Goal: Information Seeking & Learning: Learn about a topic

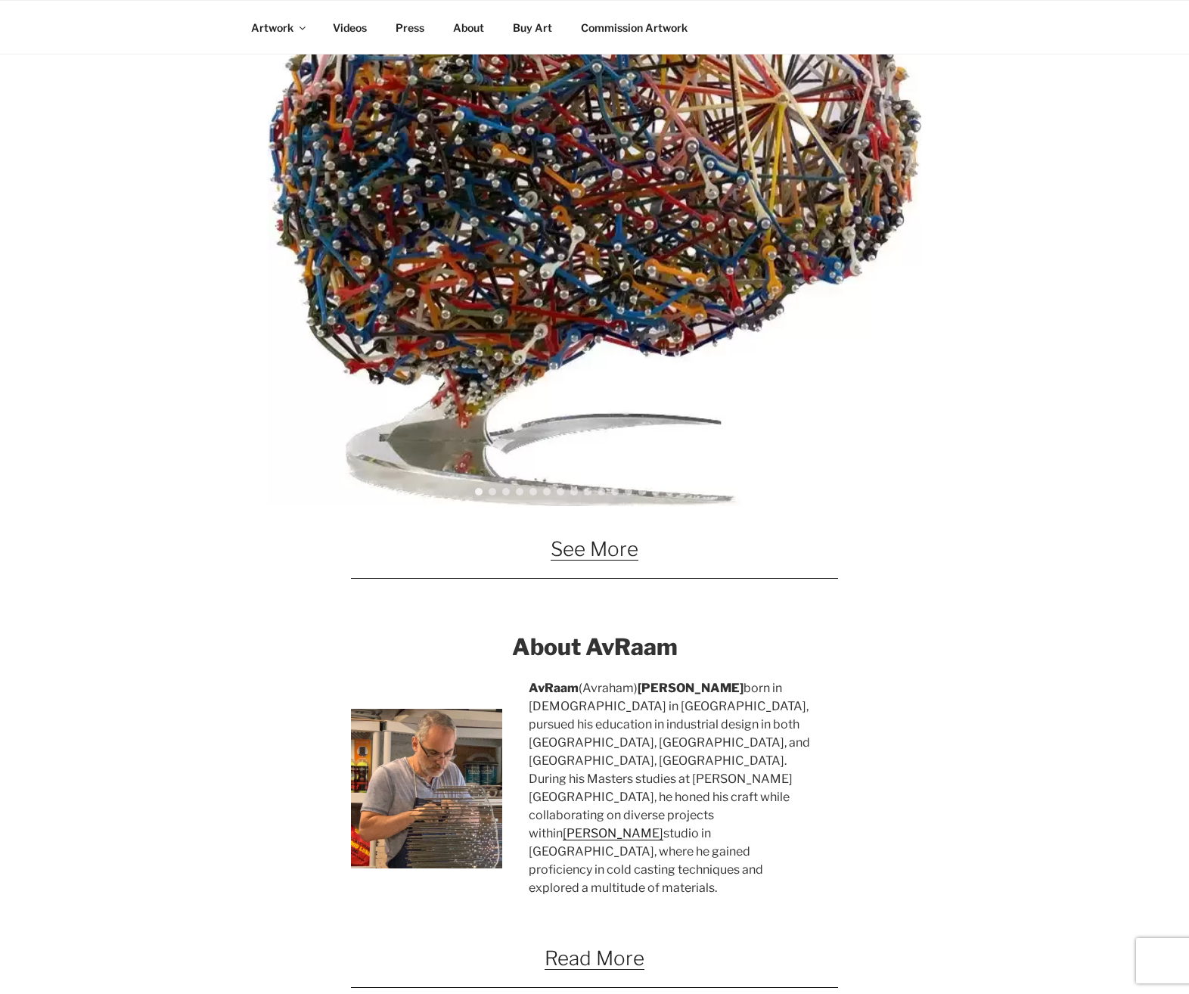
scroll to position [1135, 0]
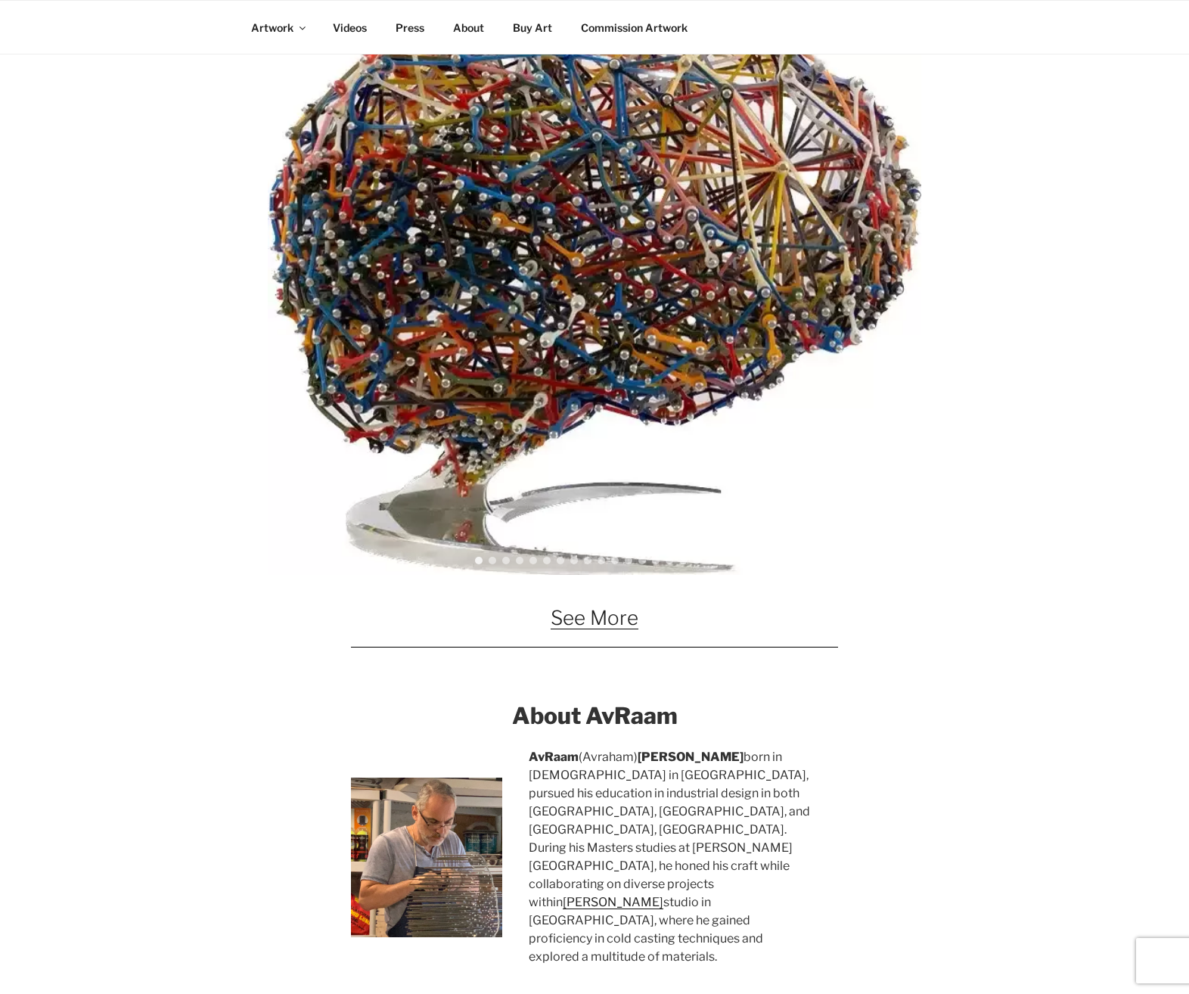
click at [576, 622] on link "See More" at bounding box center [595, 617] width 88 height 23
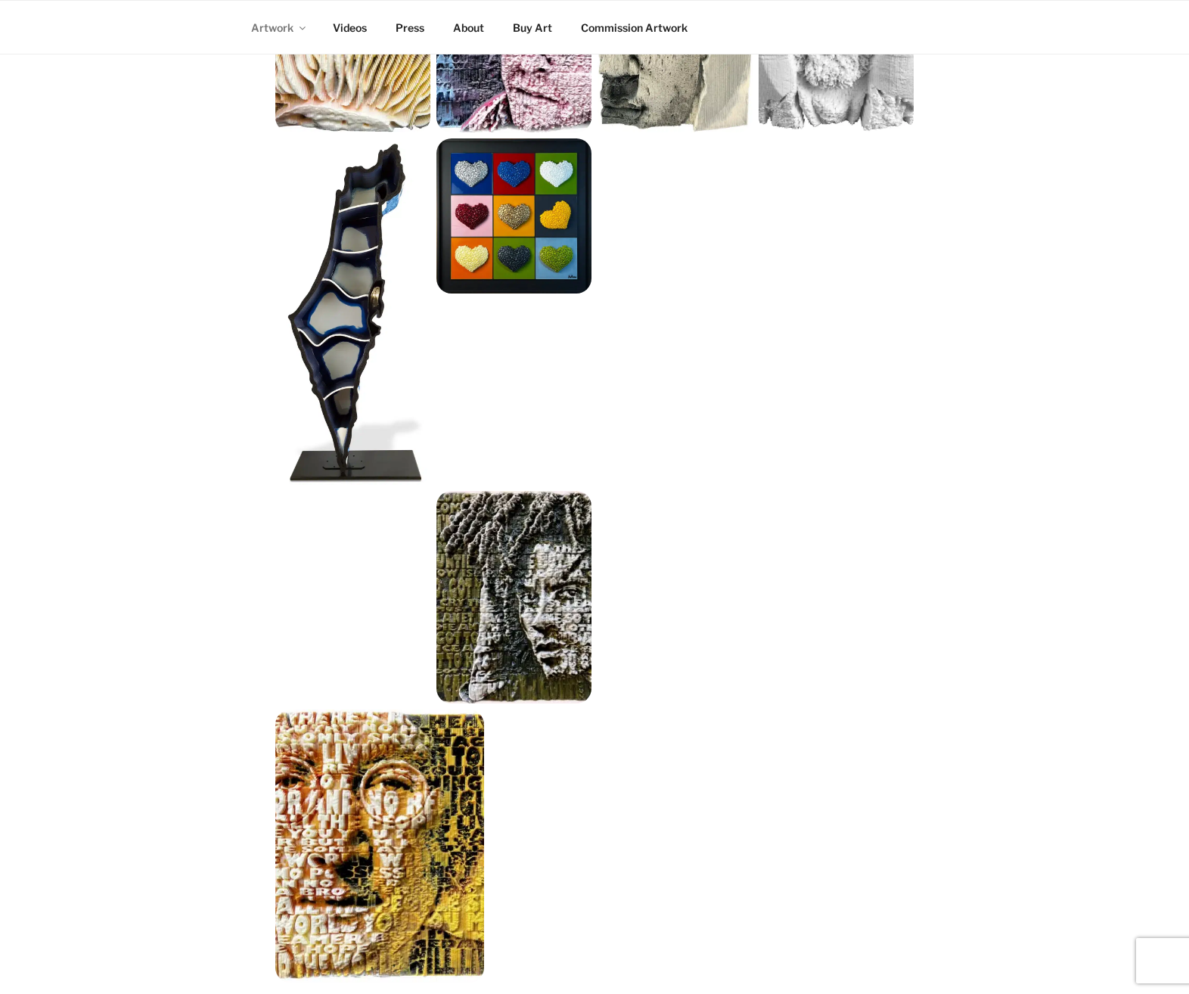
scroll to position [1513, 0]
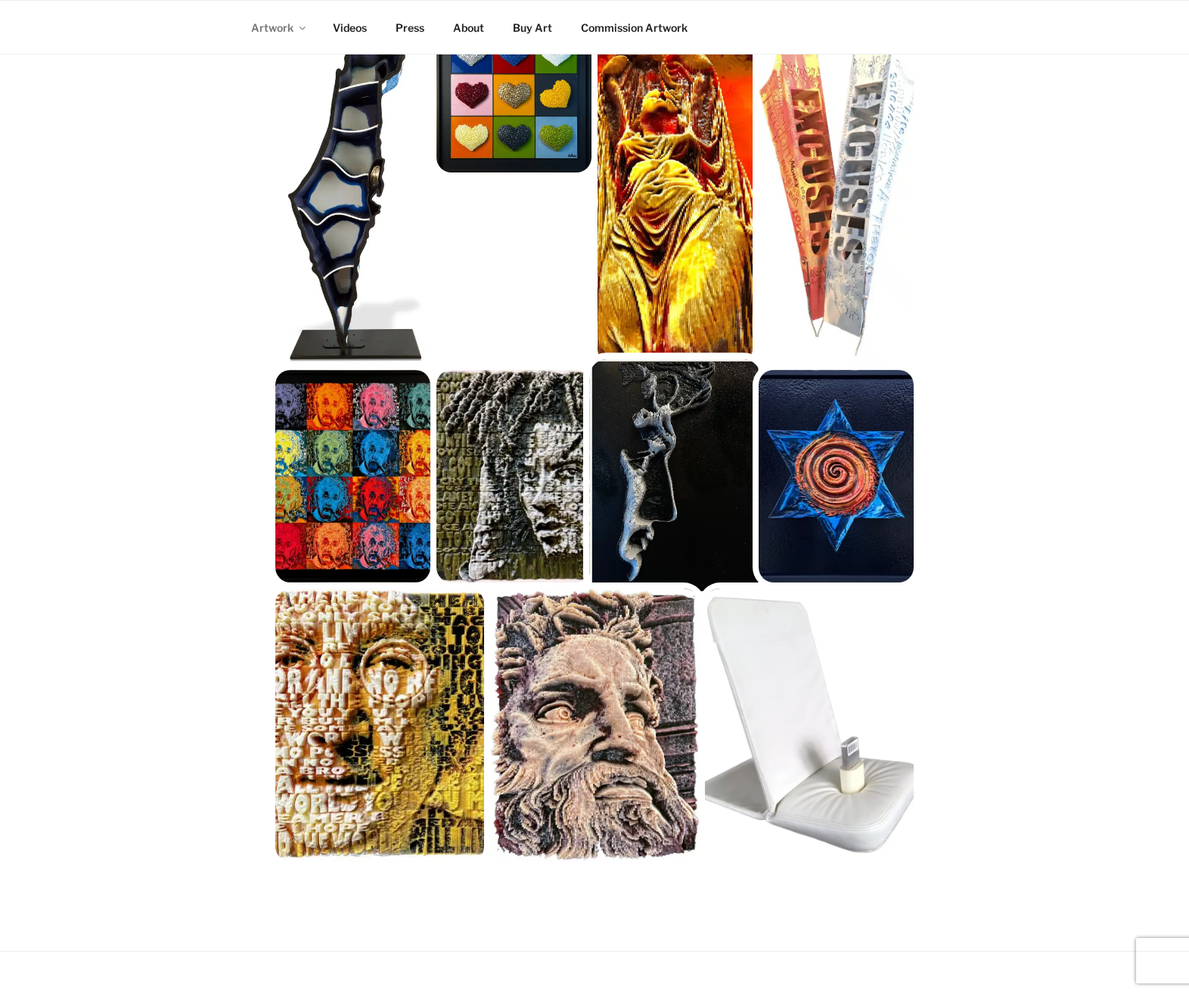
click at [654, 464] on img at bounding box center [675, 476] width 171 height 234
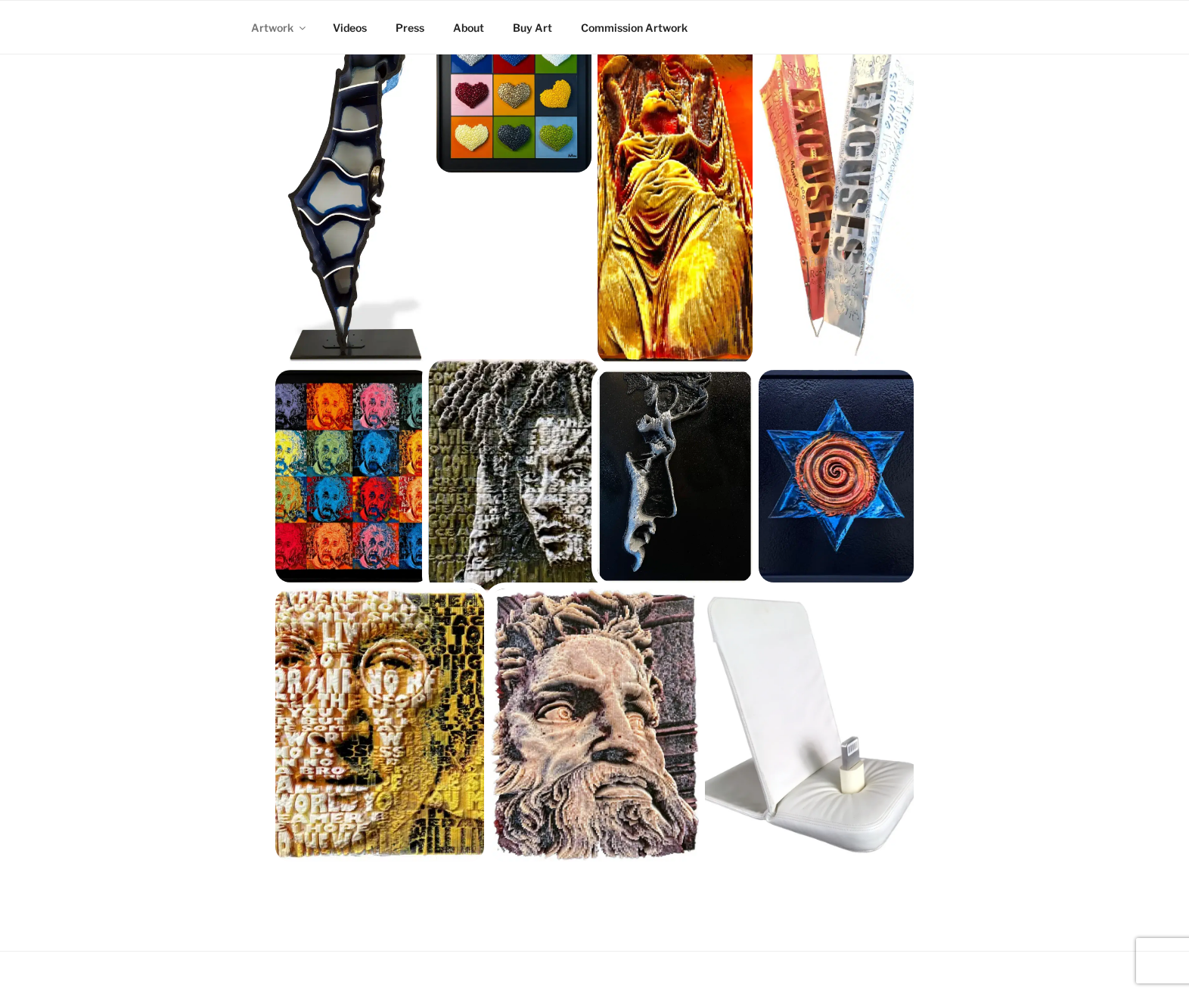
click at [483, 493] on img at bounding box center [514, 476] width 171 height 234
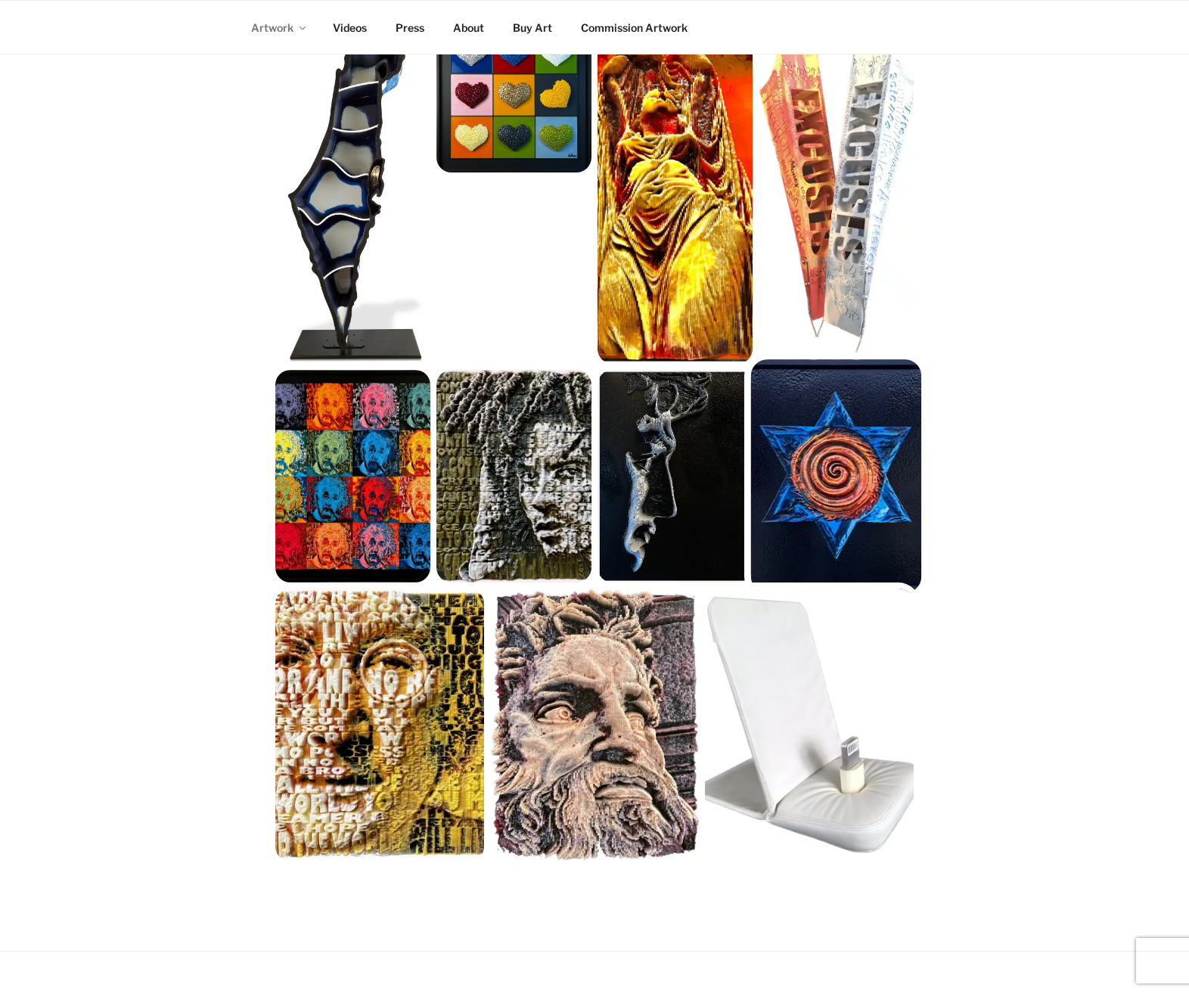
click at [821, 485] on img at bounding box center [836, 476] width 171 height 234
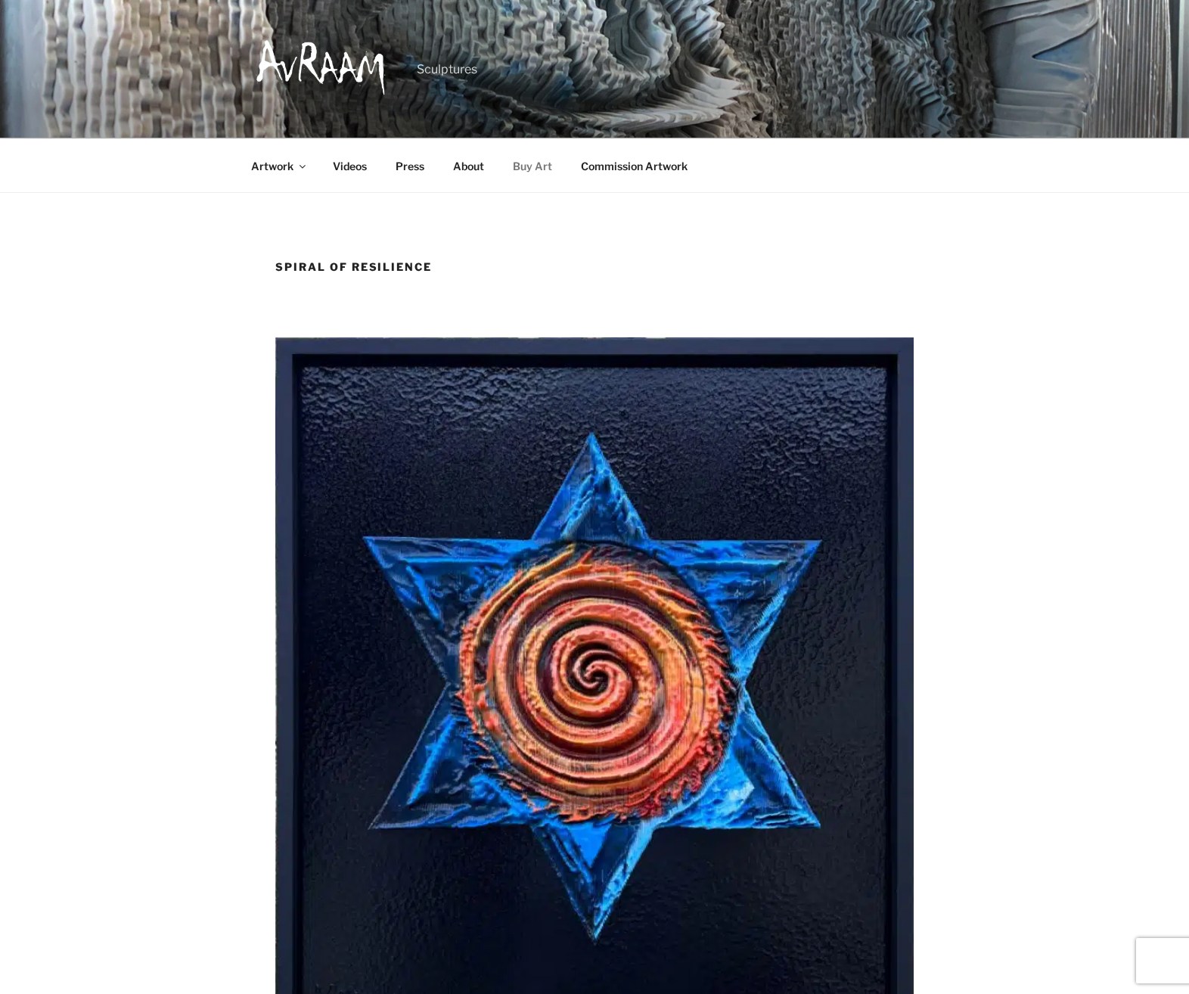
click at [538, 164] on link "Buy Art" at bounding box center [532, 165] width 66 height 37
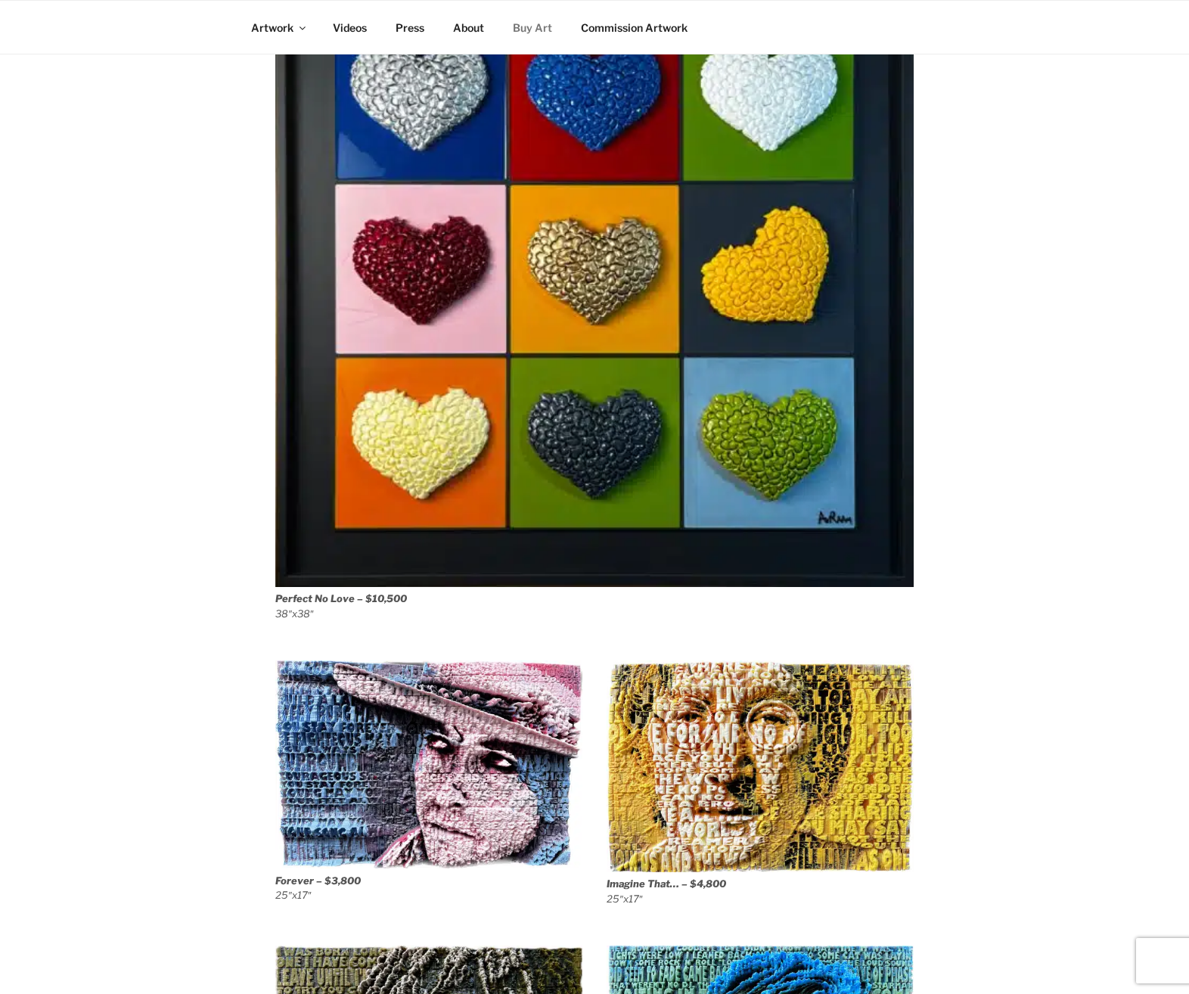
scroll to position [1765, 0]
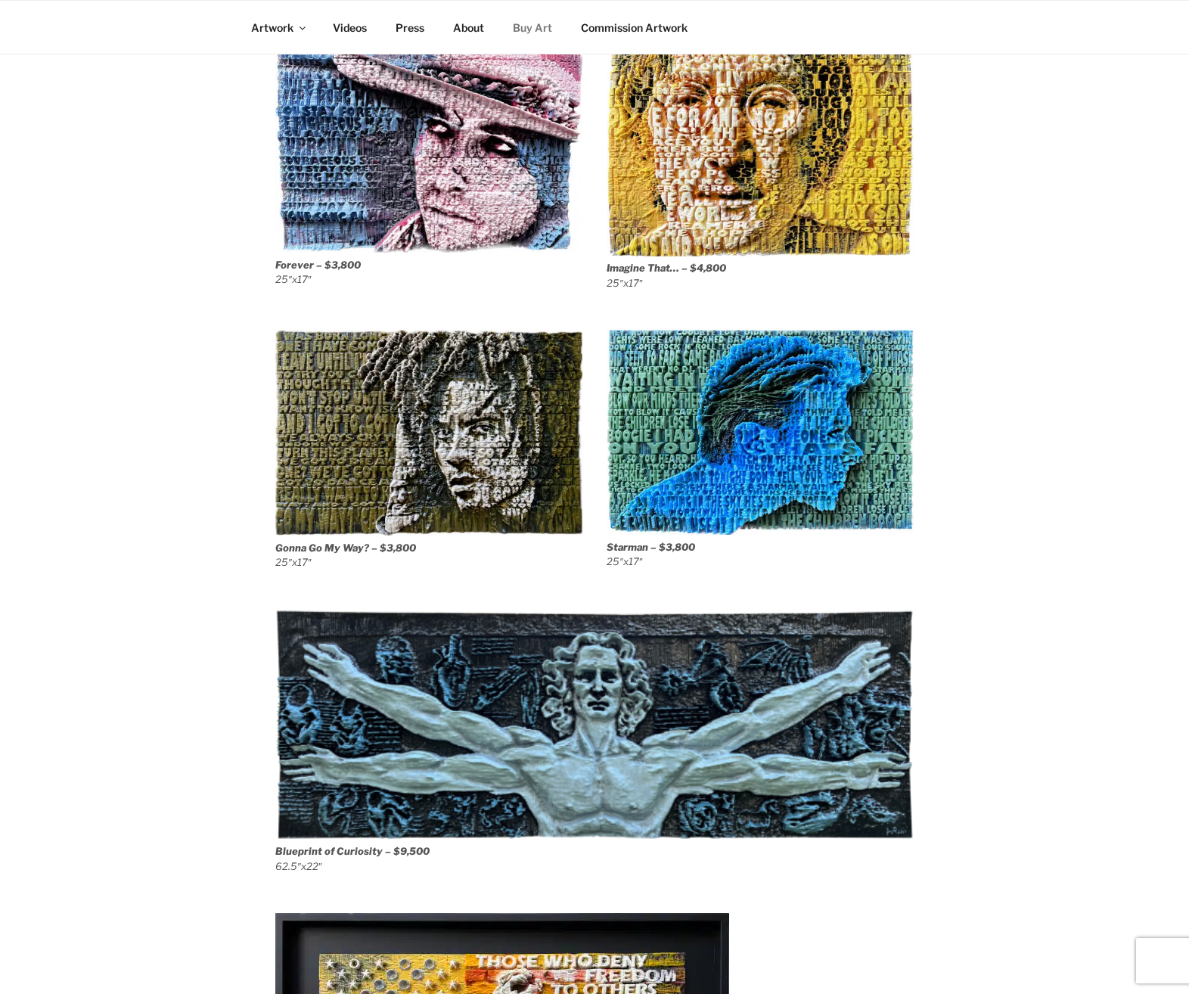
click at [433, 435] on img at bounding box center [428, 433] width 307 height 206
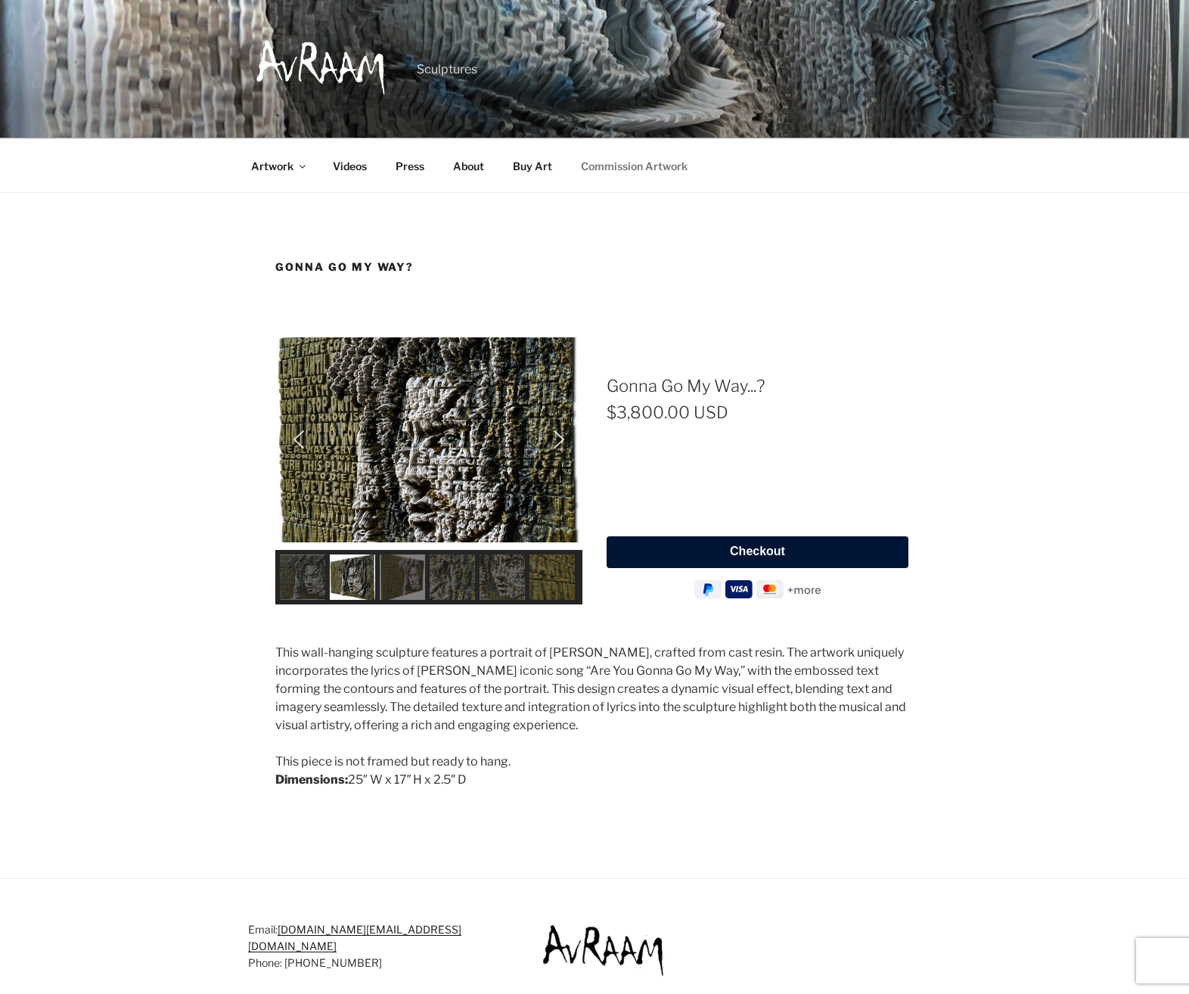
click at [633, 162] on link "Commission Artwork" at bounding box center [633, 165] width 133 height 37
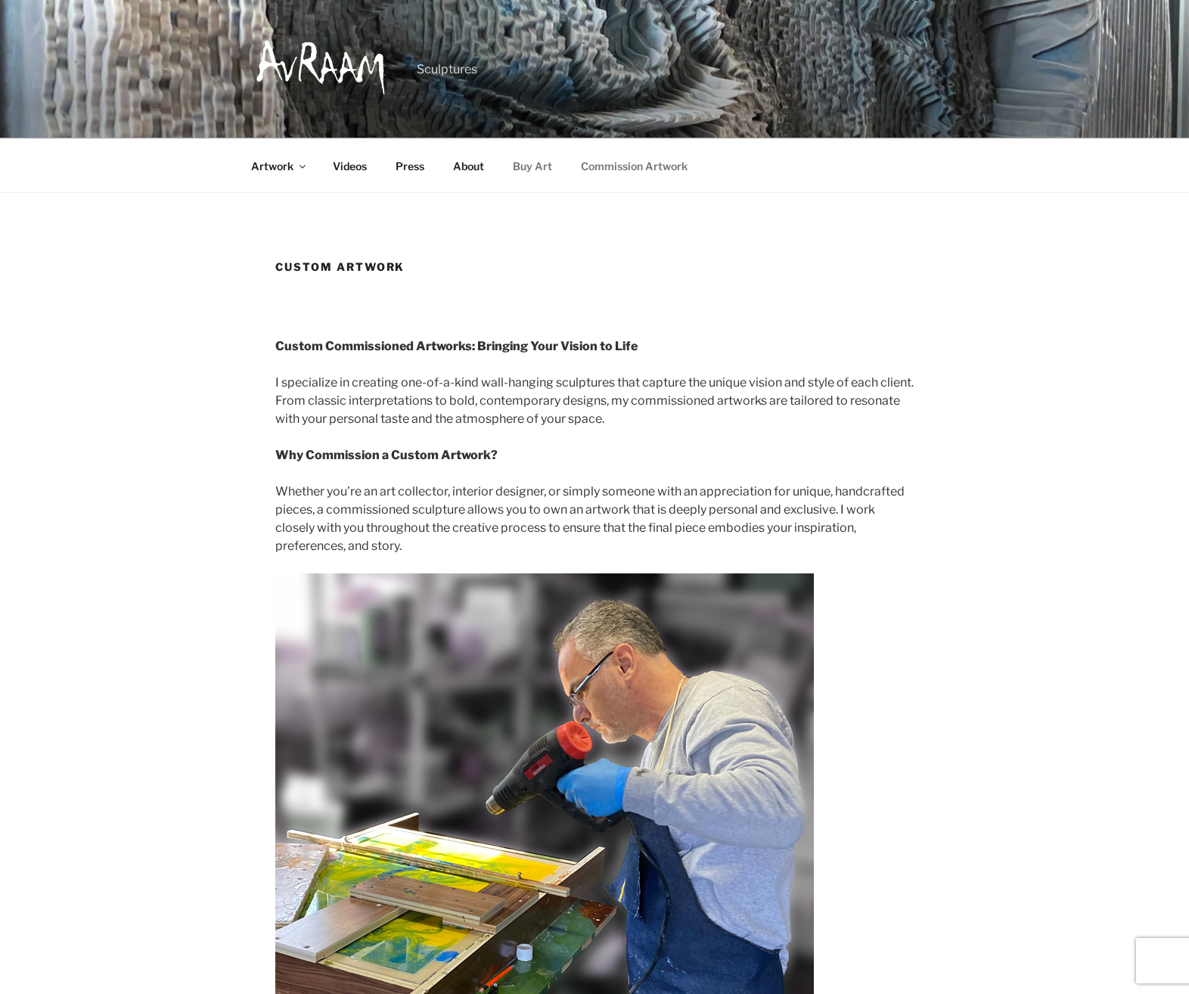
click at [532, 160] on link "Buy Art" at bounding box center [532, 165] width 66 height 37
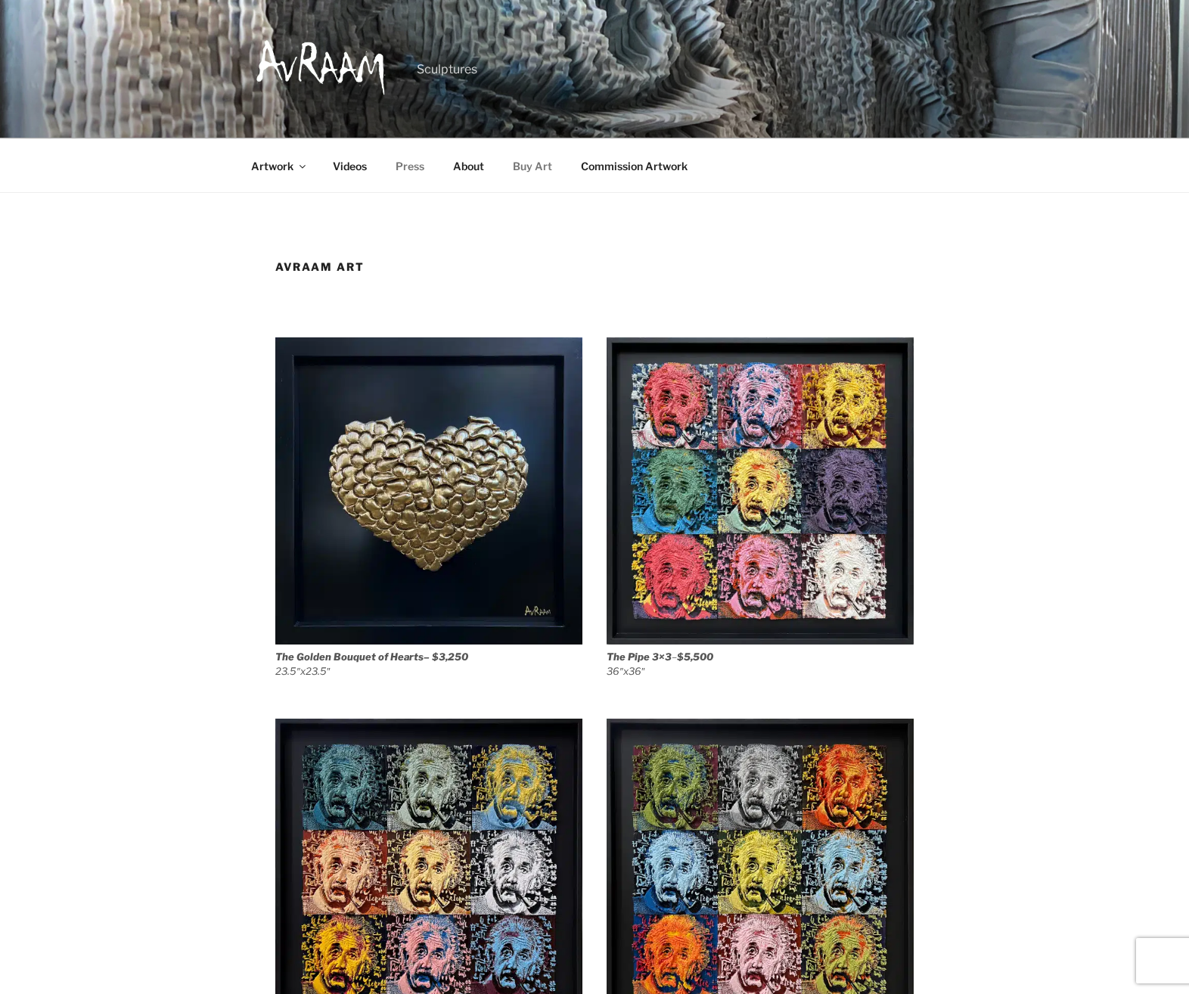
click at [414, 160] on link "Press" at bounding box center [409, 165] width 55 height 37
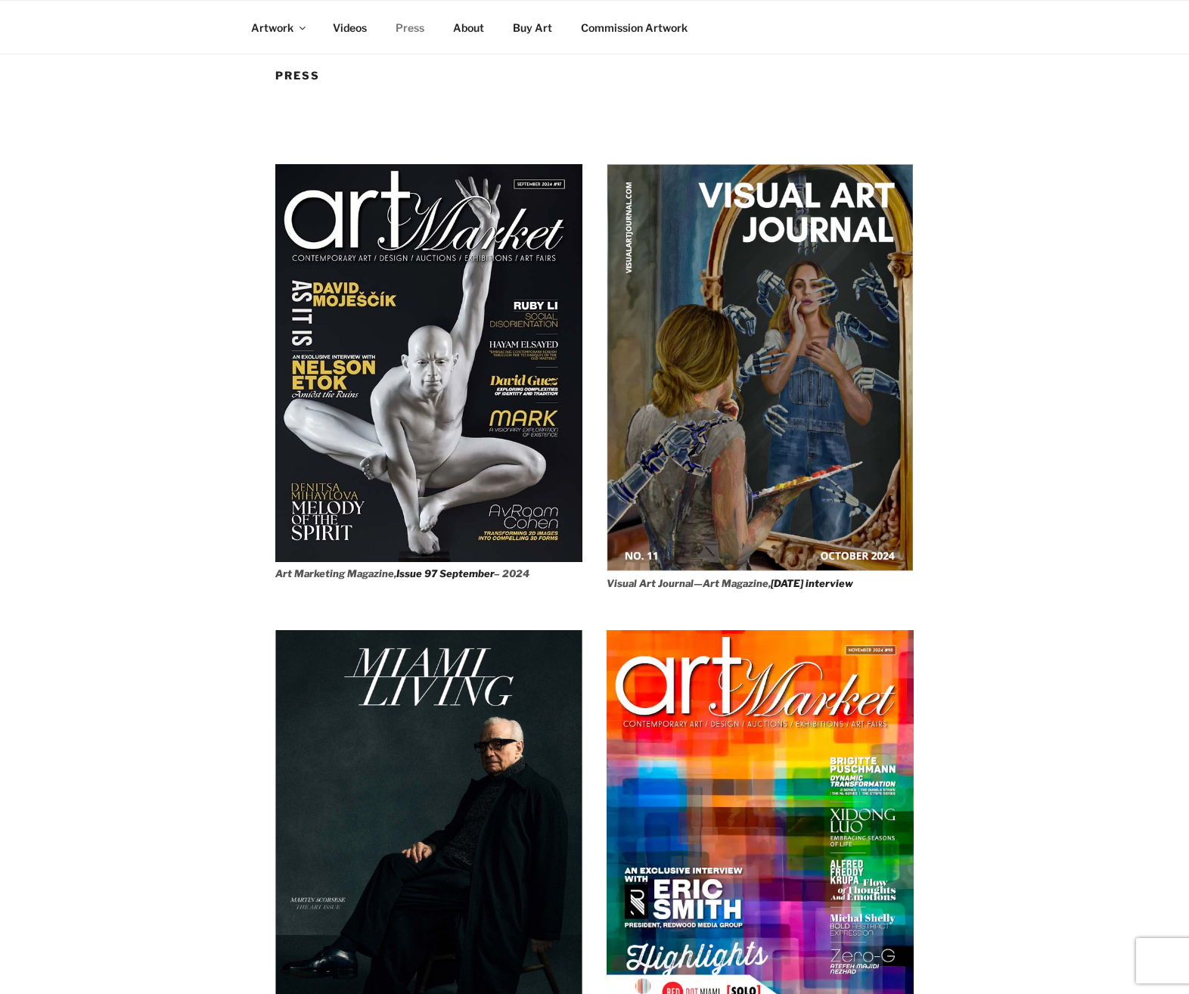
scroll to position [126, 0]
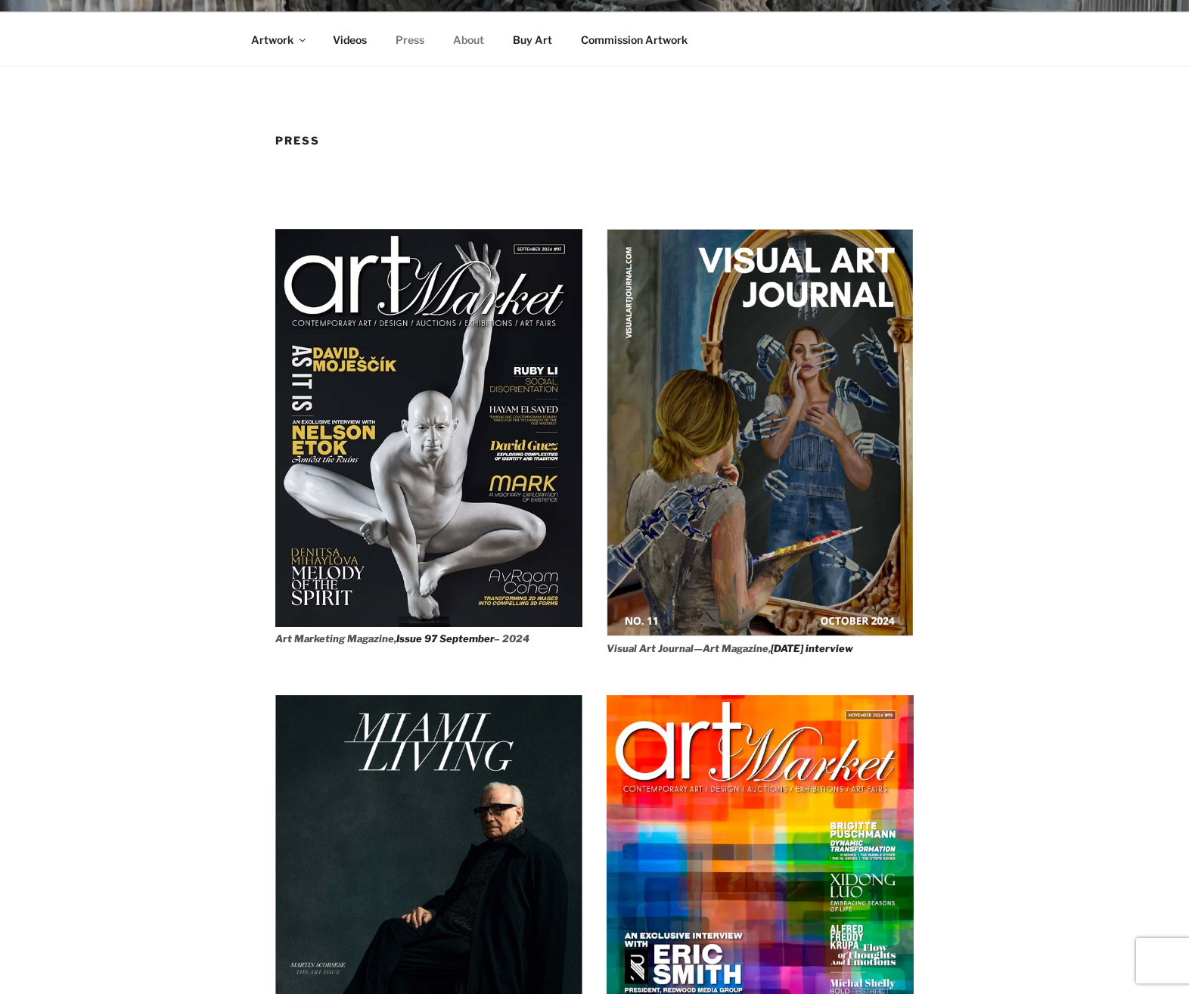
click at [481, 37] on link "About" at bounding box center [467, 39] width 57 height 37
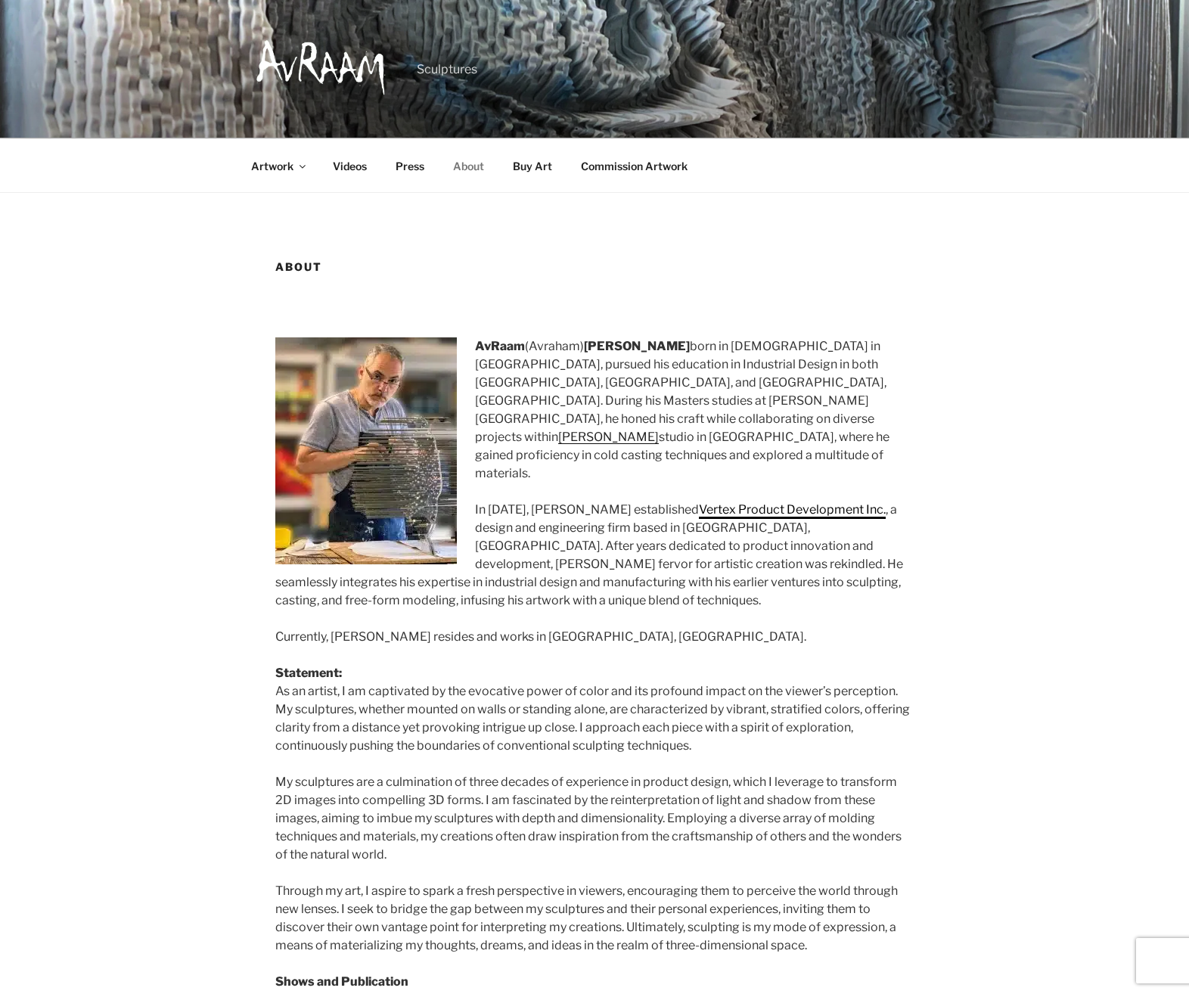
click at [703, 502] on link "Vertex Product Development Inc." at bounding box center [792, 509] width 187 height 14
click at [609, 430] on link "Gaetano Pesce’s" at bounding box center [608, 437] width 101 height 14
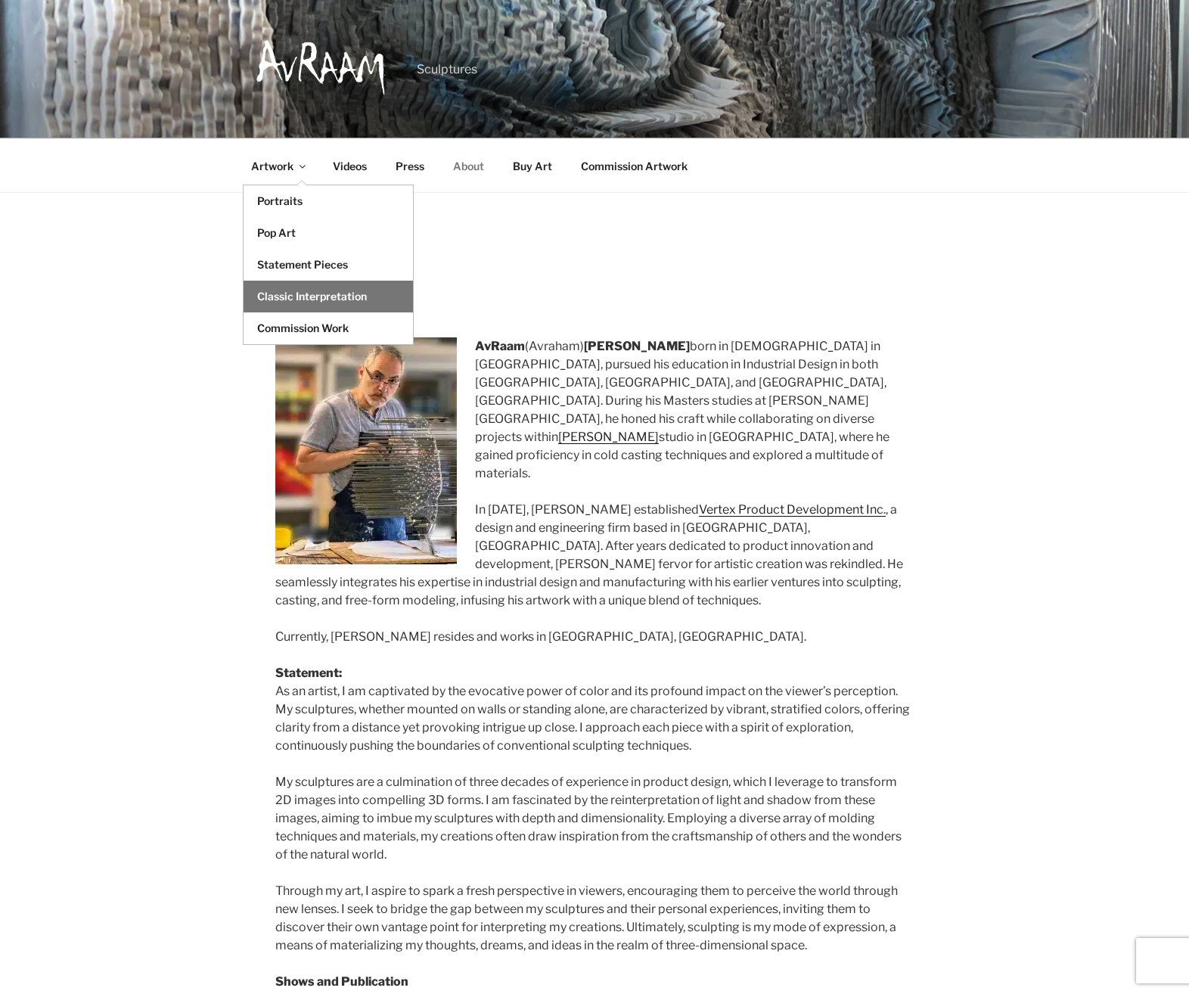
click at [293, 287] on link "Classic Interpretation" at bounding box center [328, 297] width 169 height 32
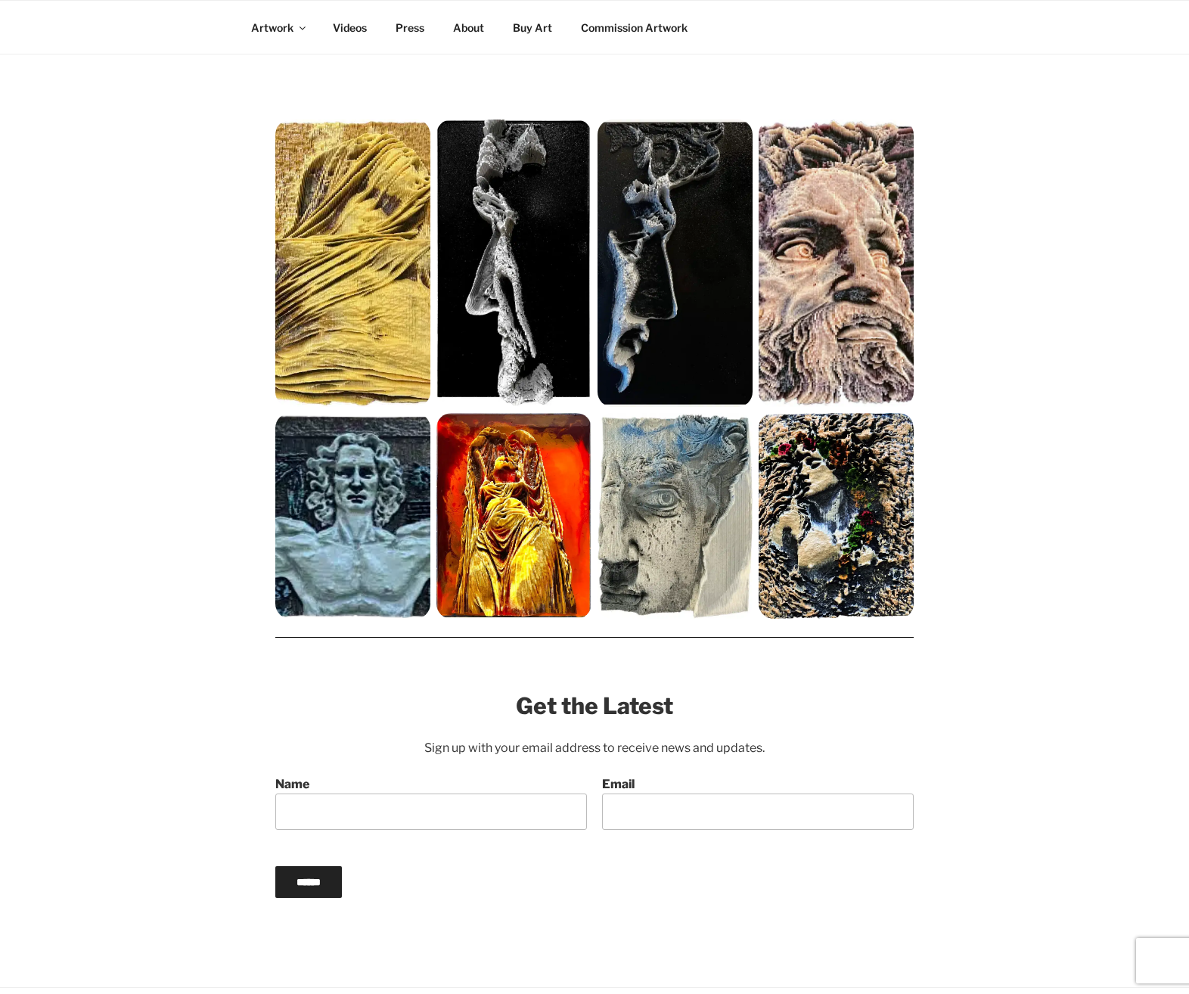
scroll to position [252, 0]
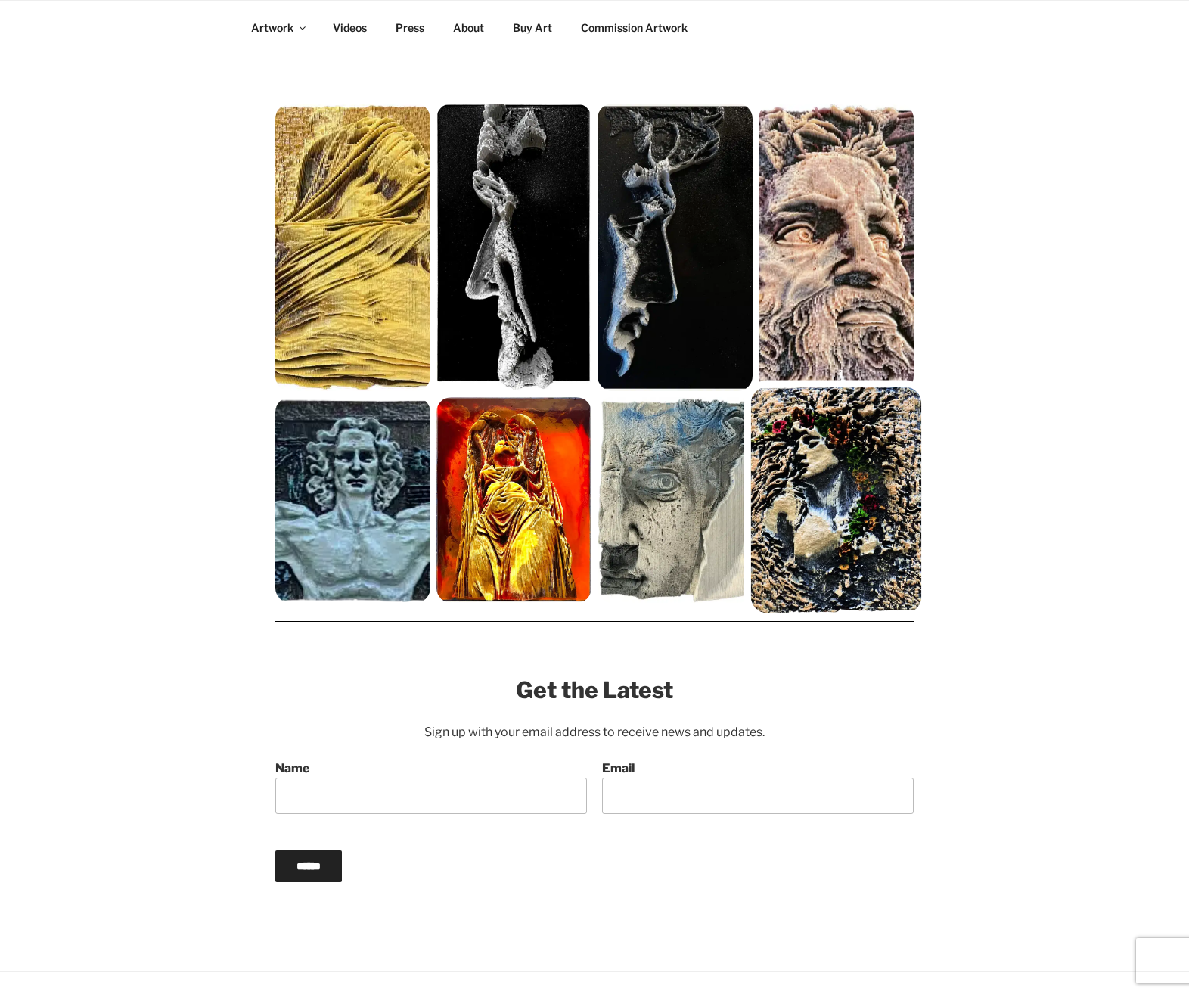
click at [794, 505] on img at bounding box center [836, 500] width 171 height 226
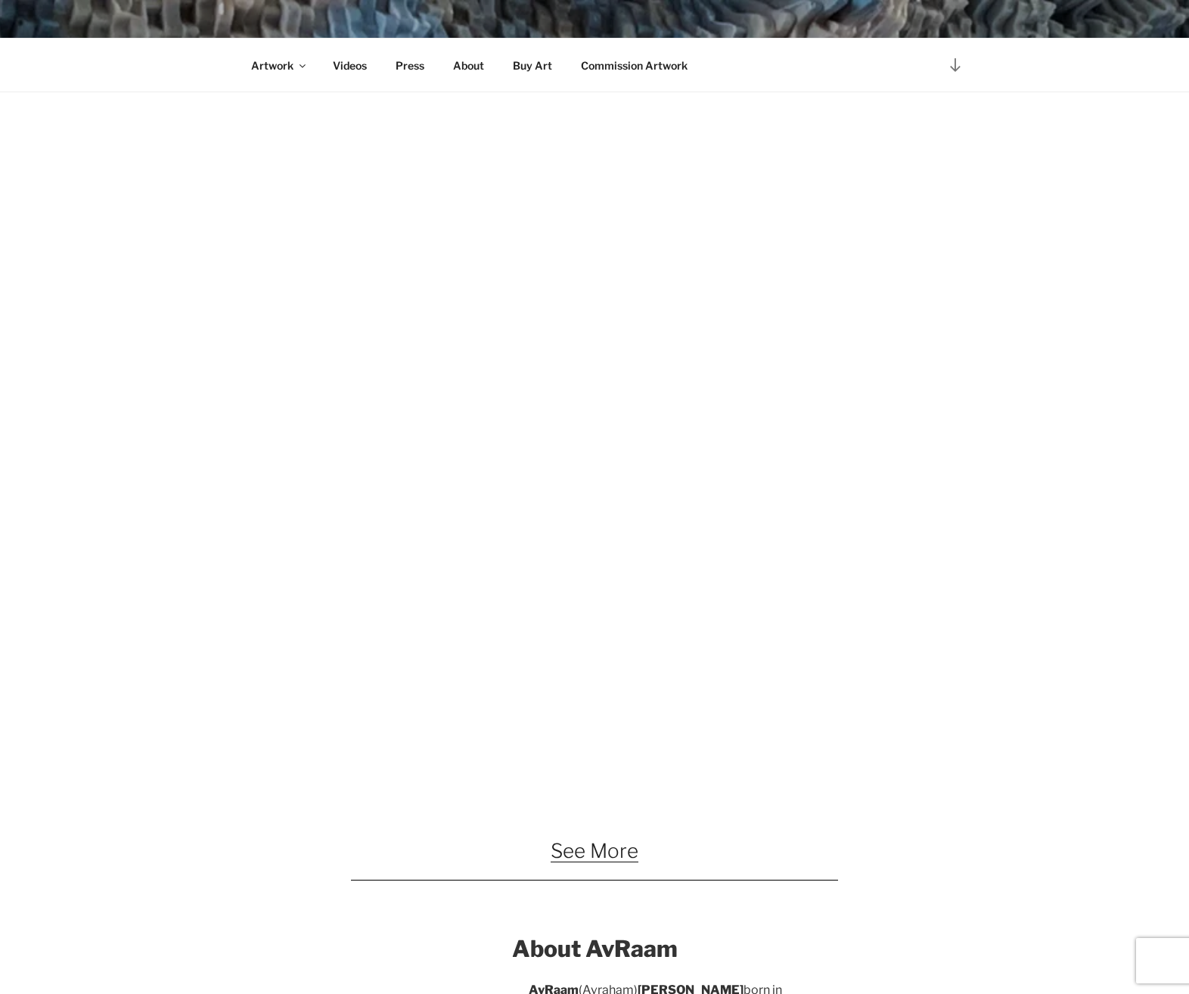
scroll to position [756, 0]
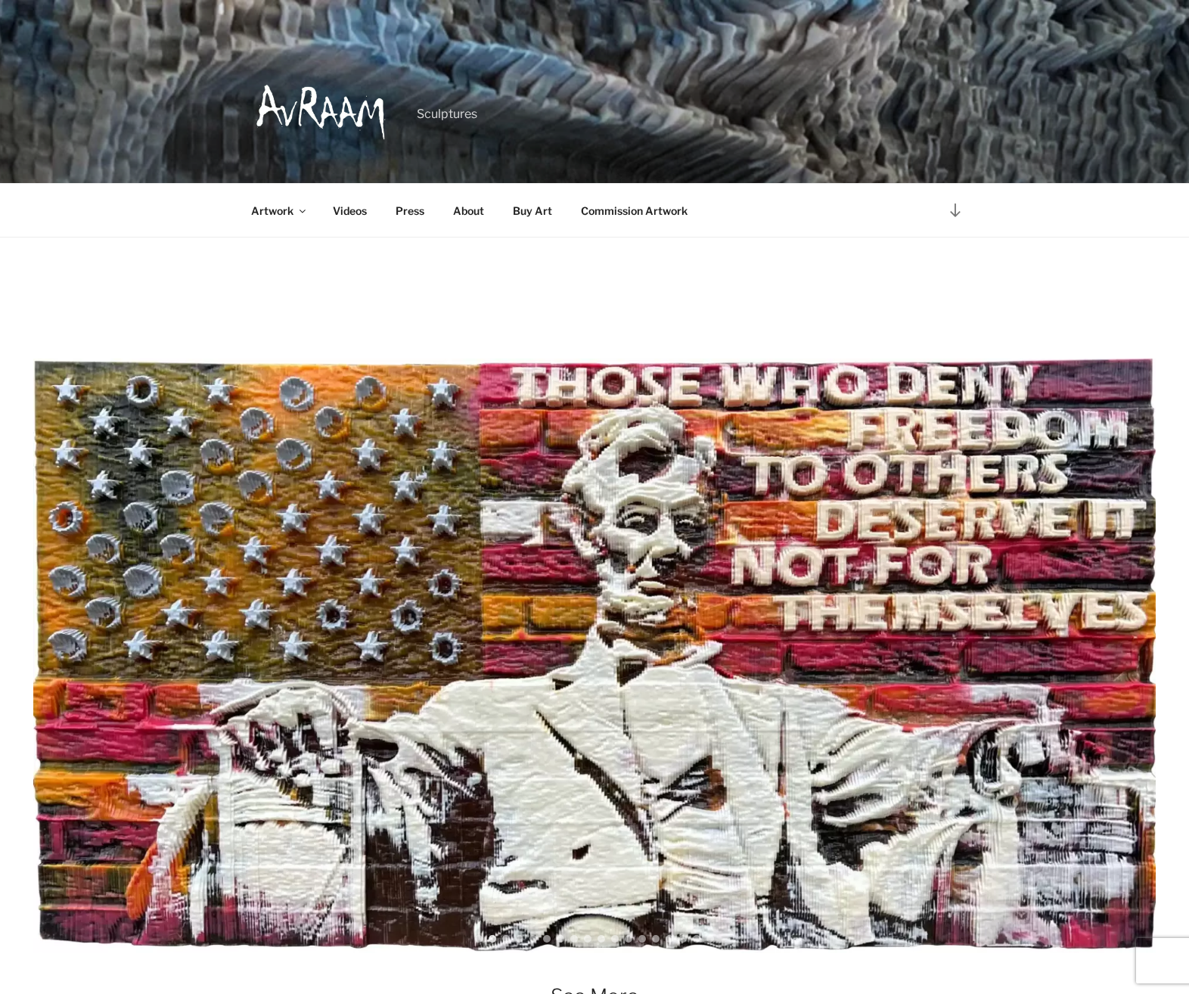
click at [473, 209] on link "About" at bounding box center [467, 210] width 57 height 37
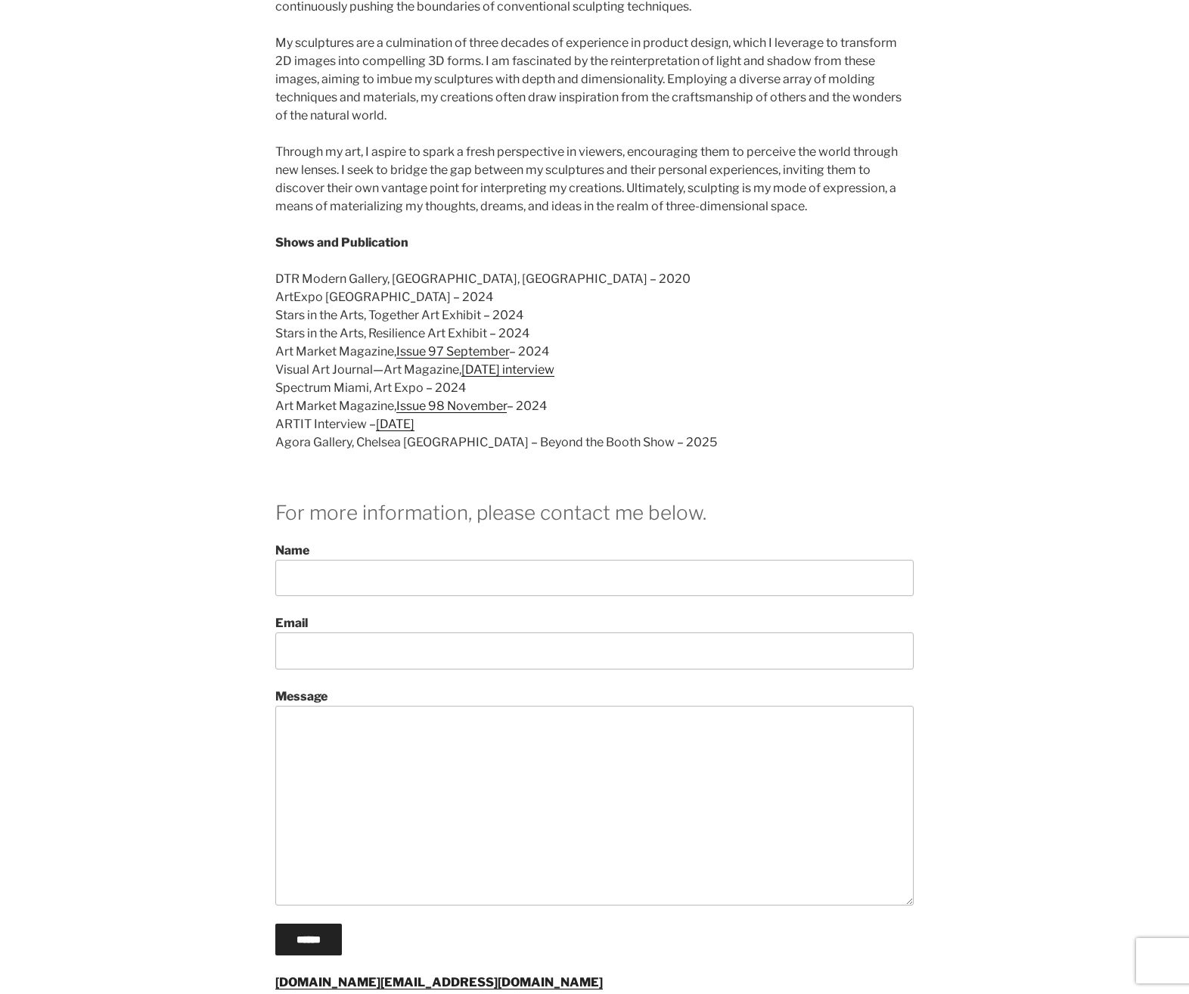
scroll to position [756, 0]
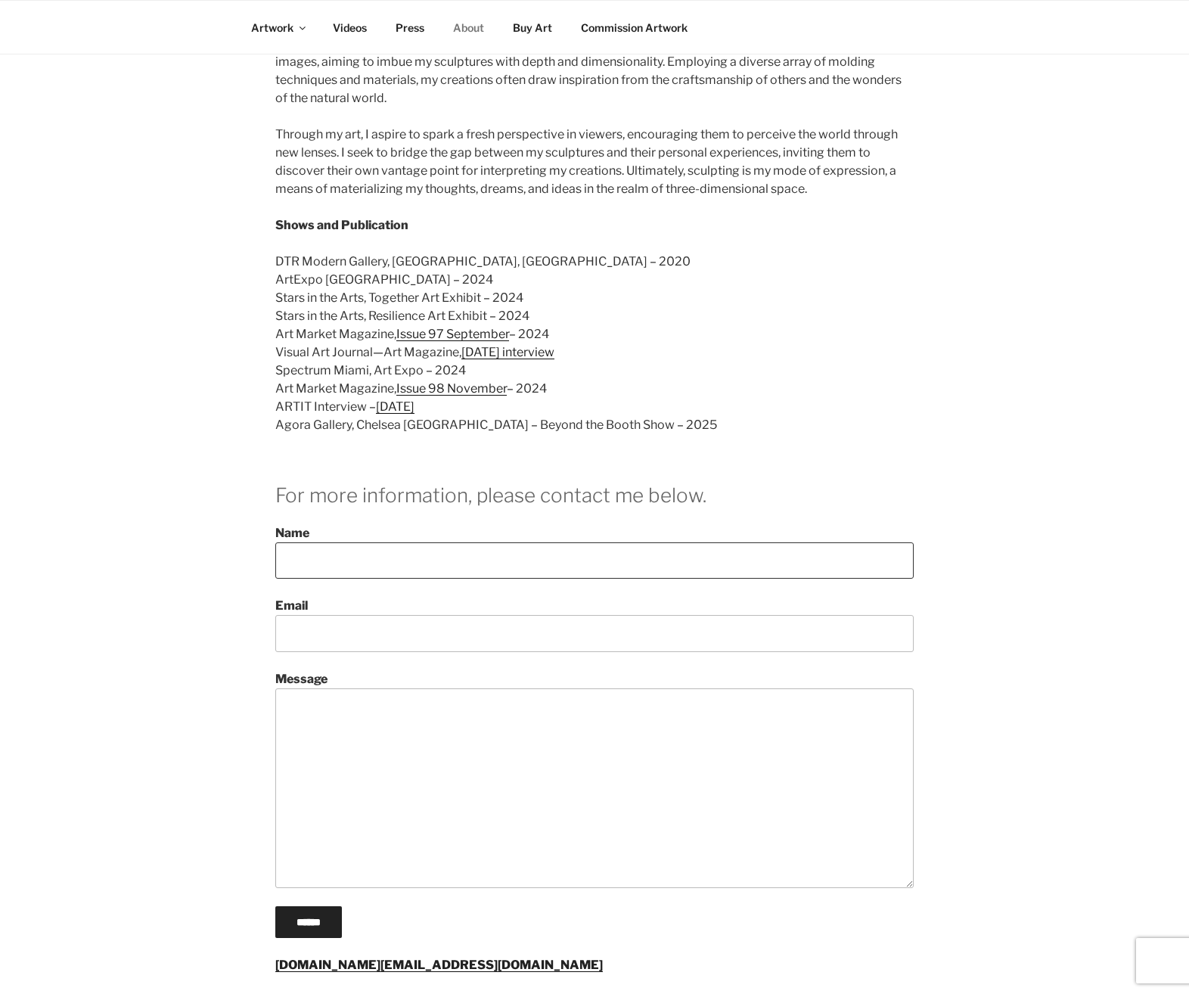
click at [319, 542] on input "Name" at bounding box center [594, 560] width 638 height 36
type input "**********"
click at [306, 688] on textarea "Message" at bounding box center [594, 788] width 638 height 200
type textarea "****"
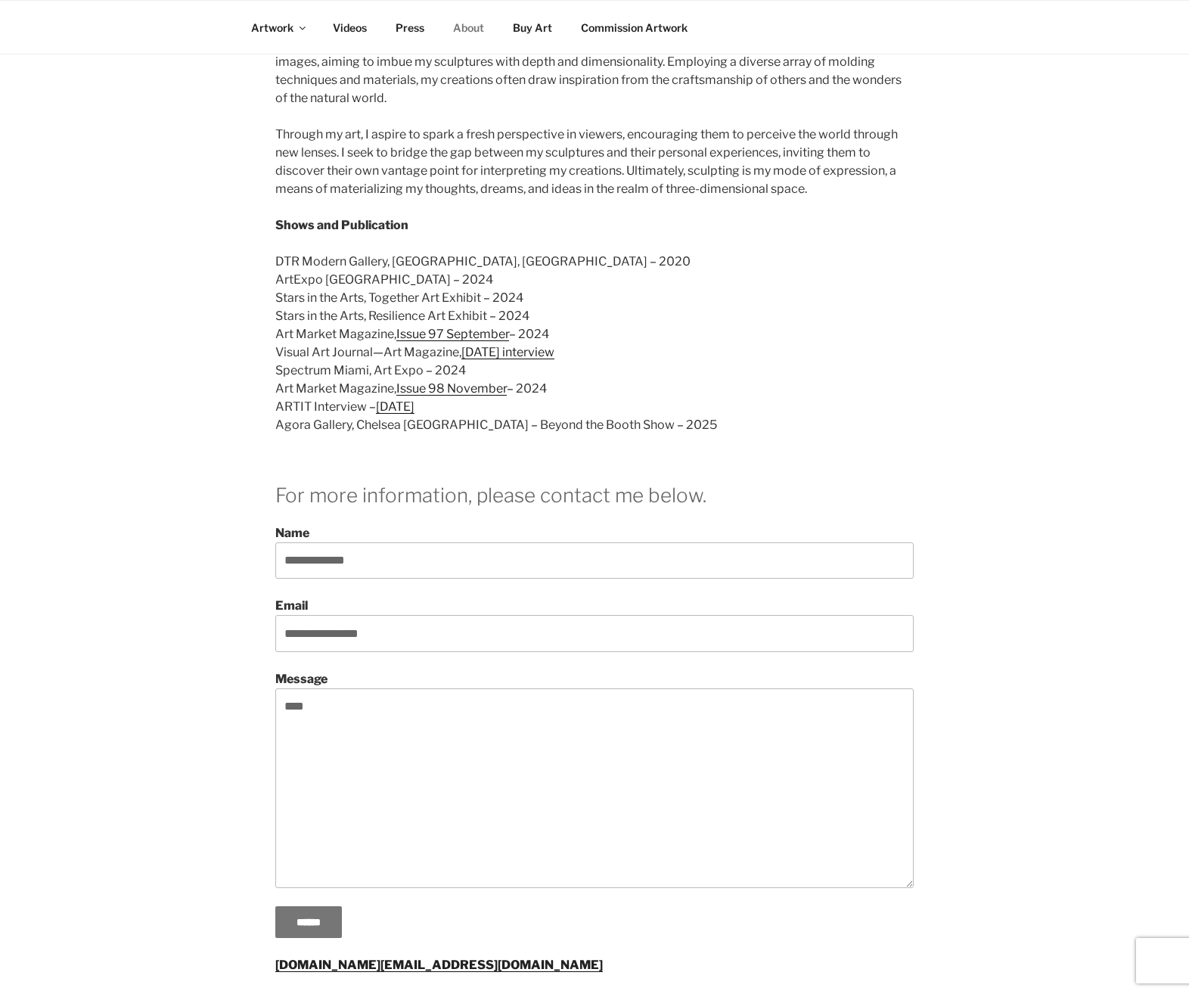
click at [325, 906] on input "******" at bounding box center [308, 922] width 67 height 32
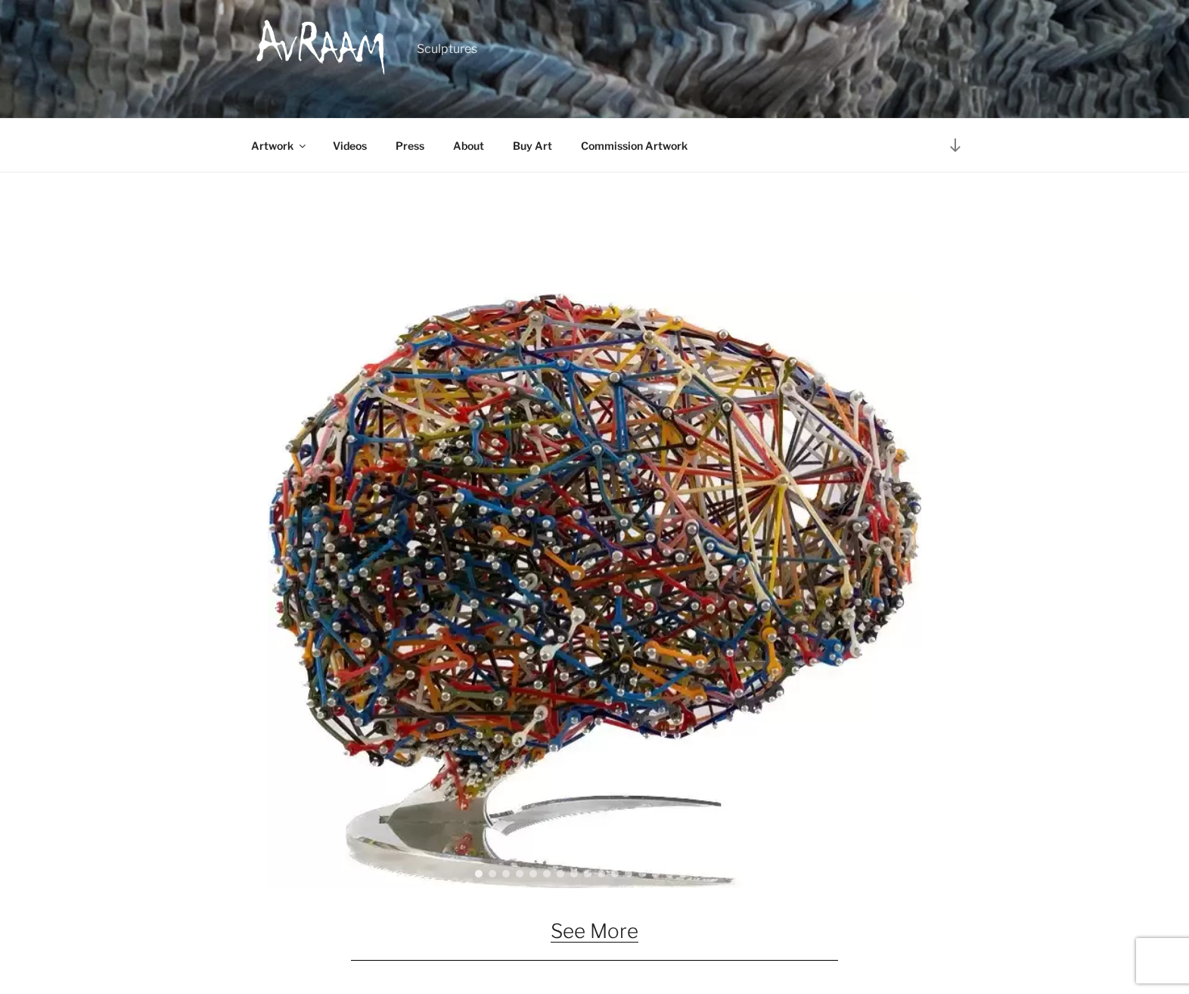
scroll to position [1386, 0]
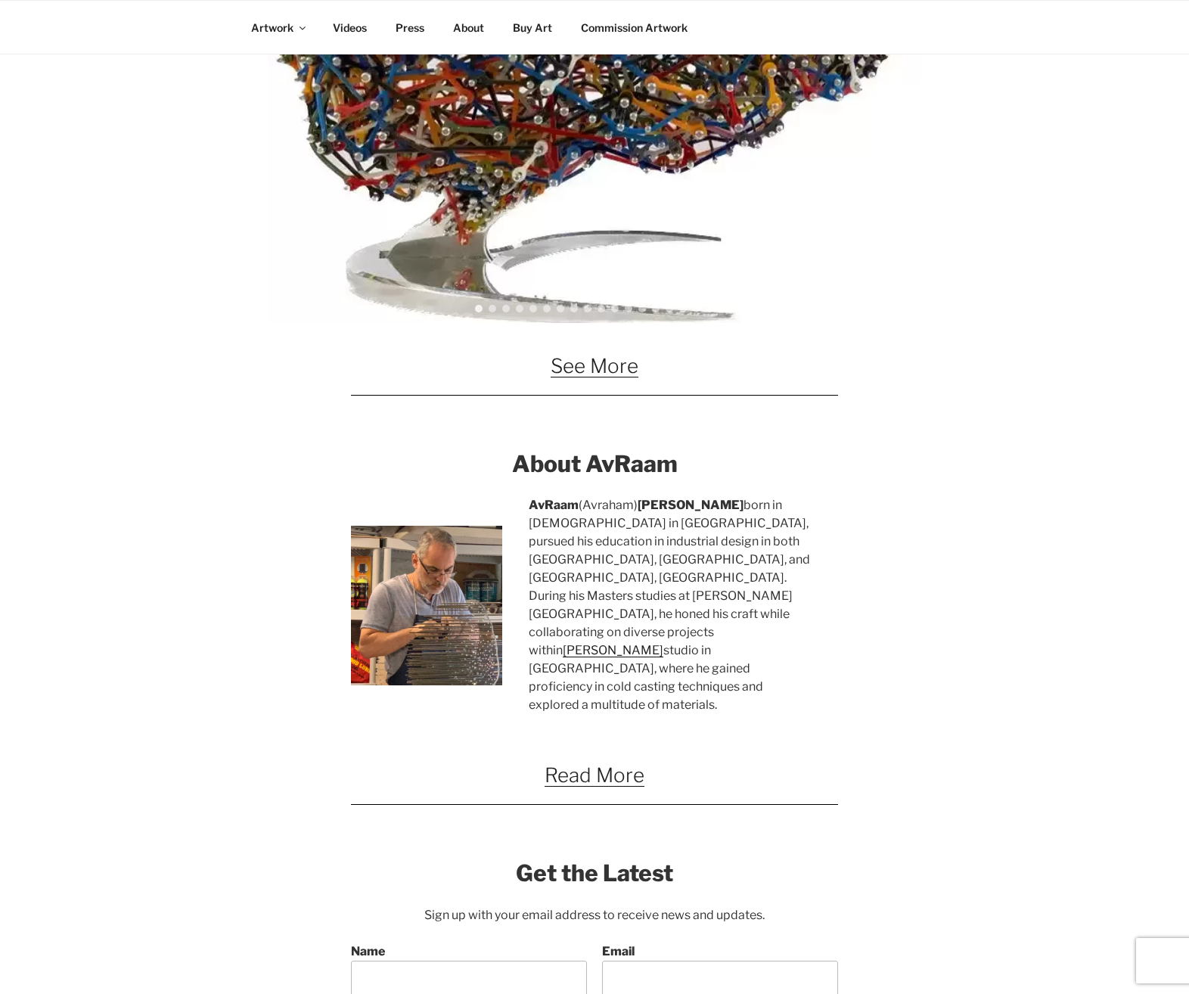
click at [572, 366] on link "See More" at bounding box center [595, 365] width 88 height 23
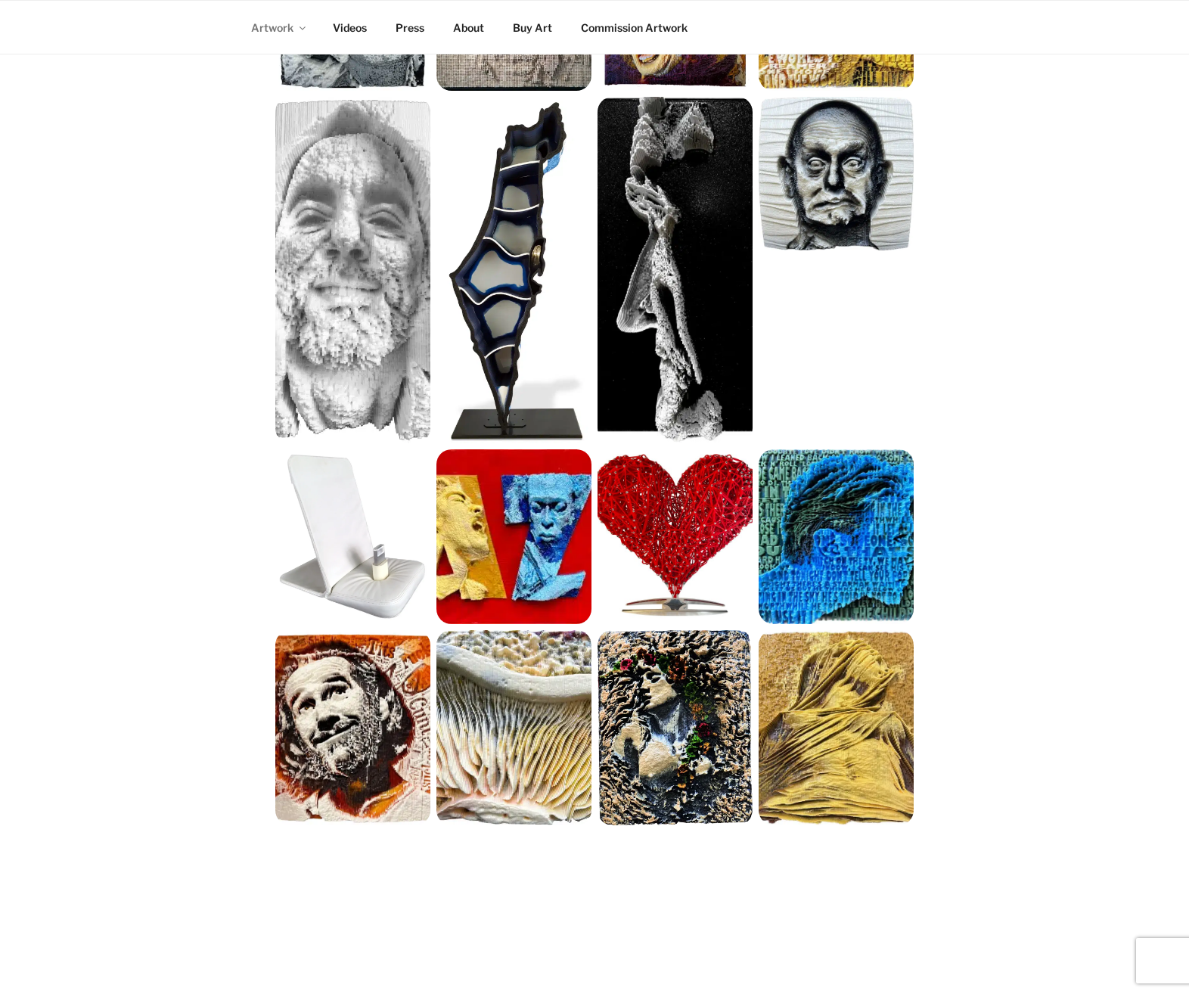
scroll to position [499, 0]
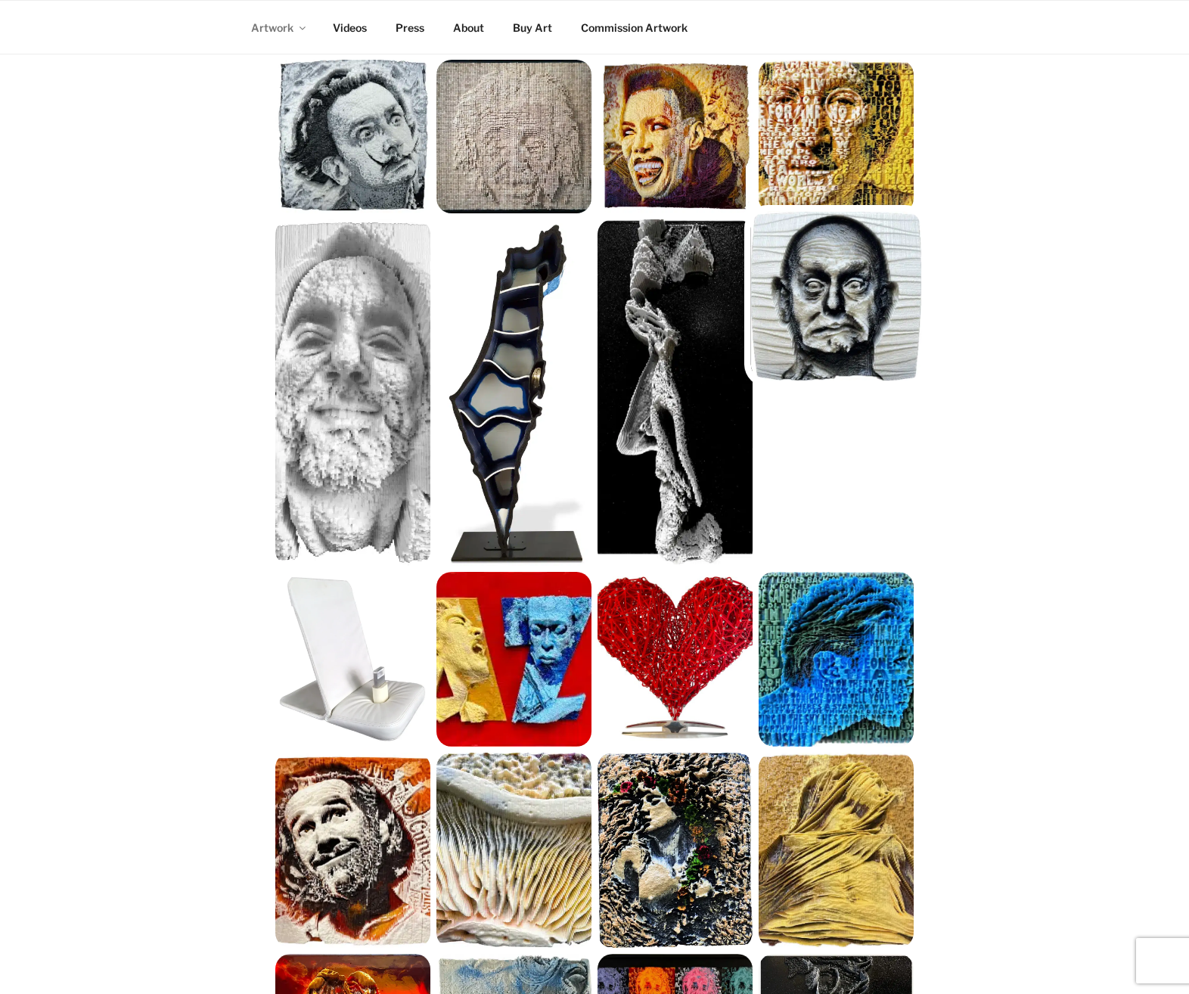
click at [803, 318] on img at bounding box center [836, 296] width 171 height 169
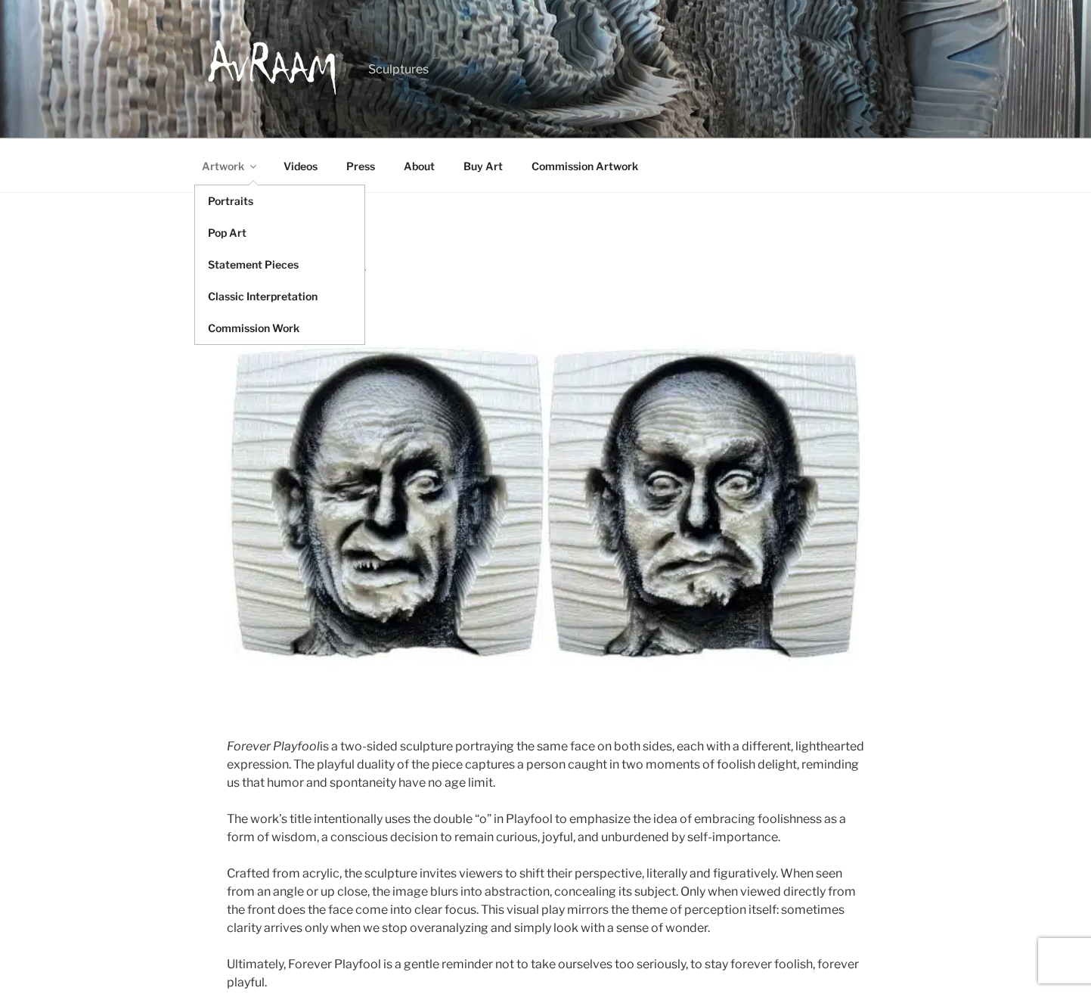
click at [215, 167] on link "Artwork" at bounding box center [228, 165] width 79 height 37
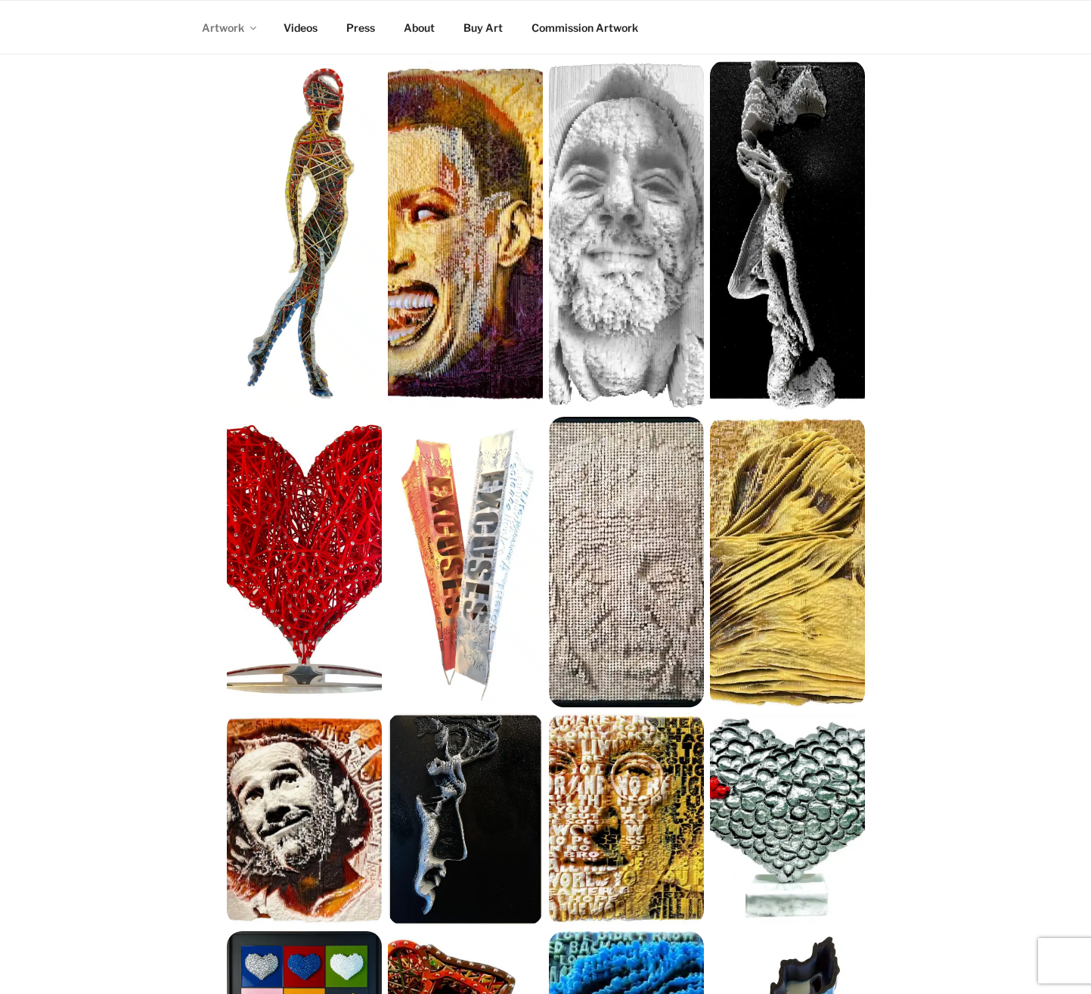
scroll to position [630, 0]
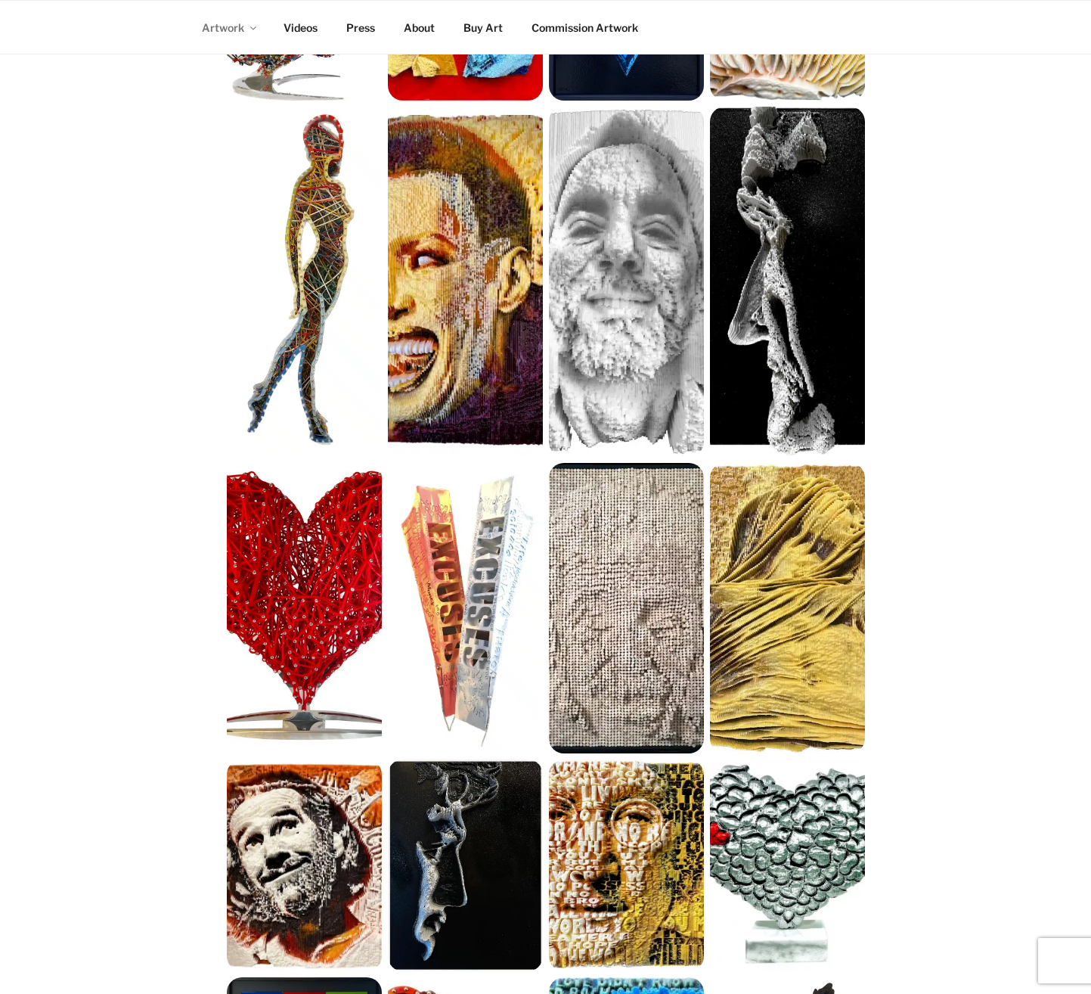
click at [982, 97] on div "My Work" at bounding box center [545, 683] width 1091 height 2240
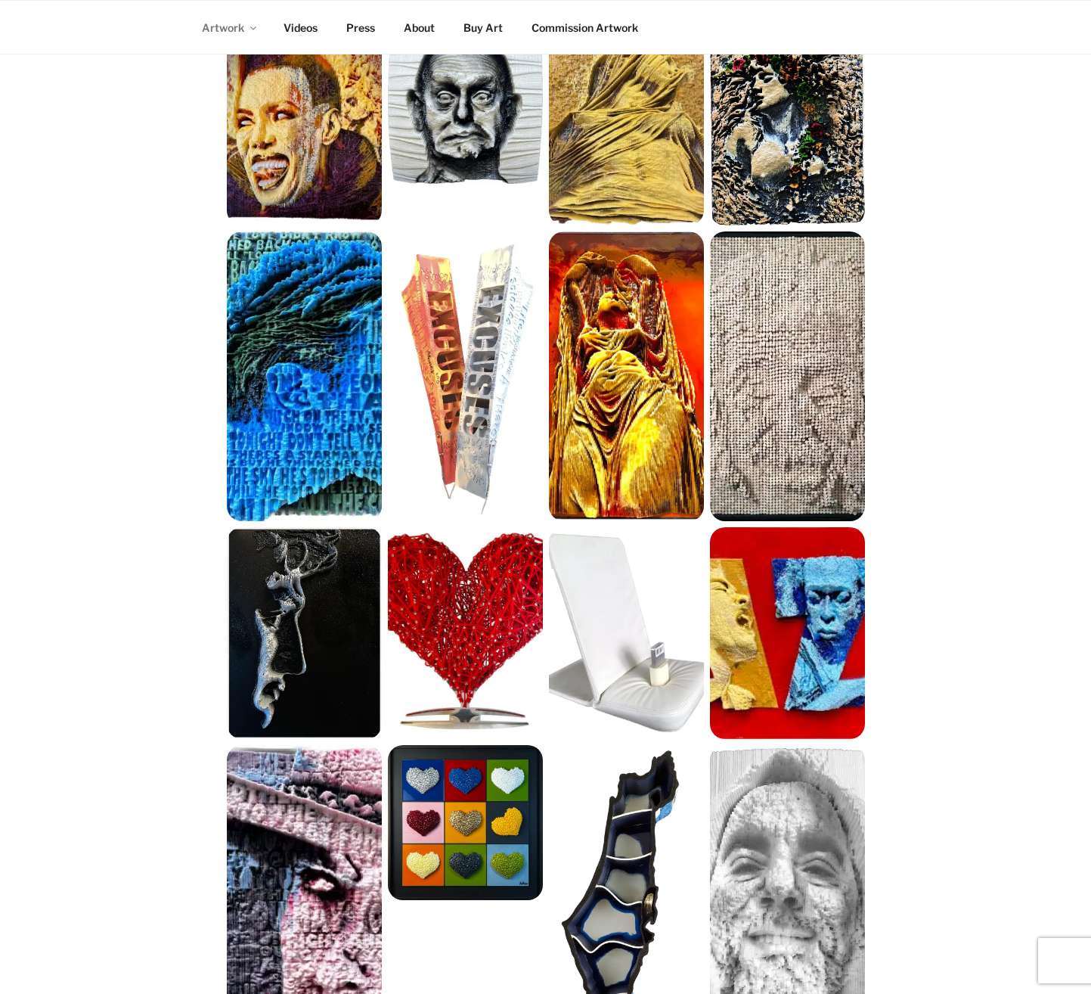
scroll to position [243, 0]
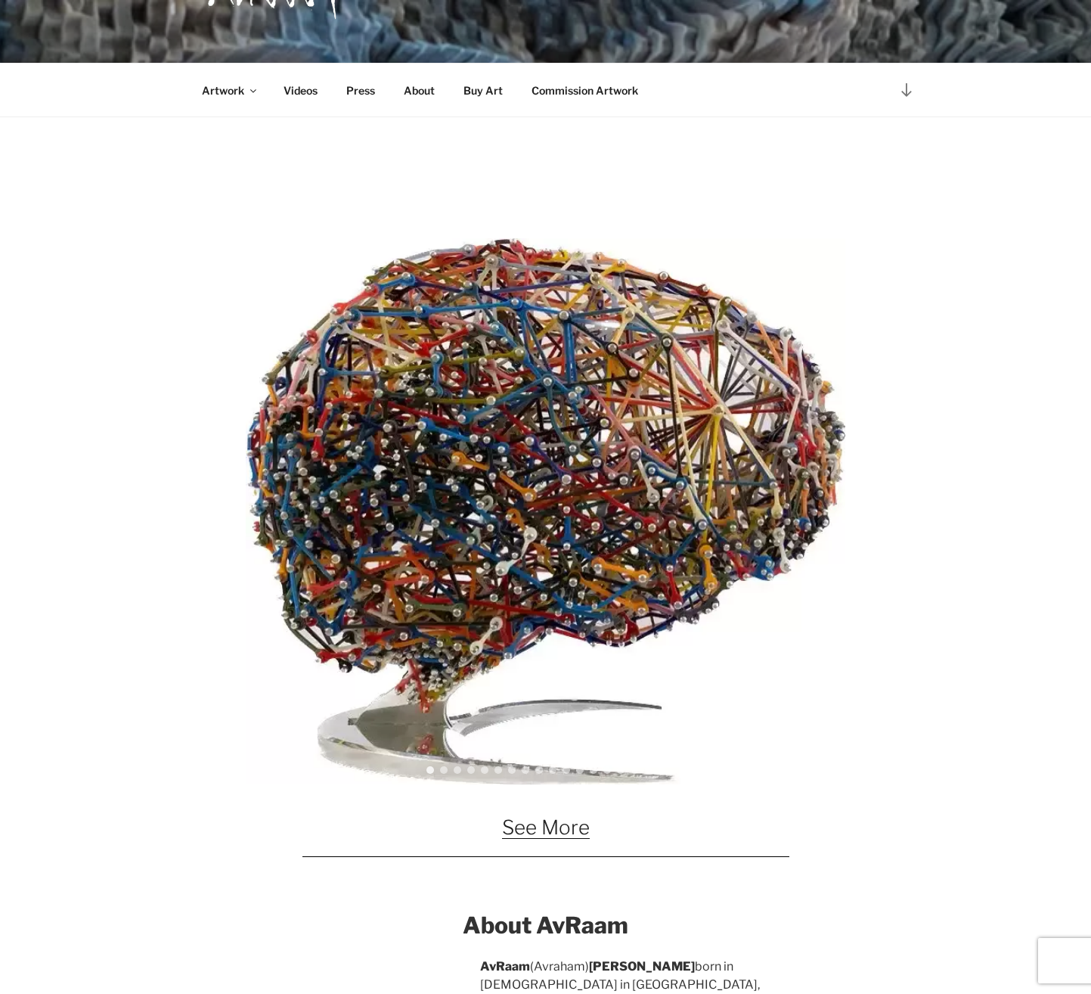
scroll to position [883, 0]
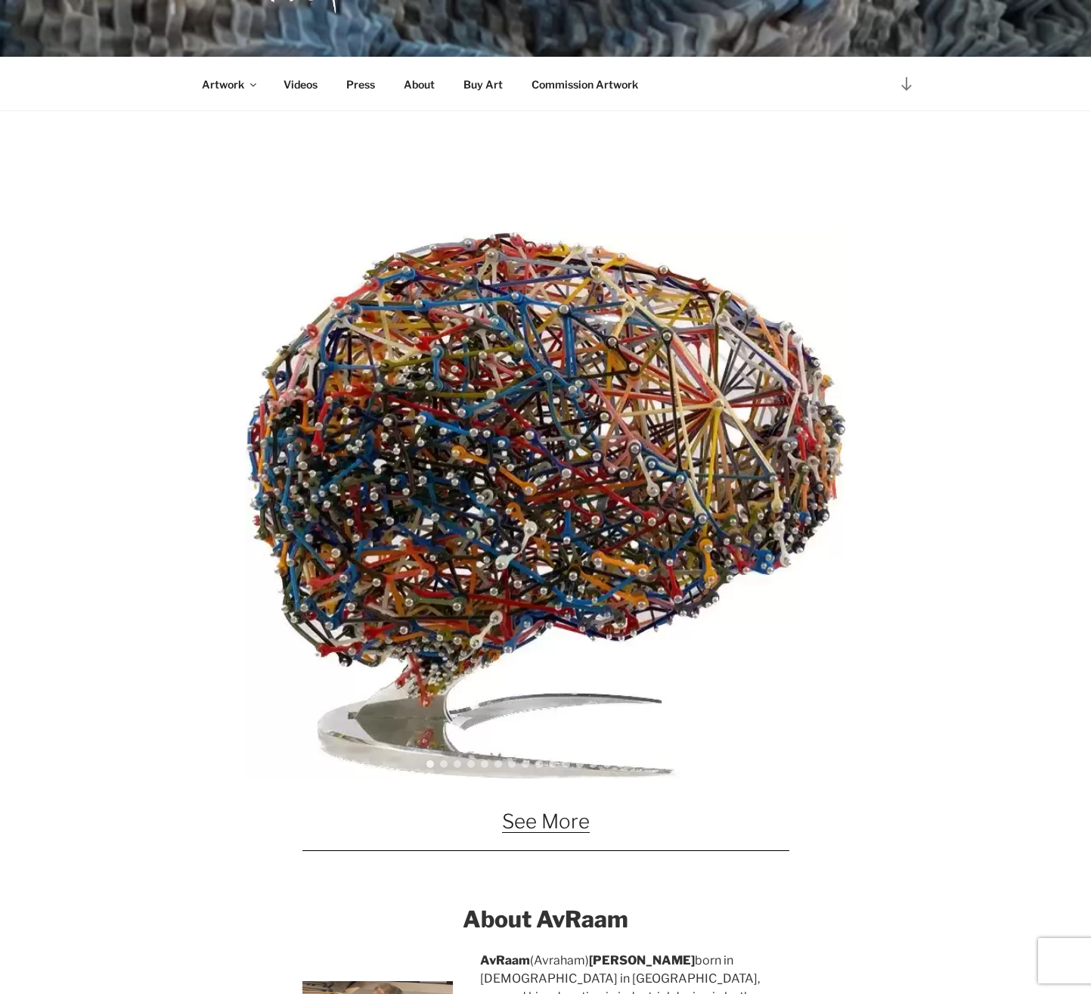
click at [534, 821] on link "See More" at bounding box center [546, 820] width 88 height 23
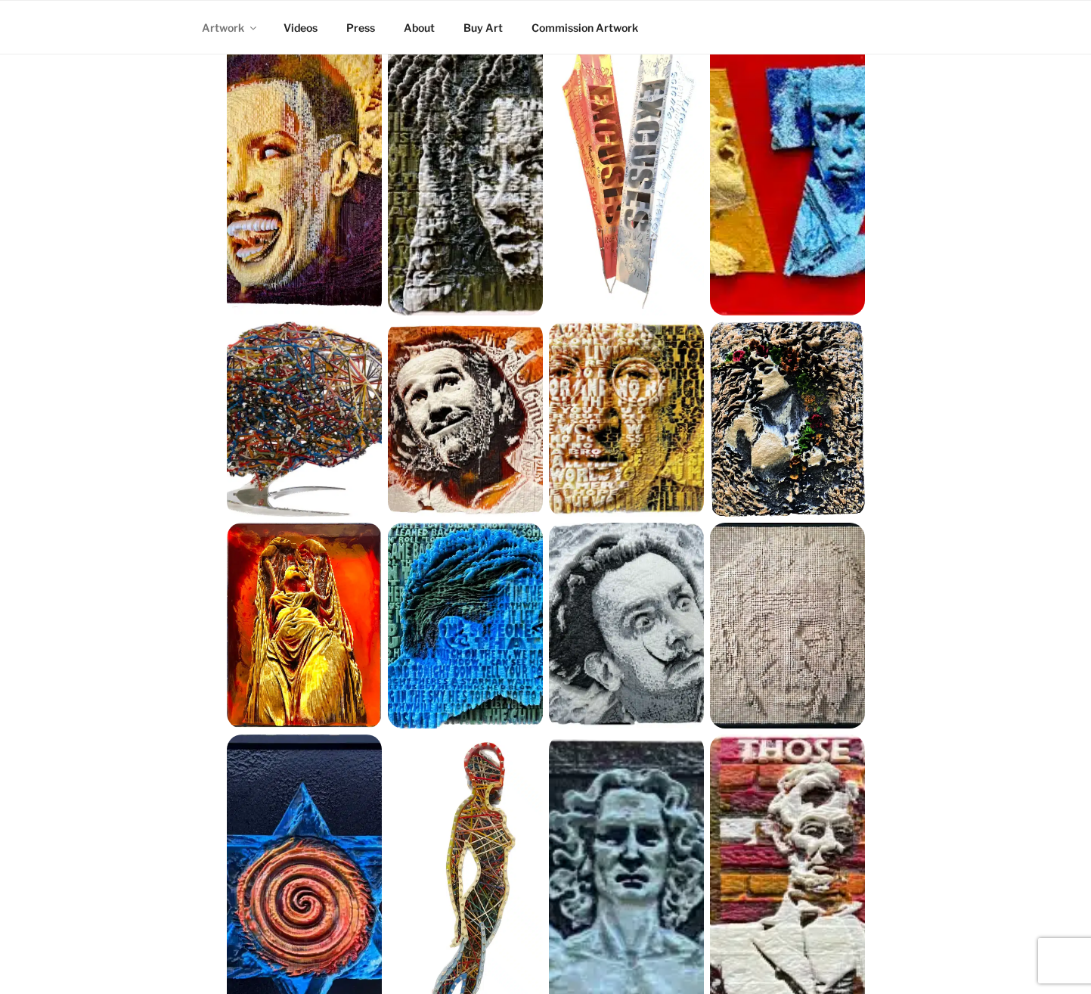
scroll to position [1386, 0]
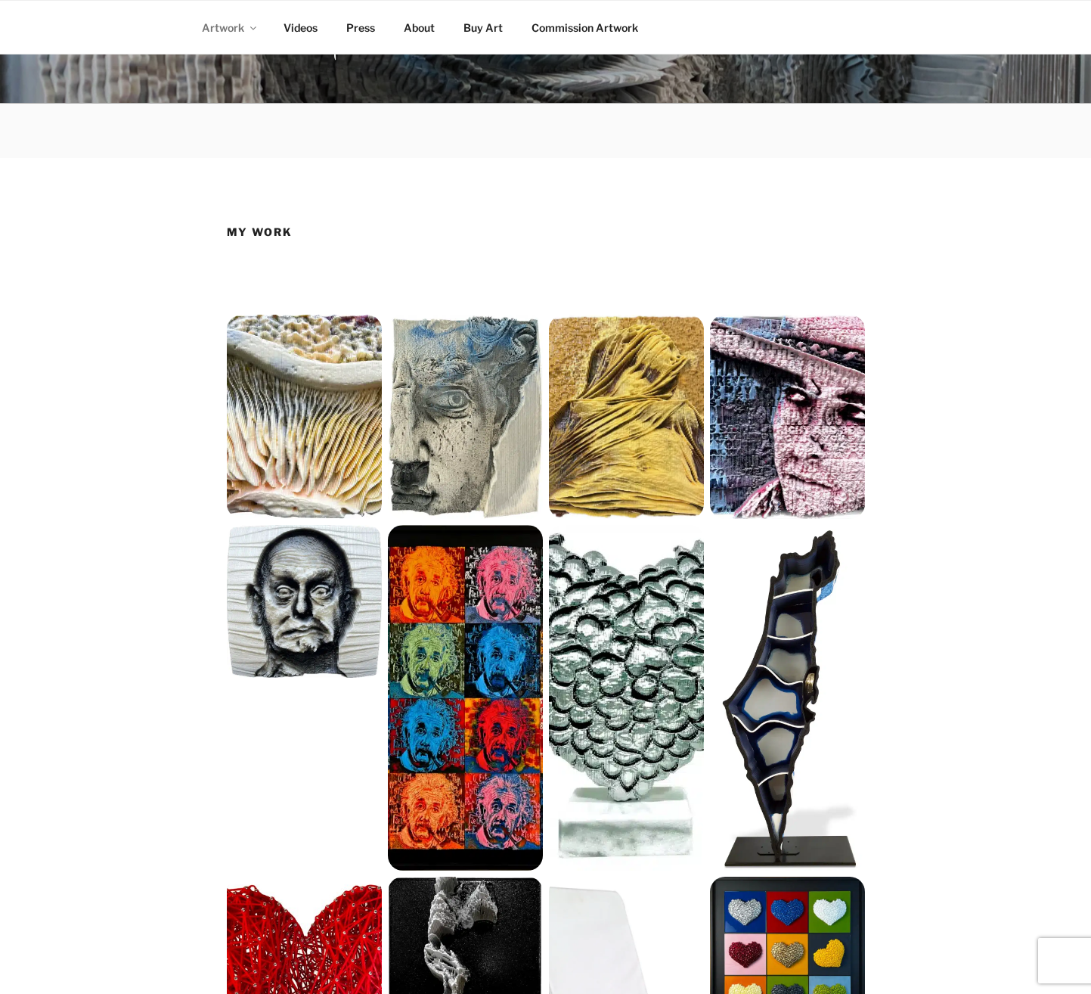
scroll to position [0, 0]
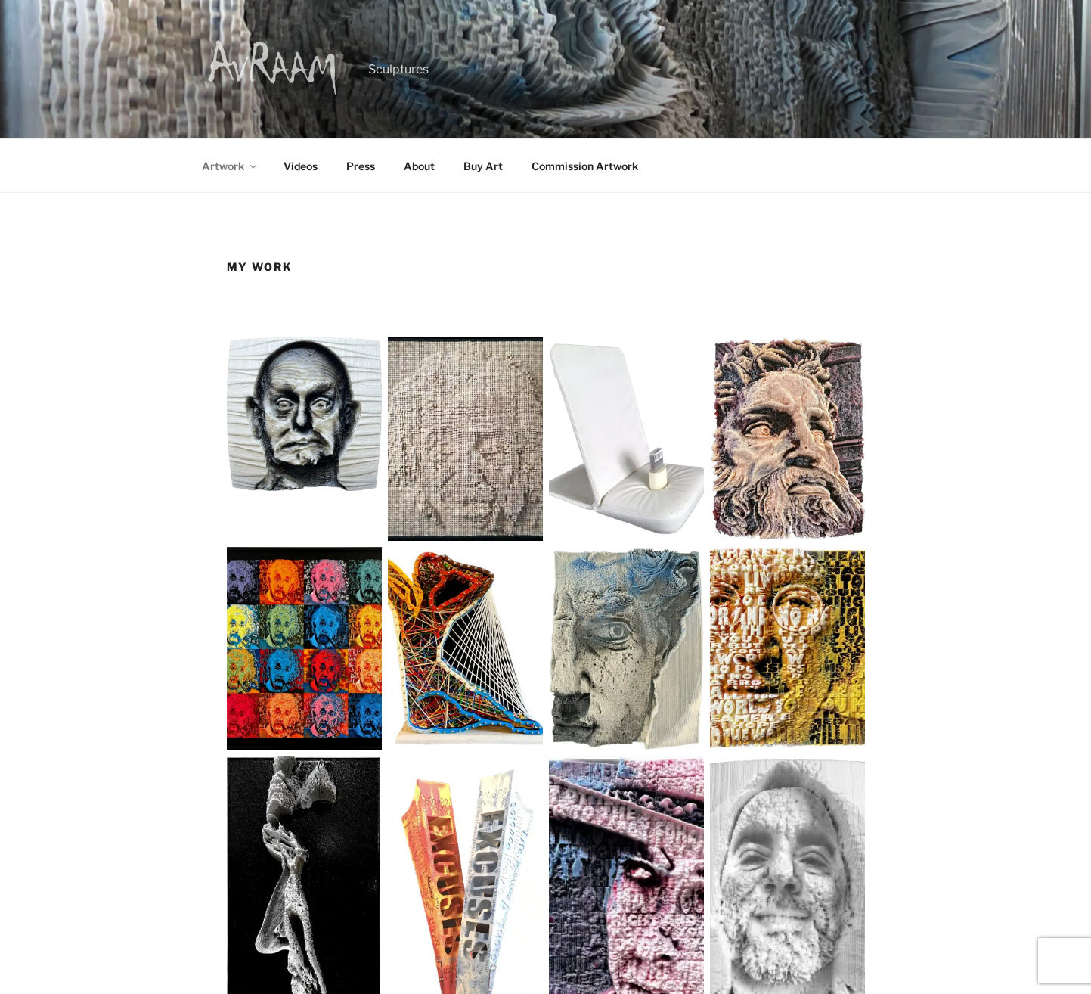
click at [250, 61] on img at bounding box center [273, 66] width 138 height 61
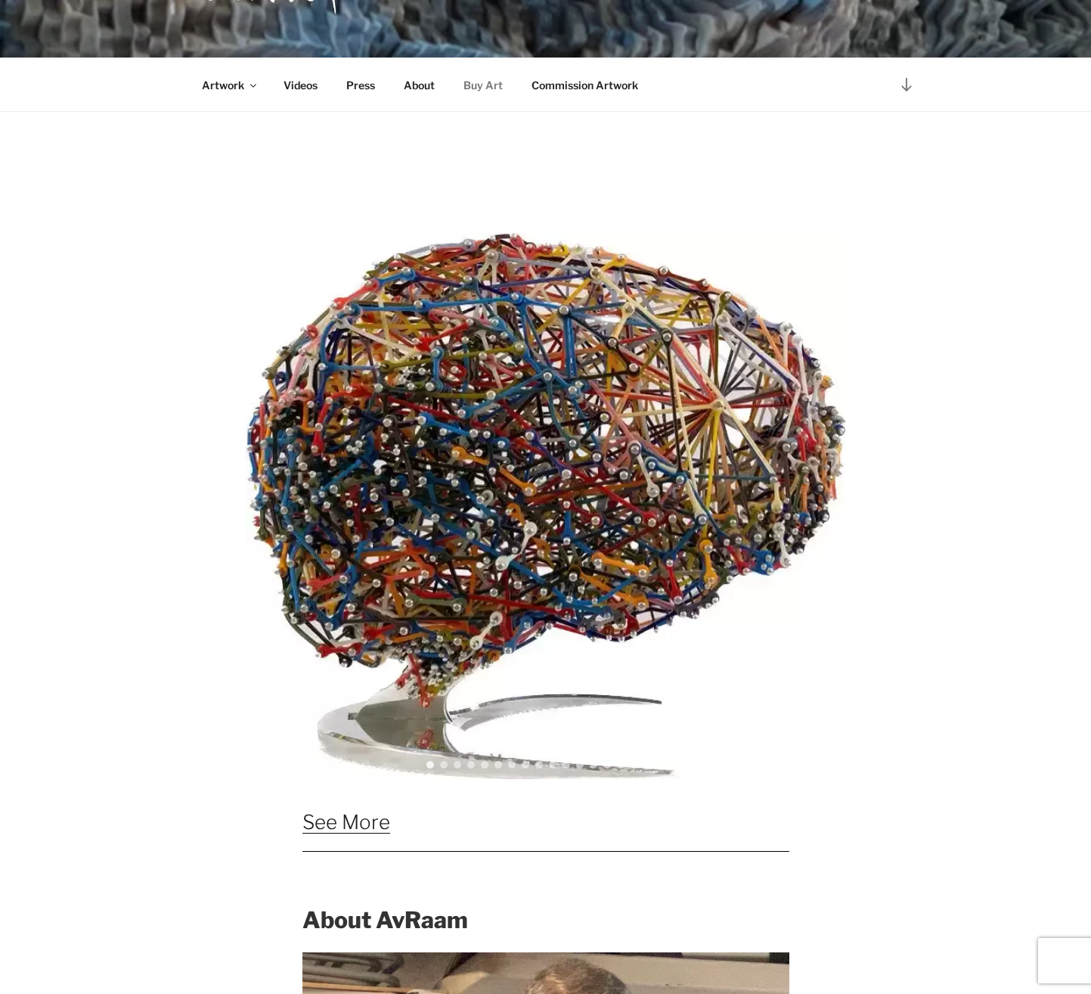
scroll to position [883, 0]
click at [390, 818] on link "See More" at bounding box center [347, 820] width 88 height 23
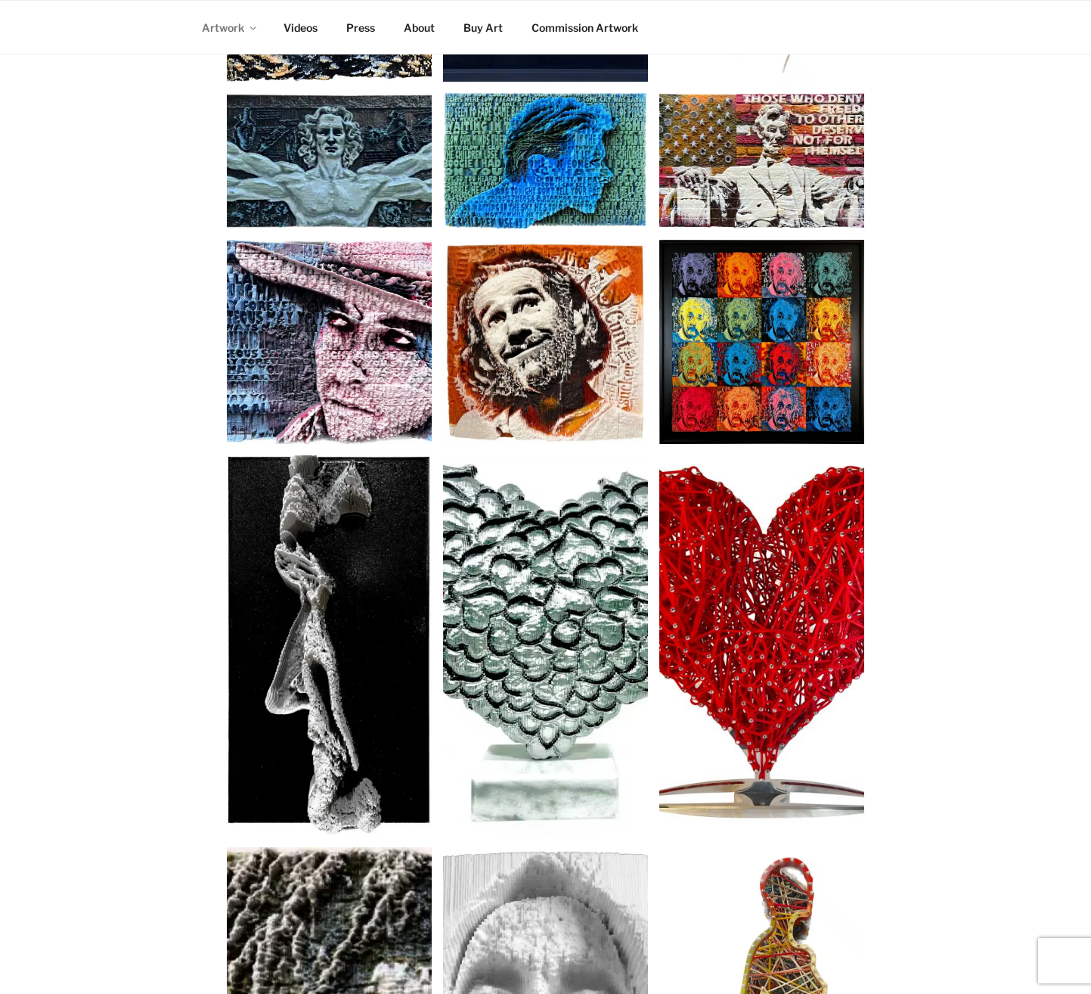
scroll to position [344, 0]
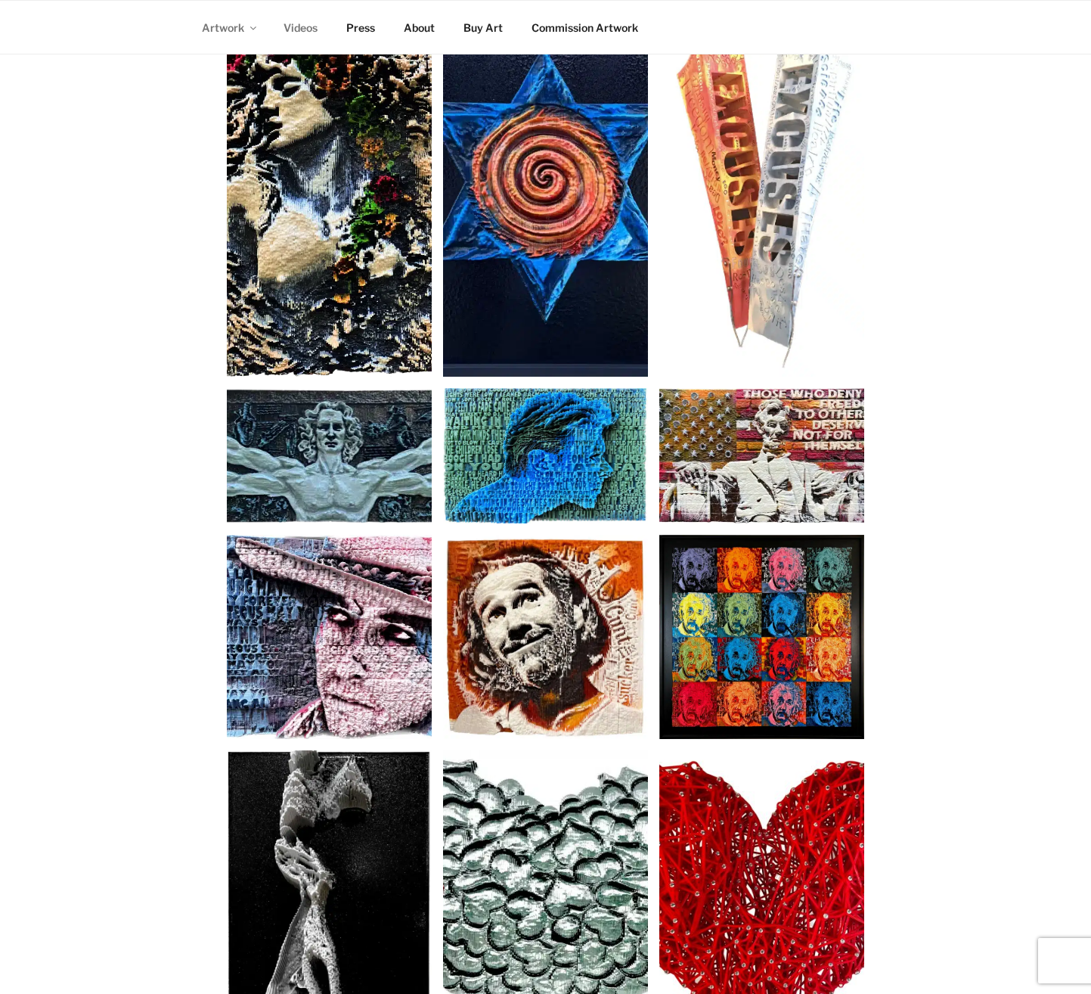
click at [301, 23] on link "Videos" at bounding box center [301, 27] width 61 height 37
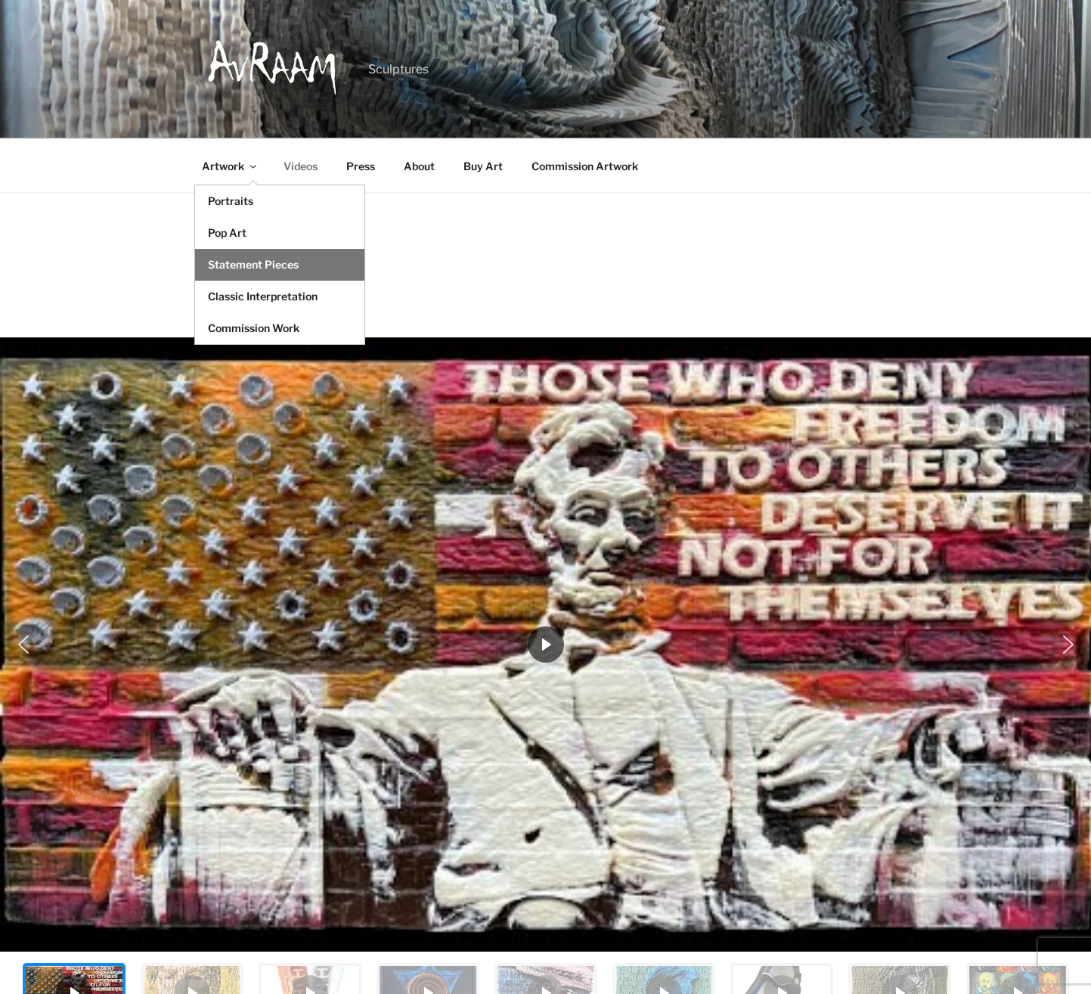
click at [256, 261] on link "Statement Pieces" at bounding box center [279, 265] width 169 height 32
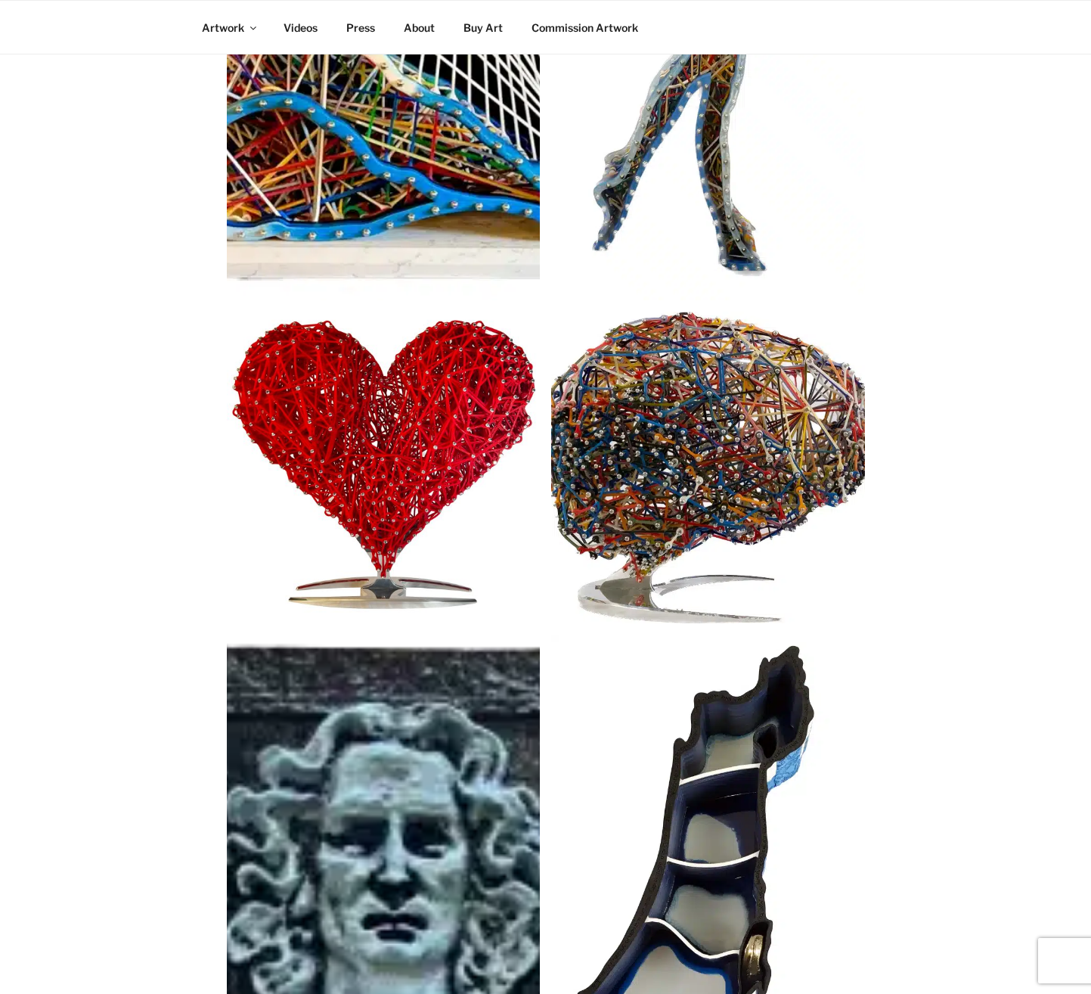
scroll to position [756, 0]
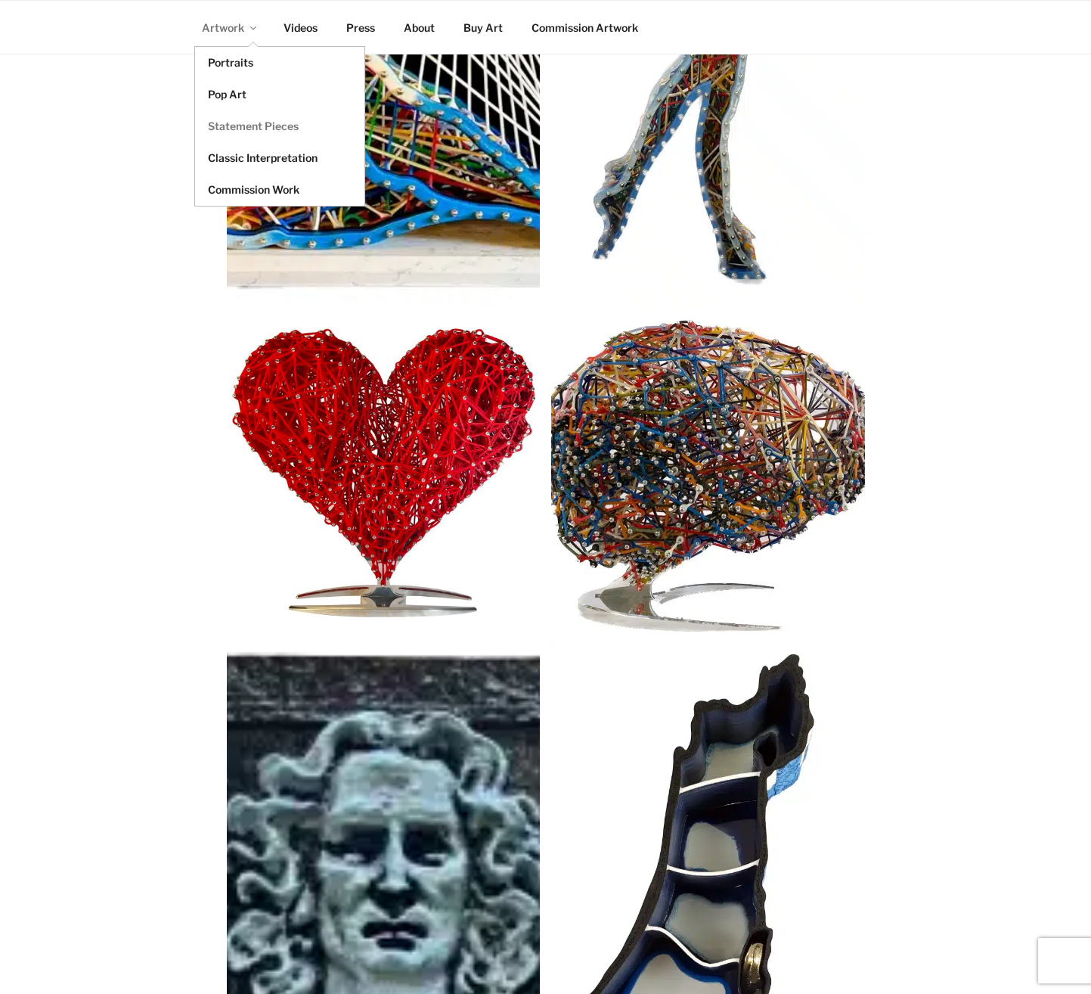
click at [223, 22] on link "Artwork" at bounding box center [228, 27] width 79 height 37
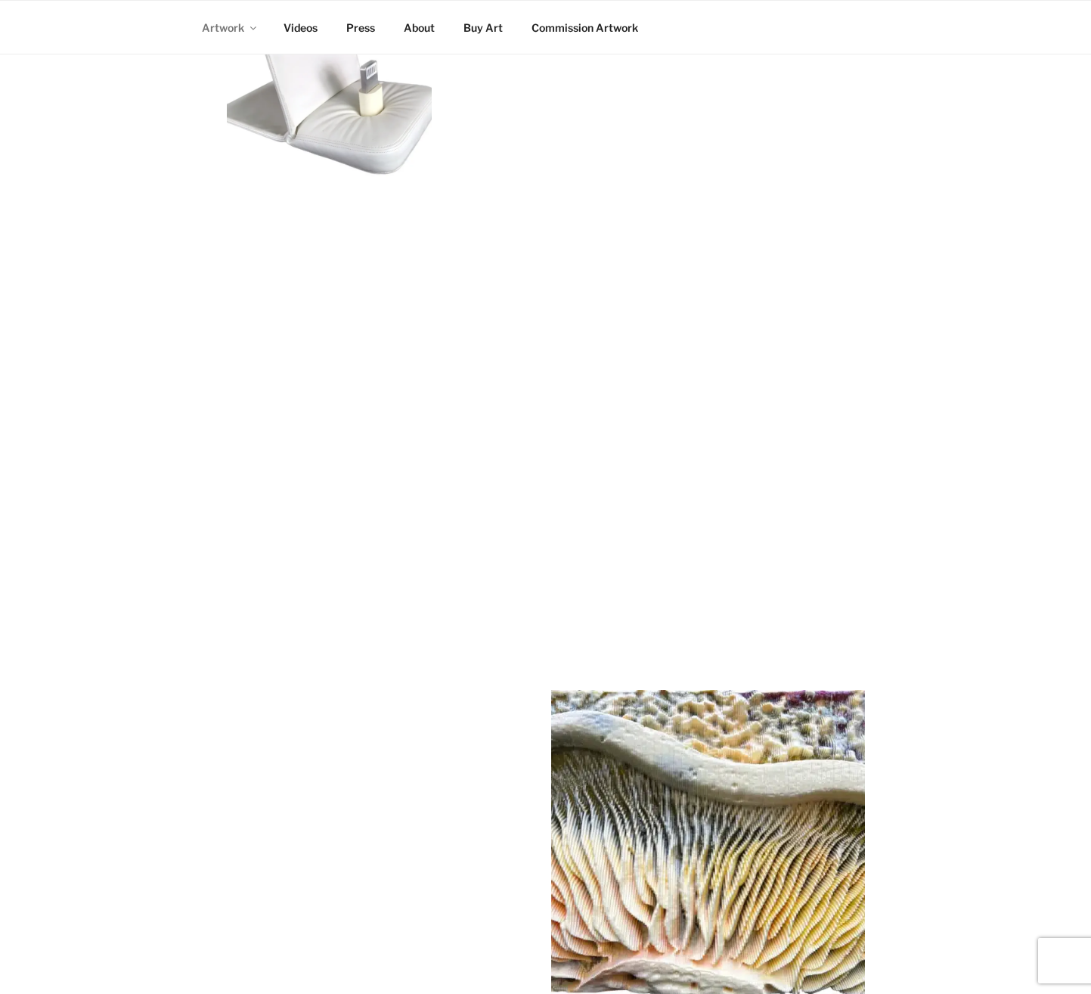
scroll to position [2899, 0]
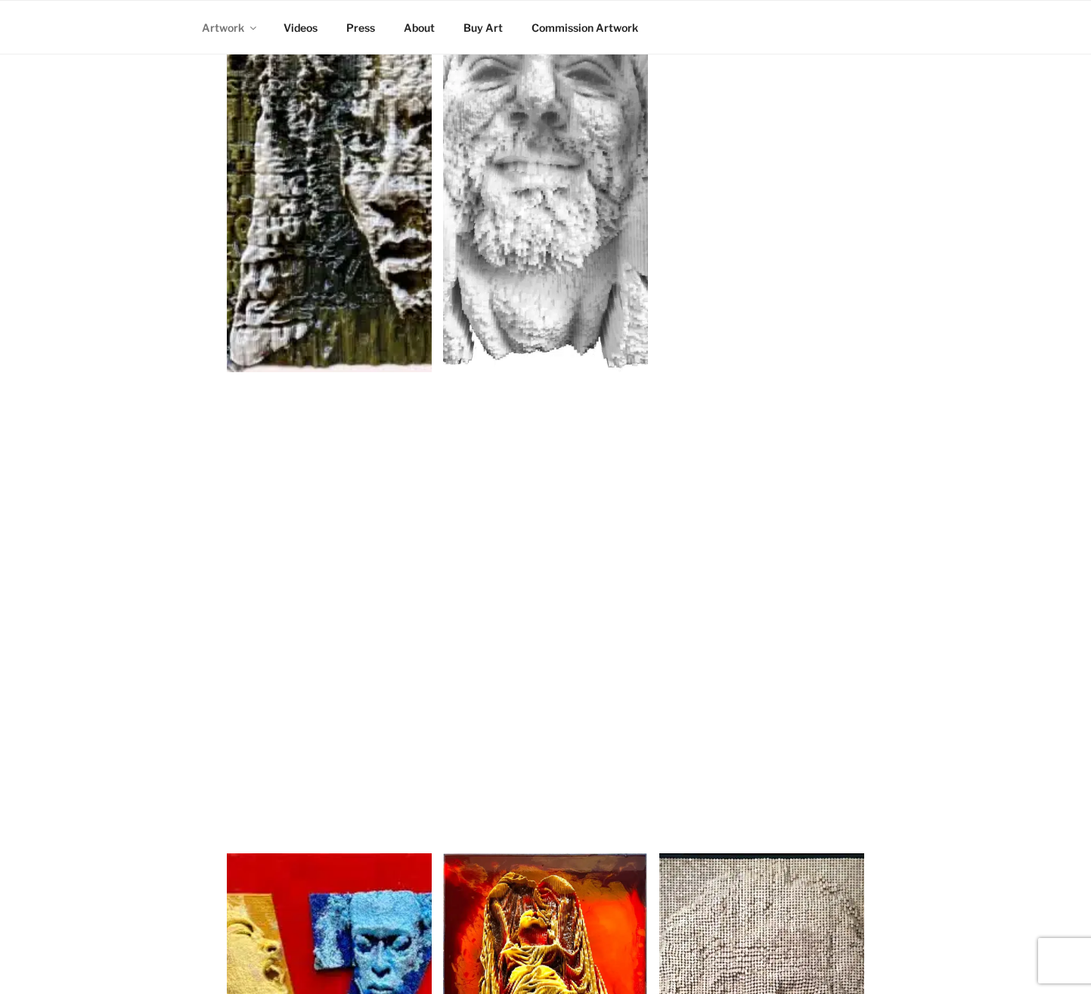
scroll to position [1513, 0]
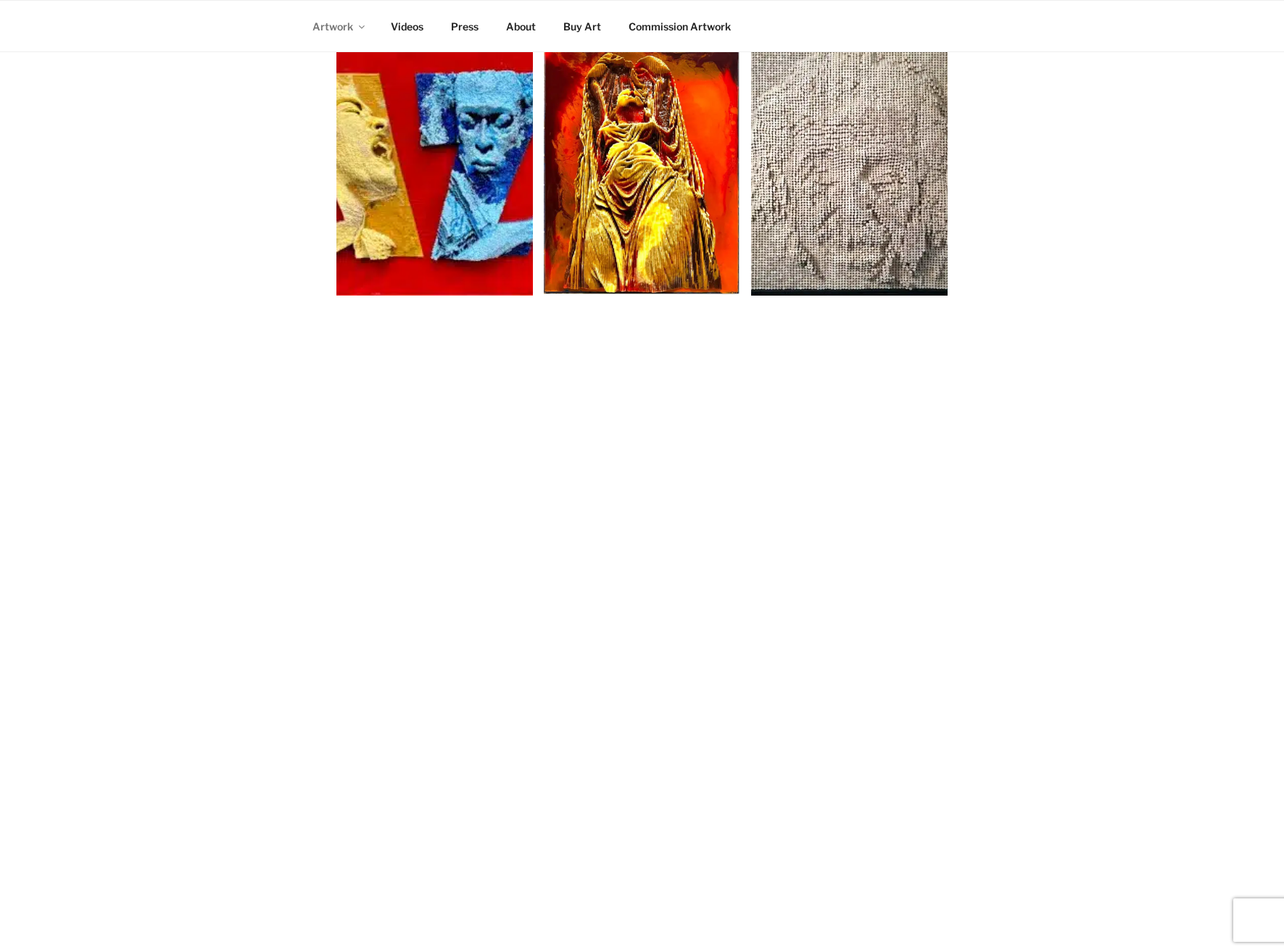
scroll to position [1932, 0]
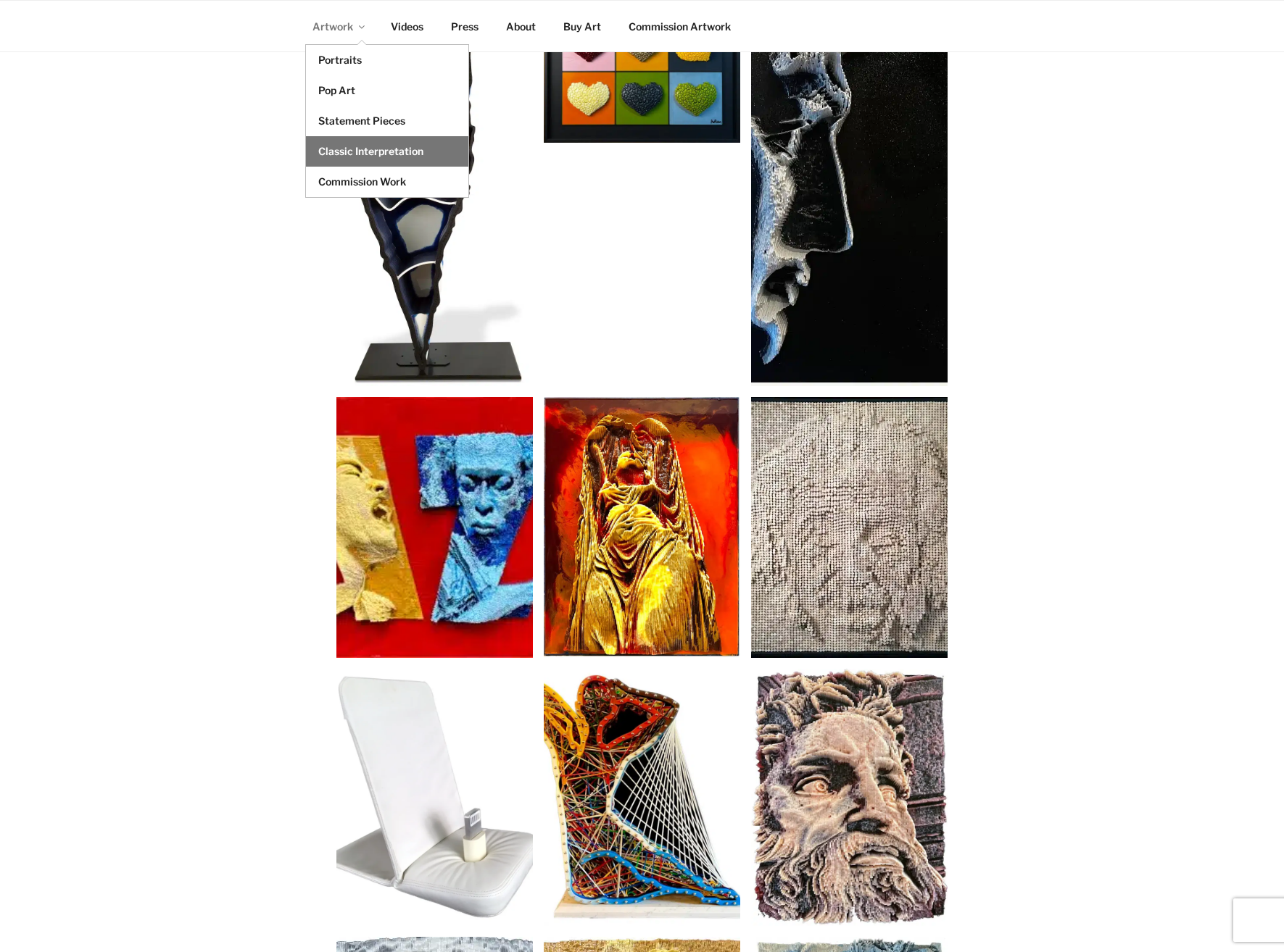
click at [333, 144] on link "Classic Interpretation" at bounding box center [386, 151] width 162 height 31
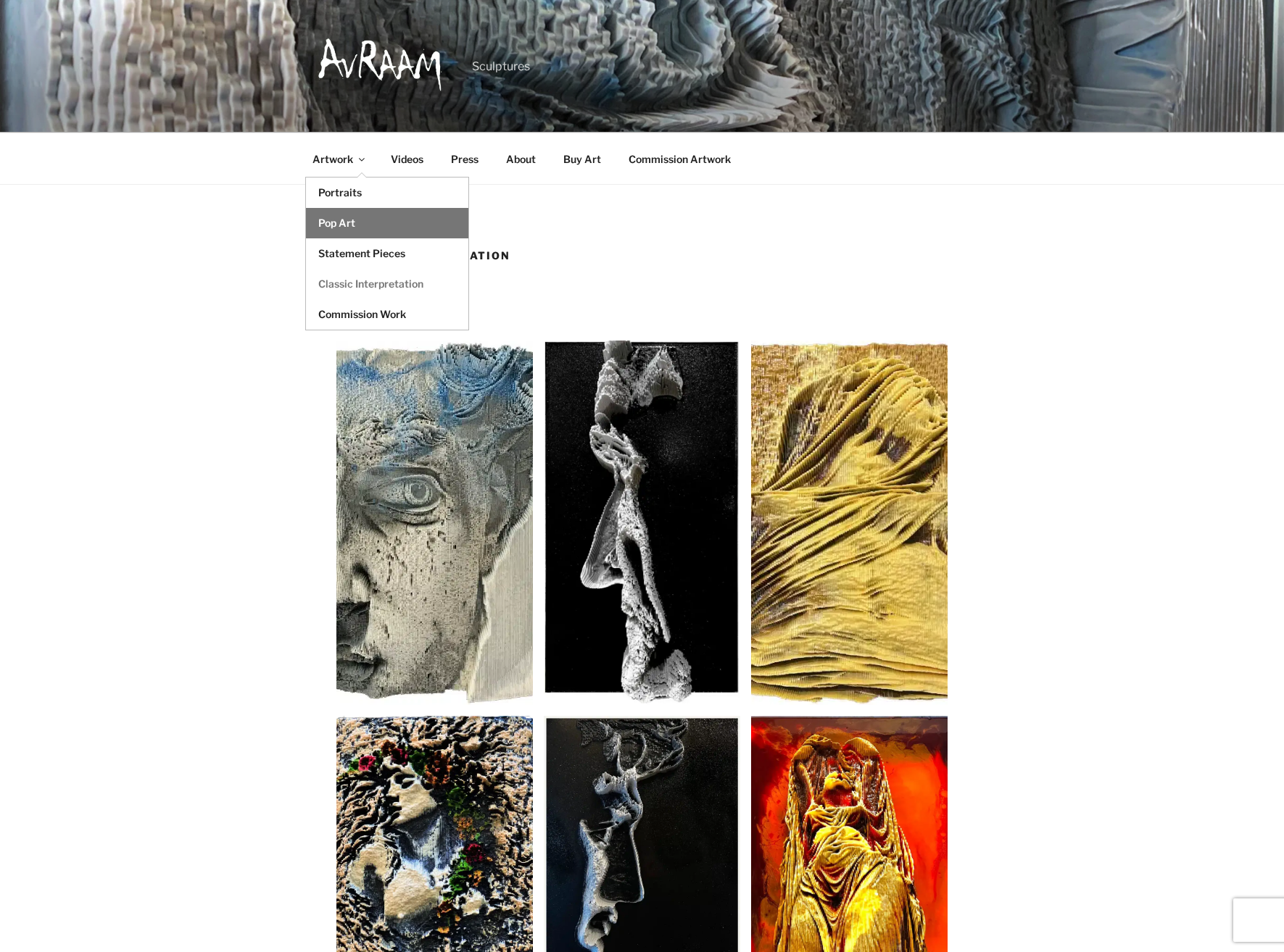
click at [332, 231] on link "Pop Art" at bounding box center [386, 223] width 162 height 31
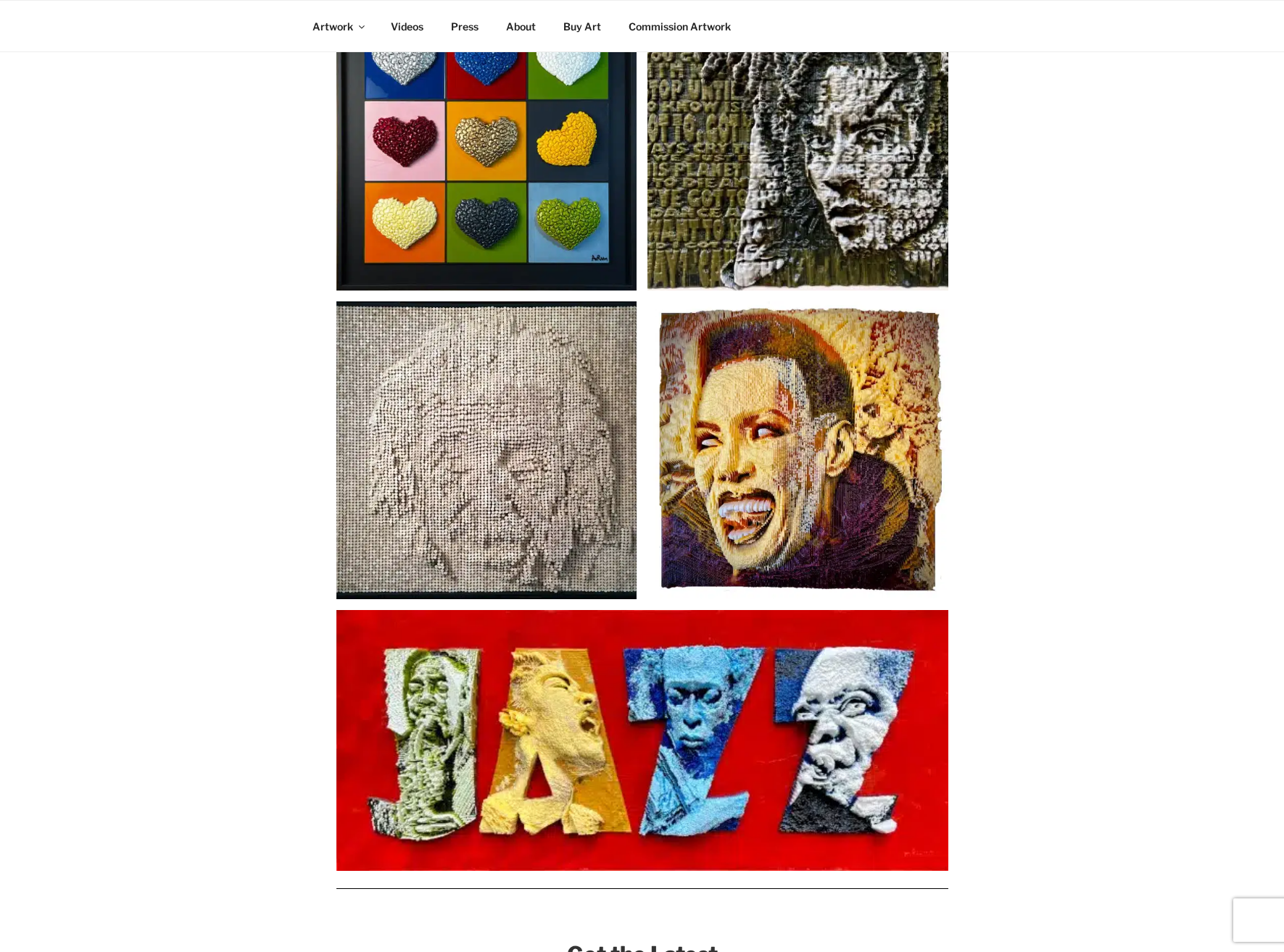
scroll to position [1811, 0]
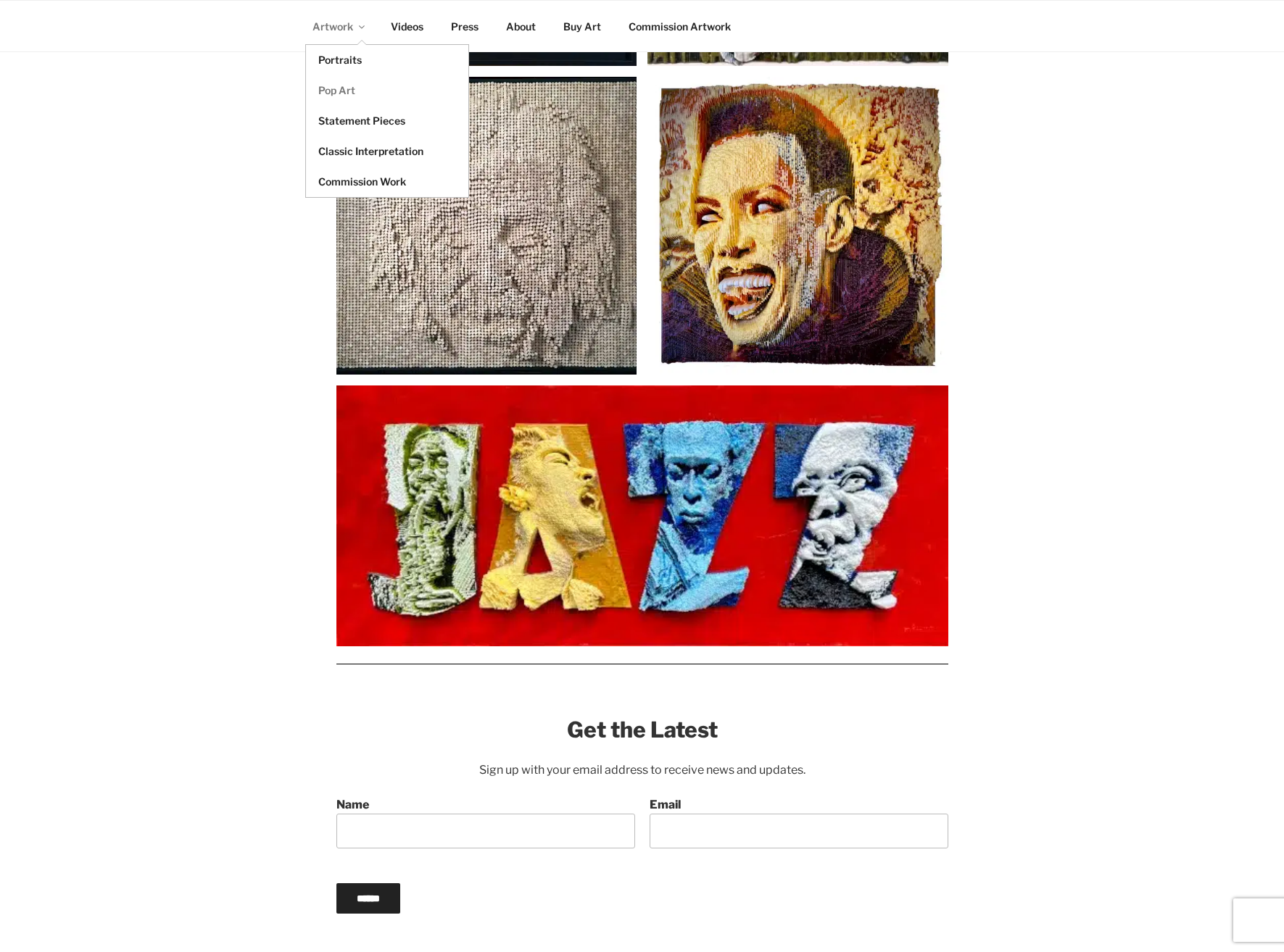
click at [326, 31] on link "Artwork" at bounding box center [337, 26] width 76 height 35
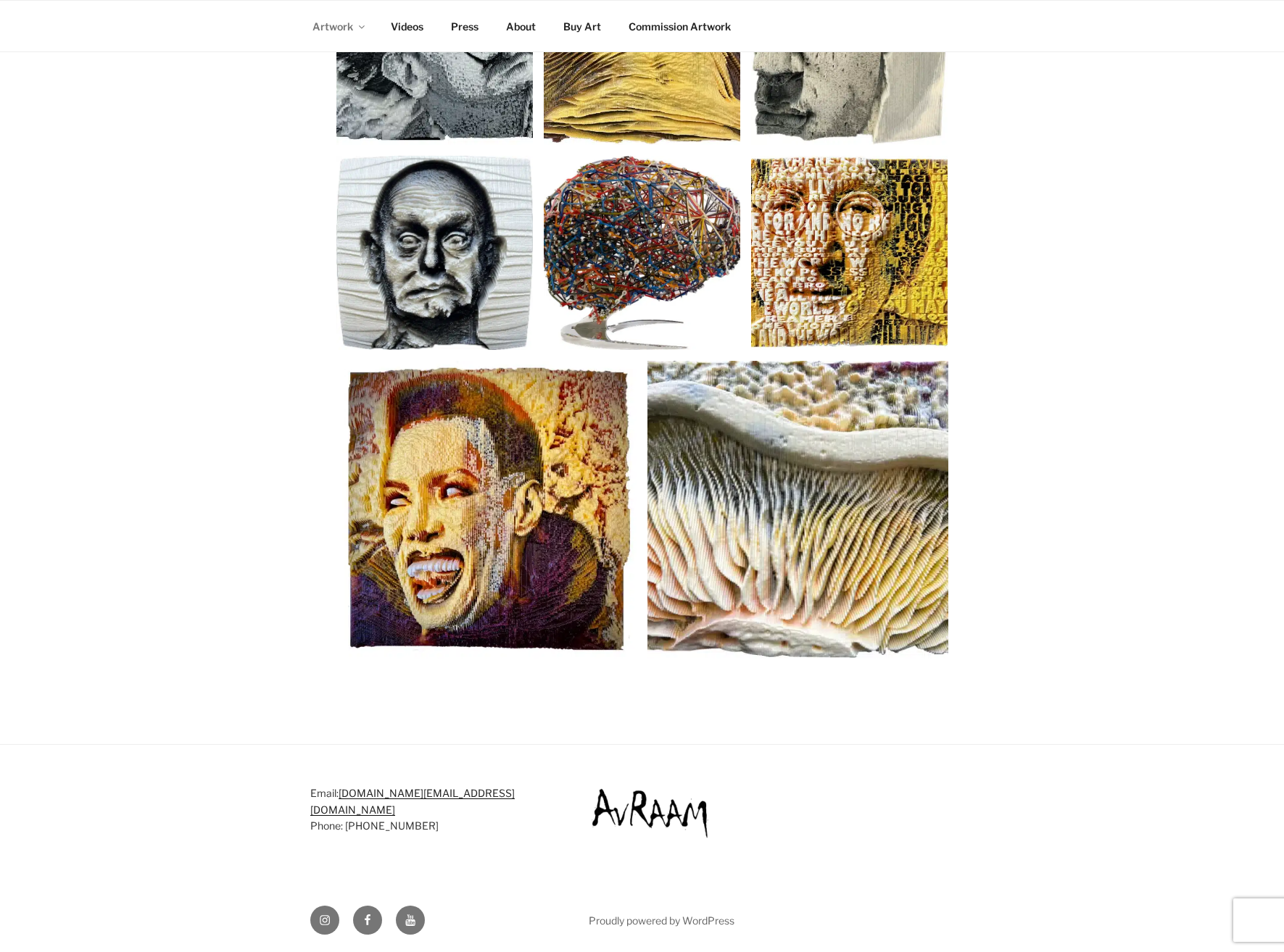
scroll to position [2986, 0]
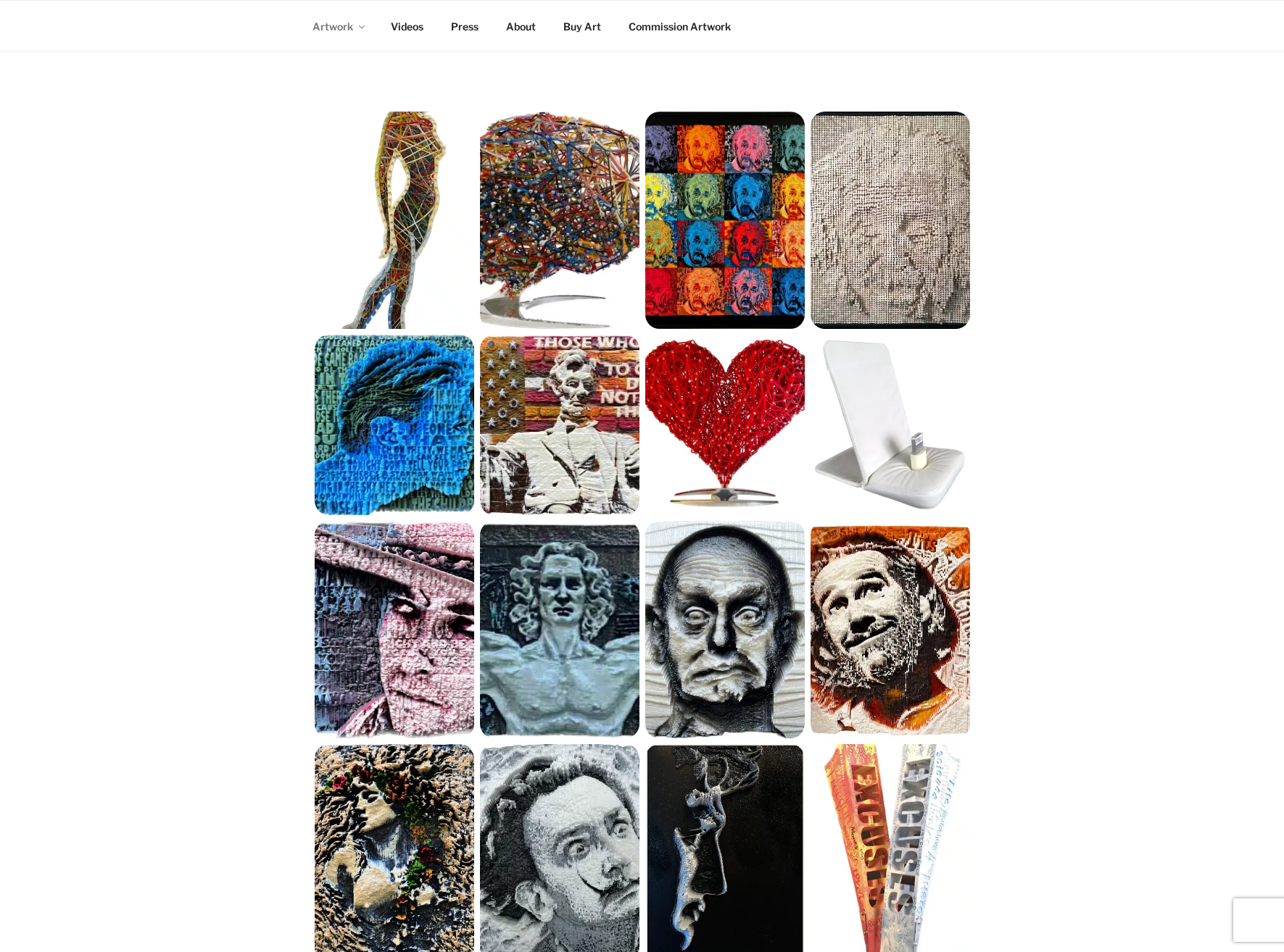
scroll to position [197, 0]
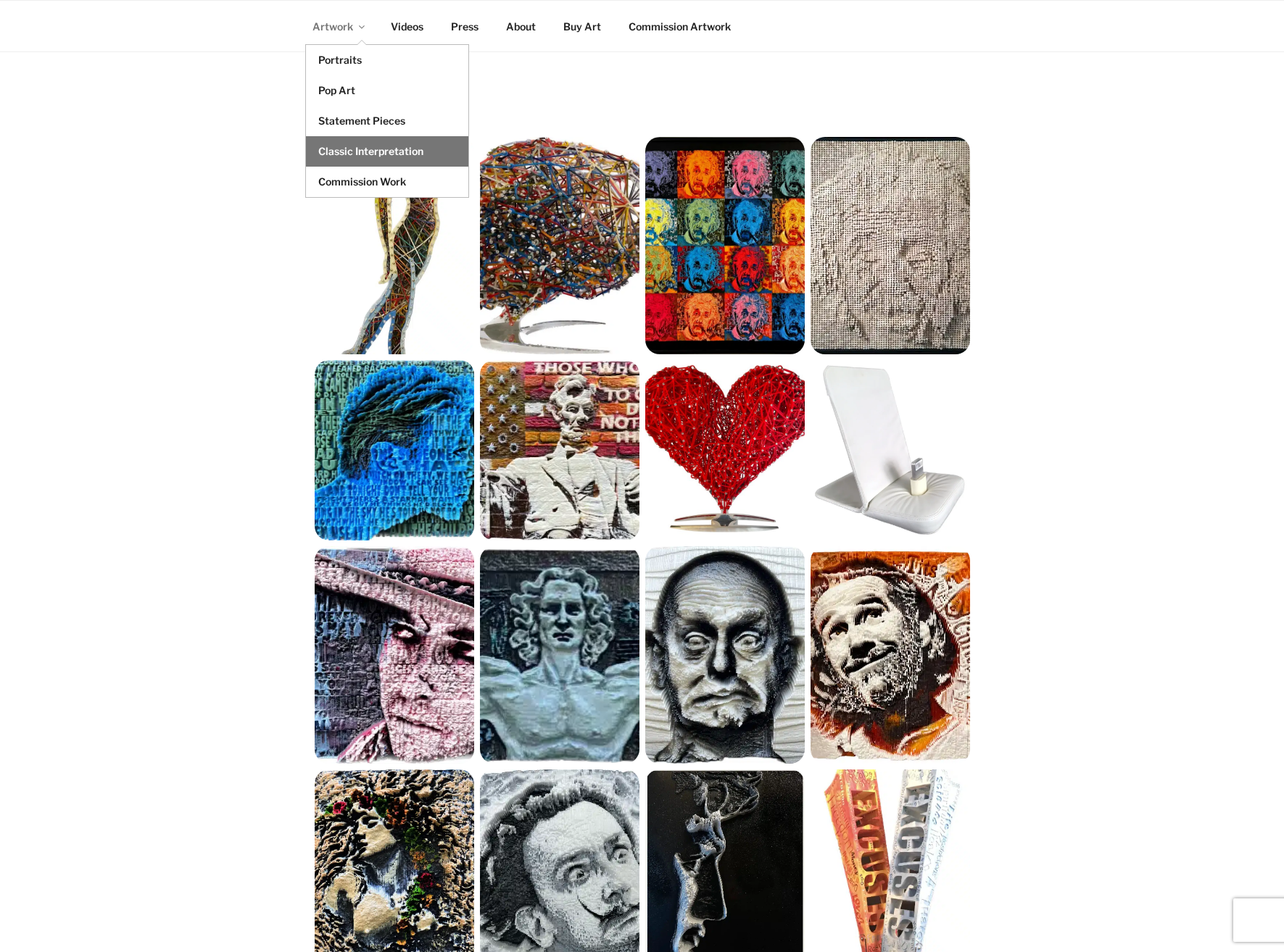
click at [342, 158] on link "Classic Interpretation" at bounding box center [386, 151] width 162 height 31
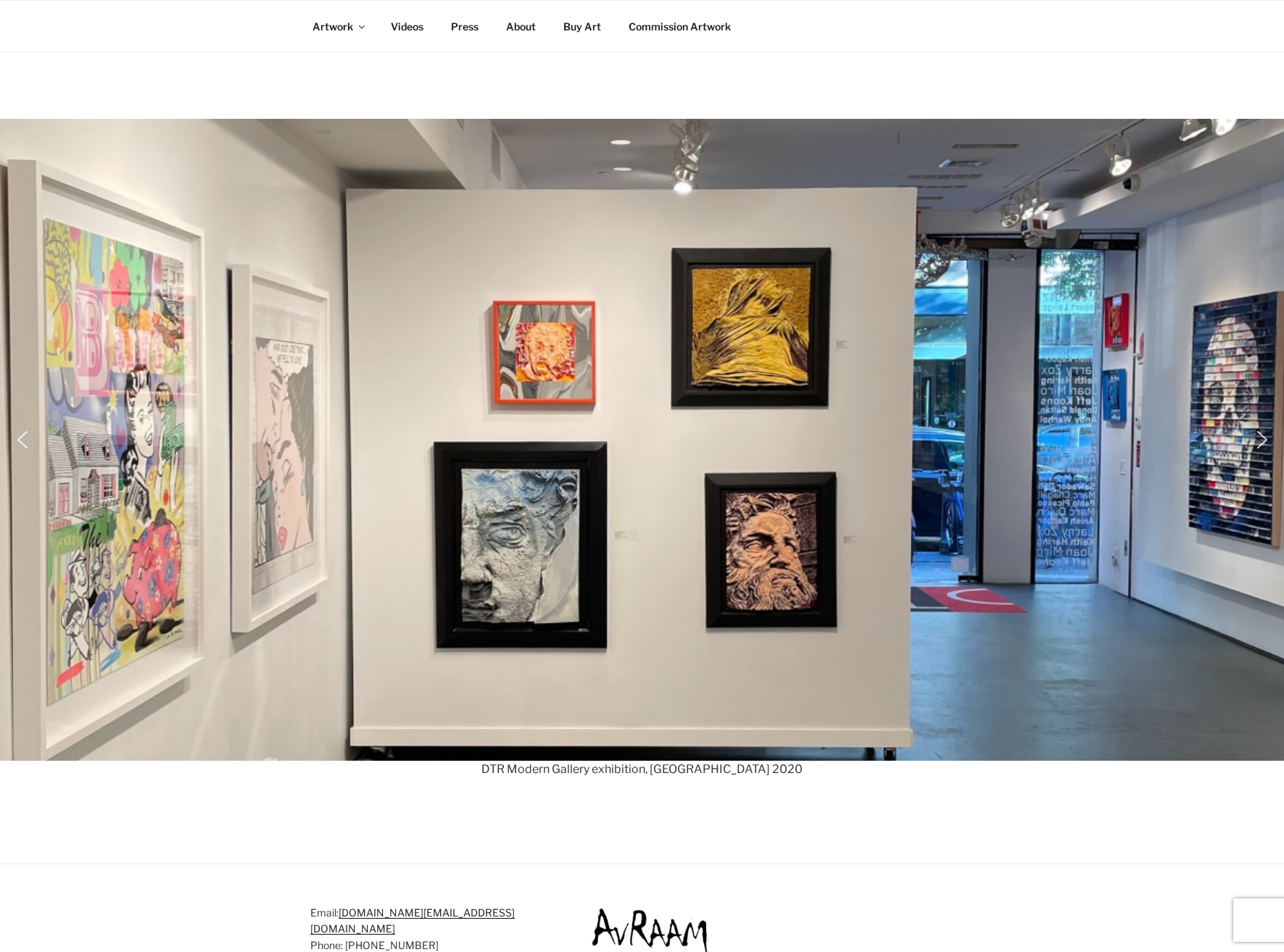
scroll to position [241, 0]
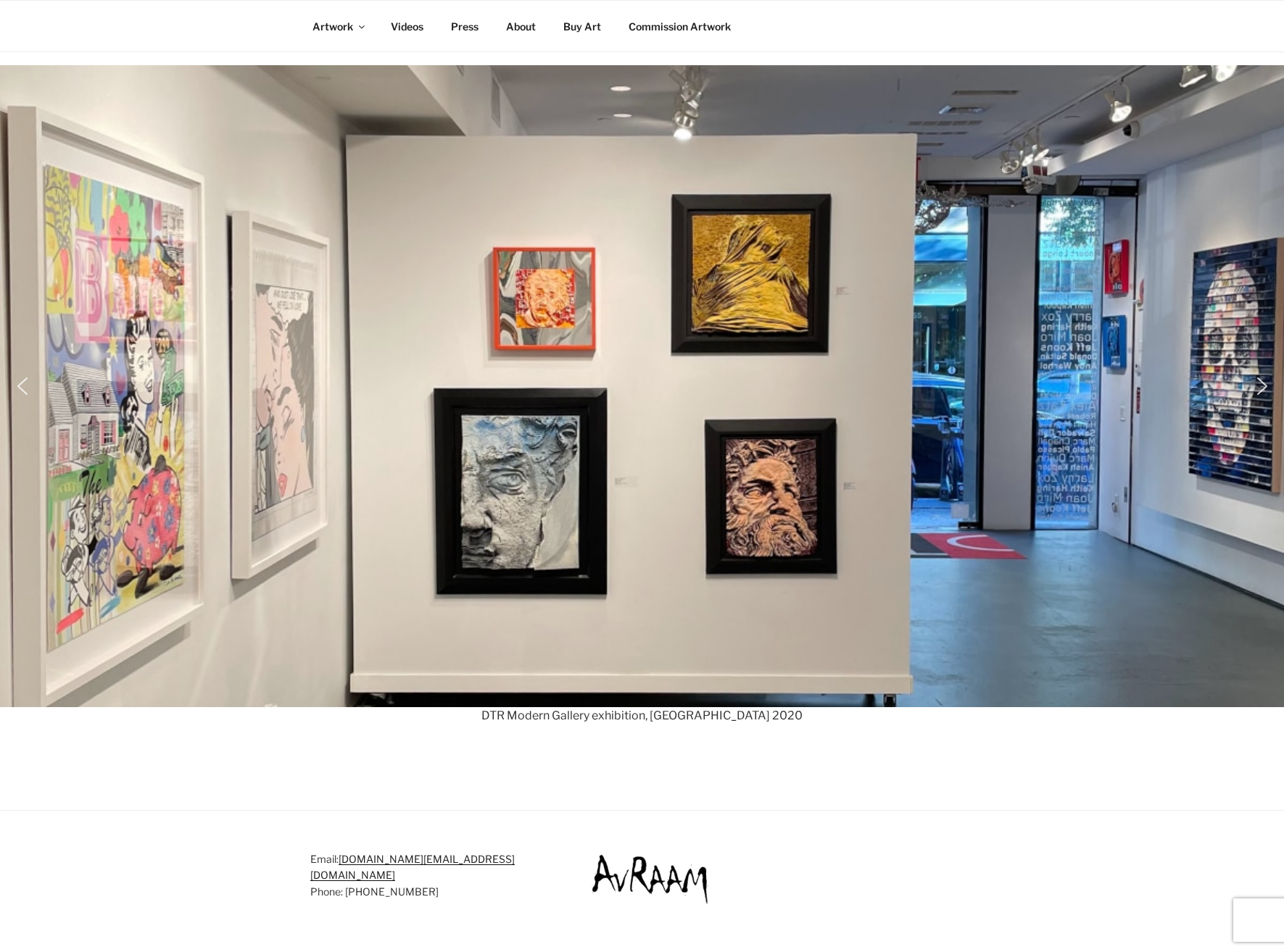
click at [1260, 392] on img "next arrow" at bounding box center [1262, 386] width 23 height 23
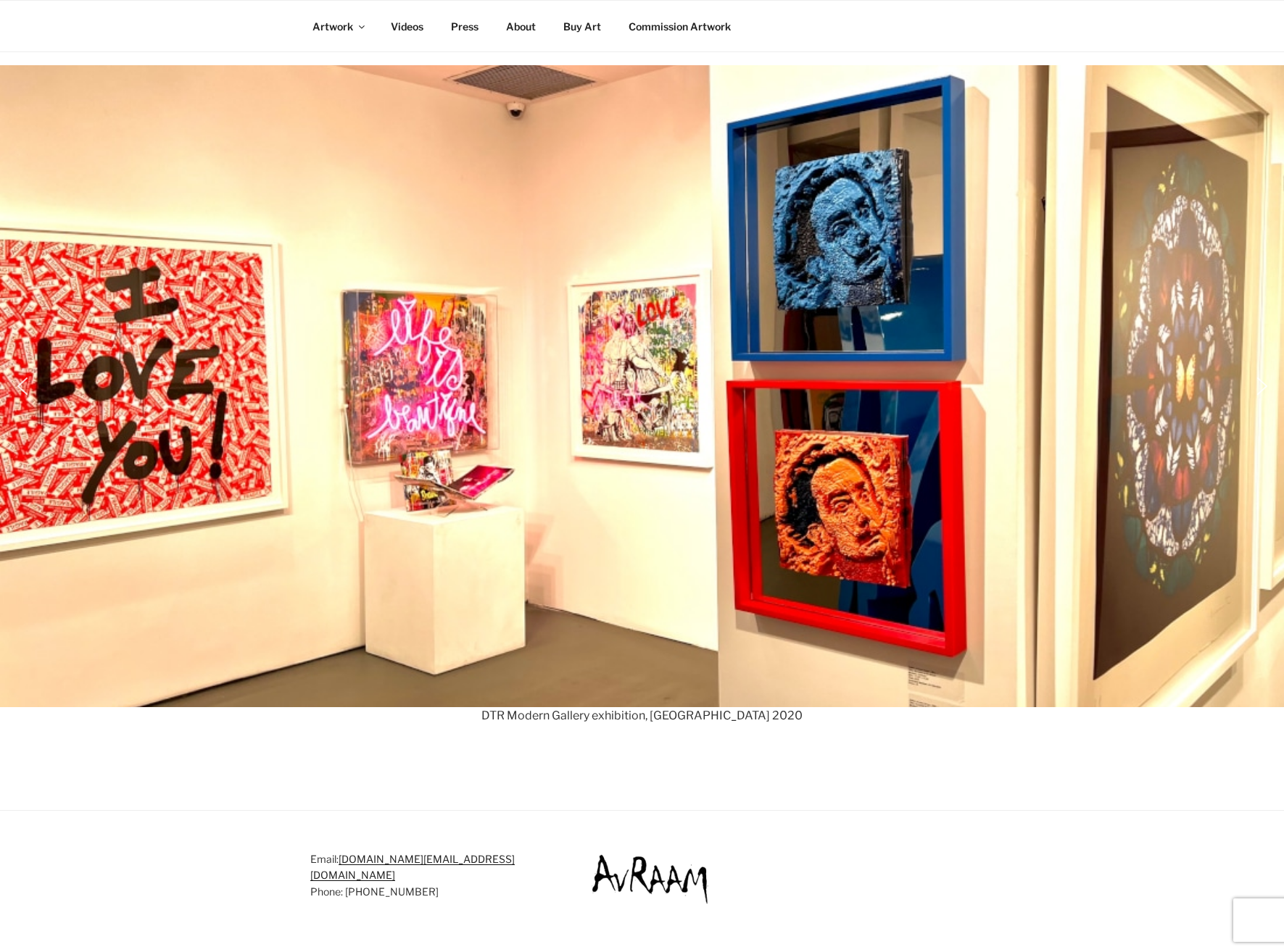
click at [1263, 392] on img "next arrow" at bounding box center [1262, 386] width 23 height 23
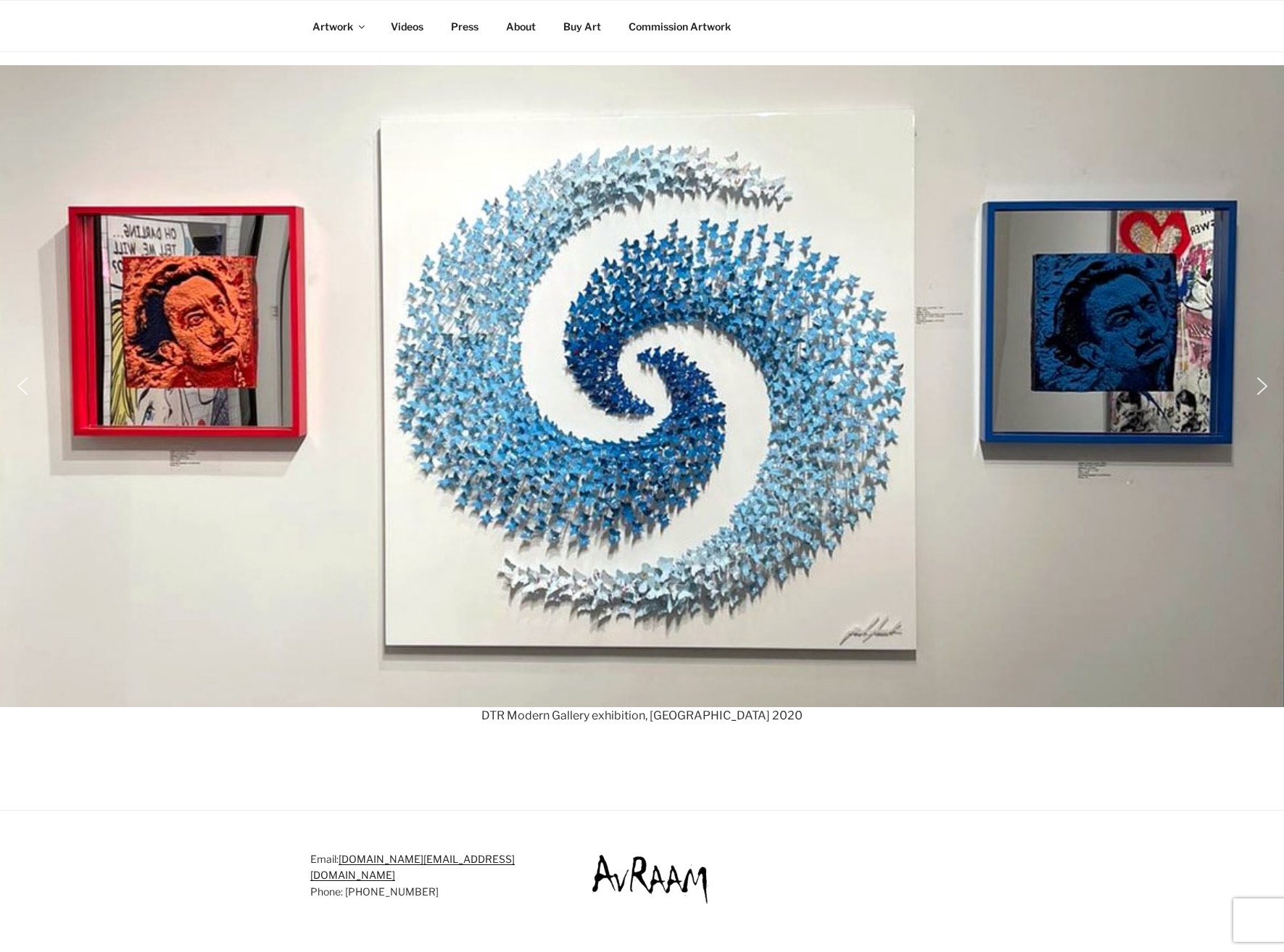
click at [1266, 385] on img "next arrow" at bounding box center [1262, 386] width 23 height 23
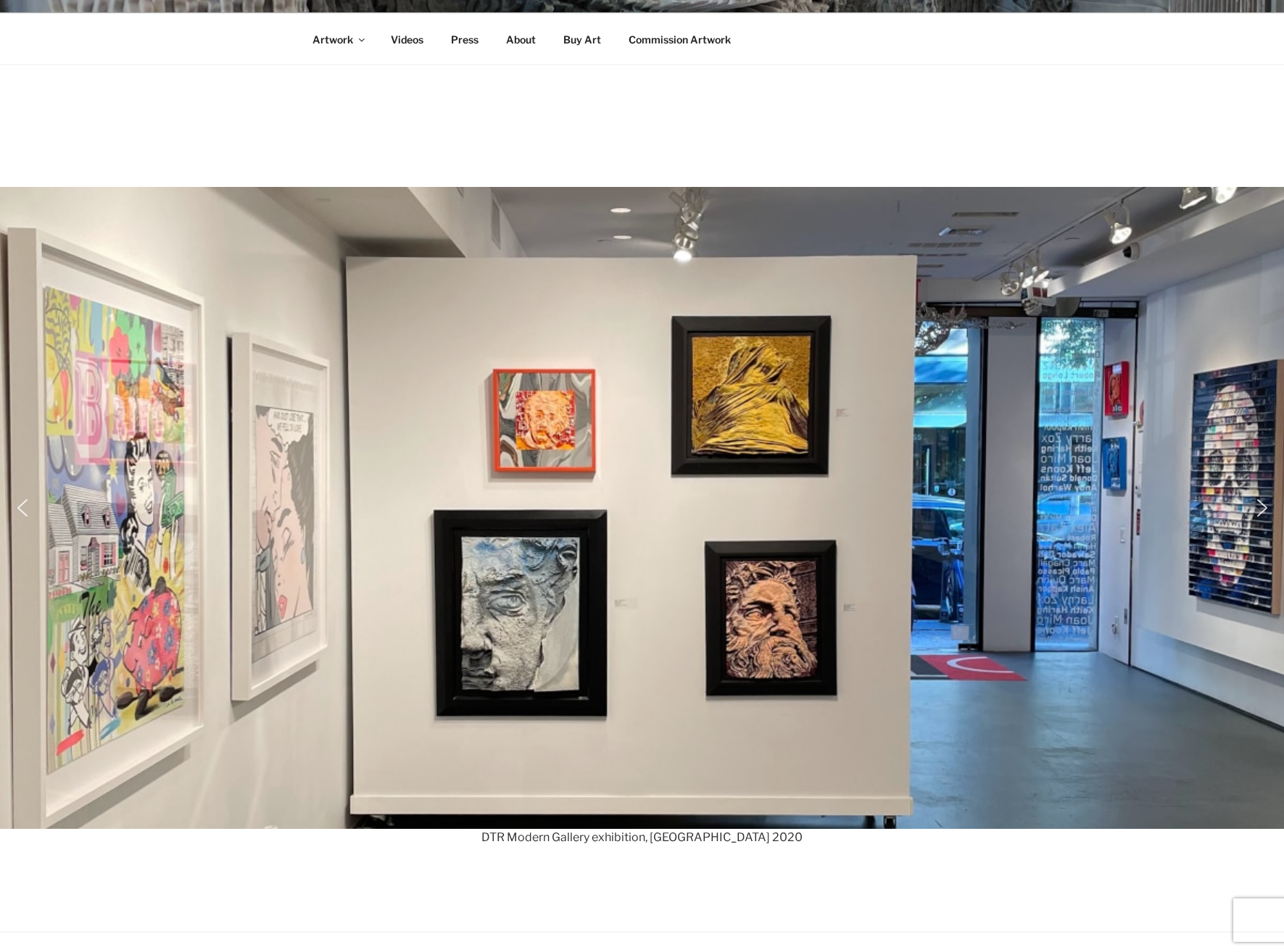
scroll to position [121, 0]
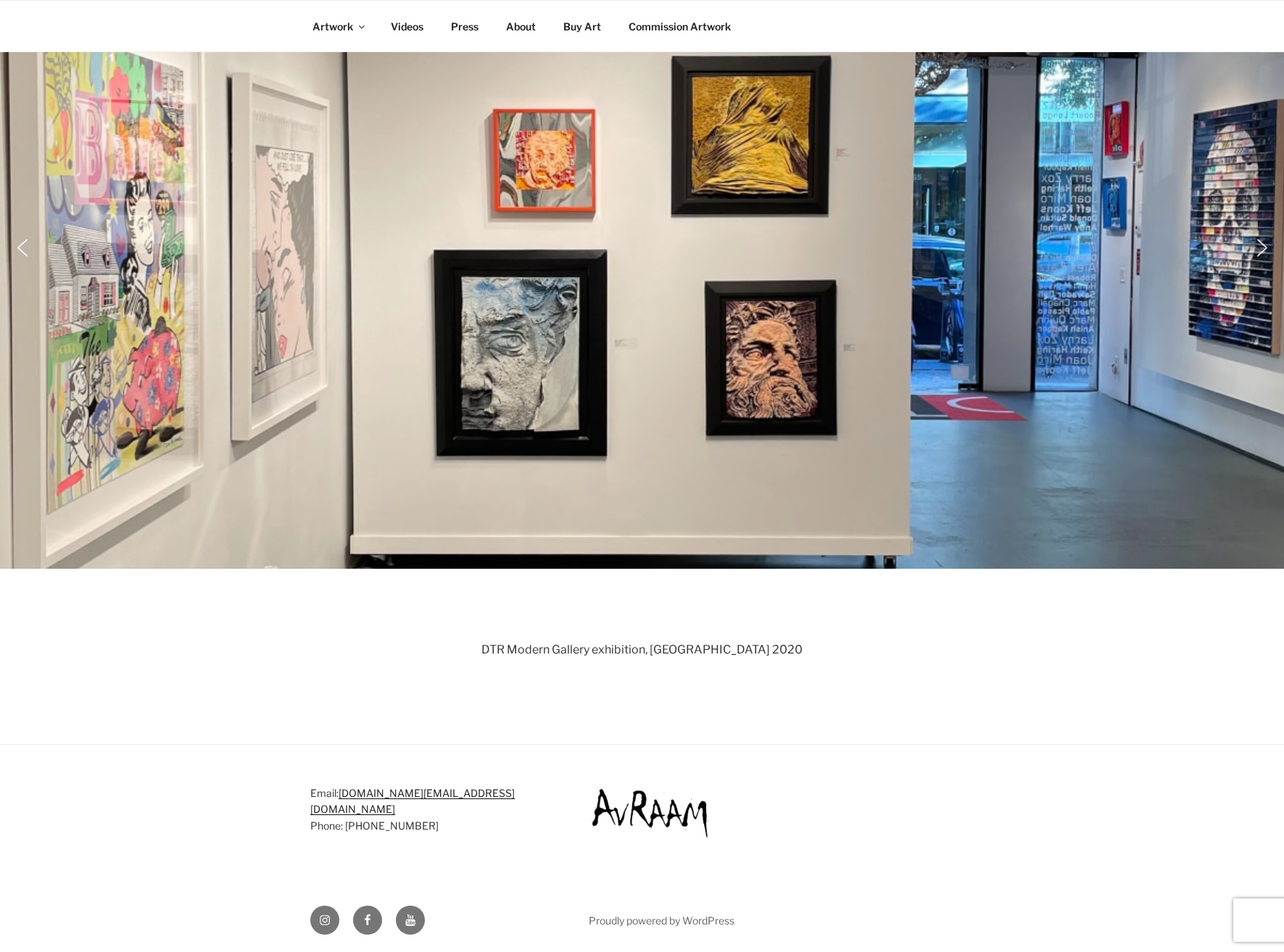
scroll to position [400, 0]
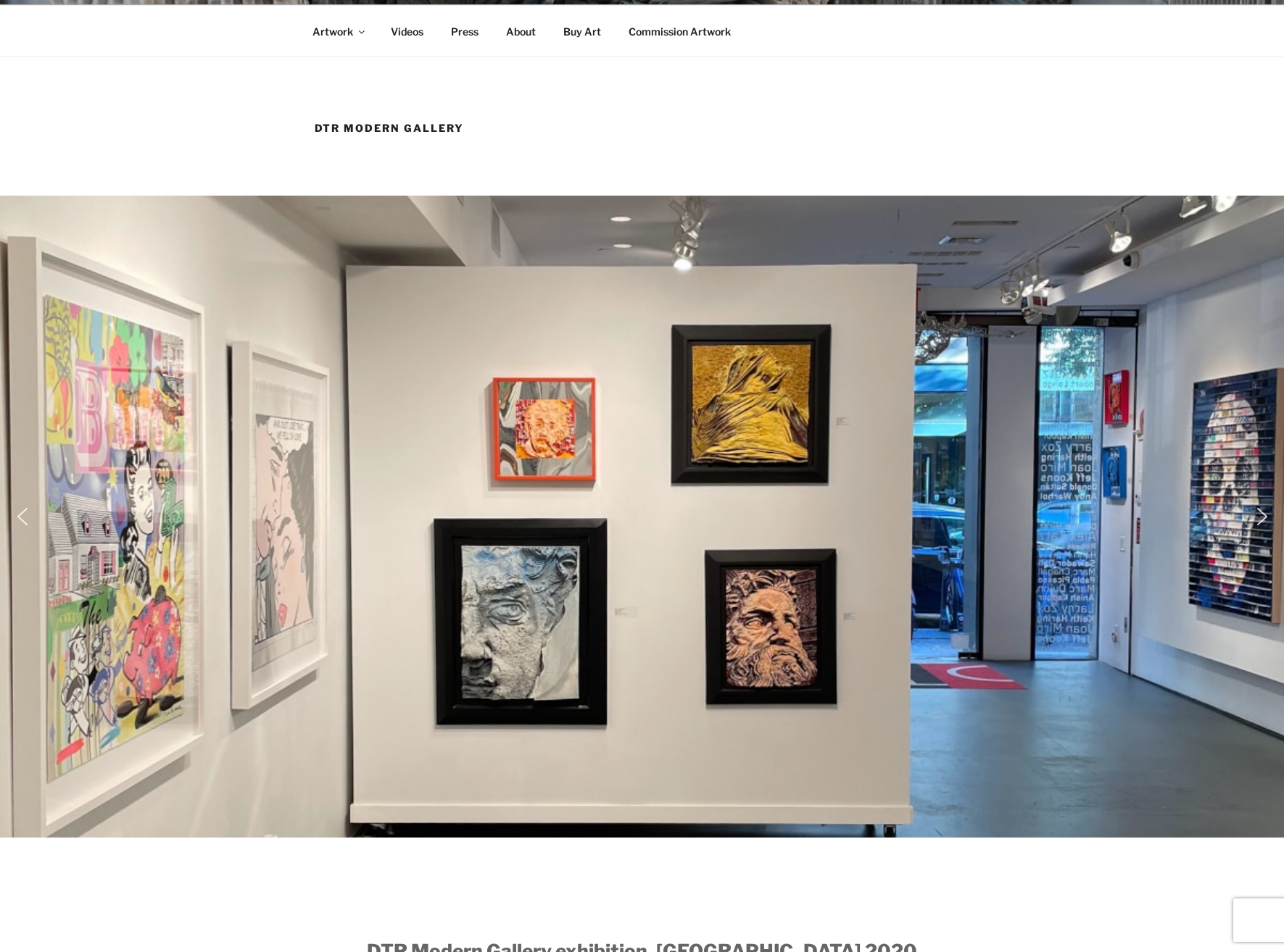
scroll to position [279, 0]
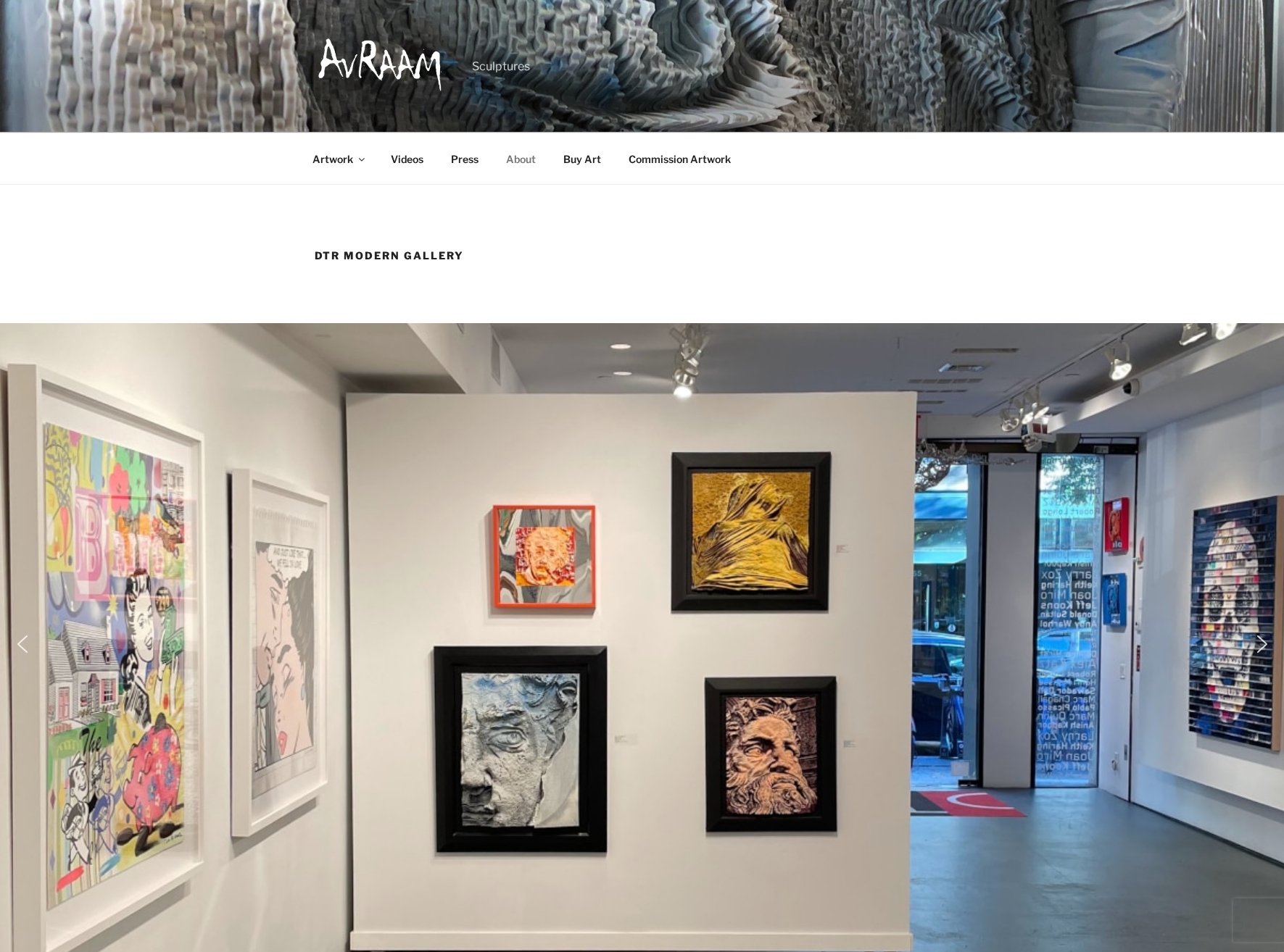
click at [525, 159] on link "About" at bounding box center [520, 158] width 55 height 35
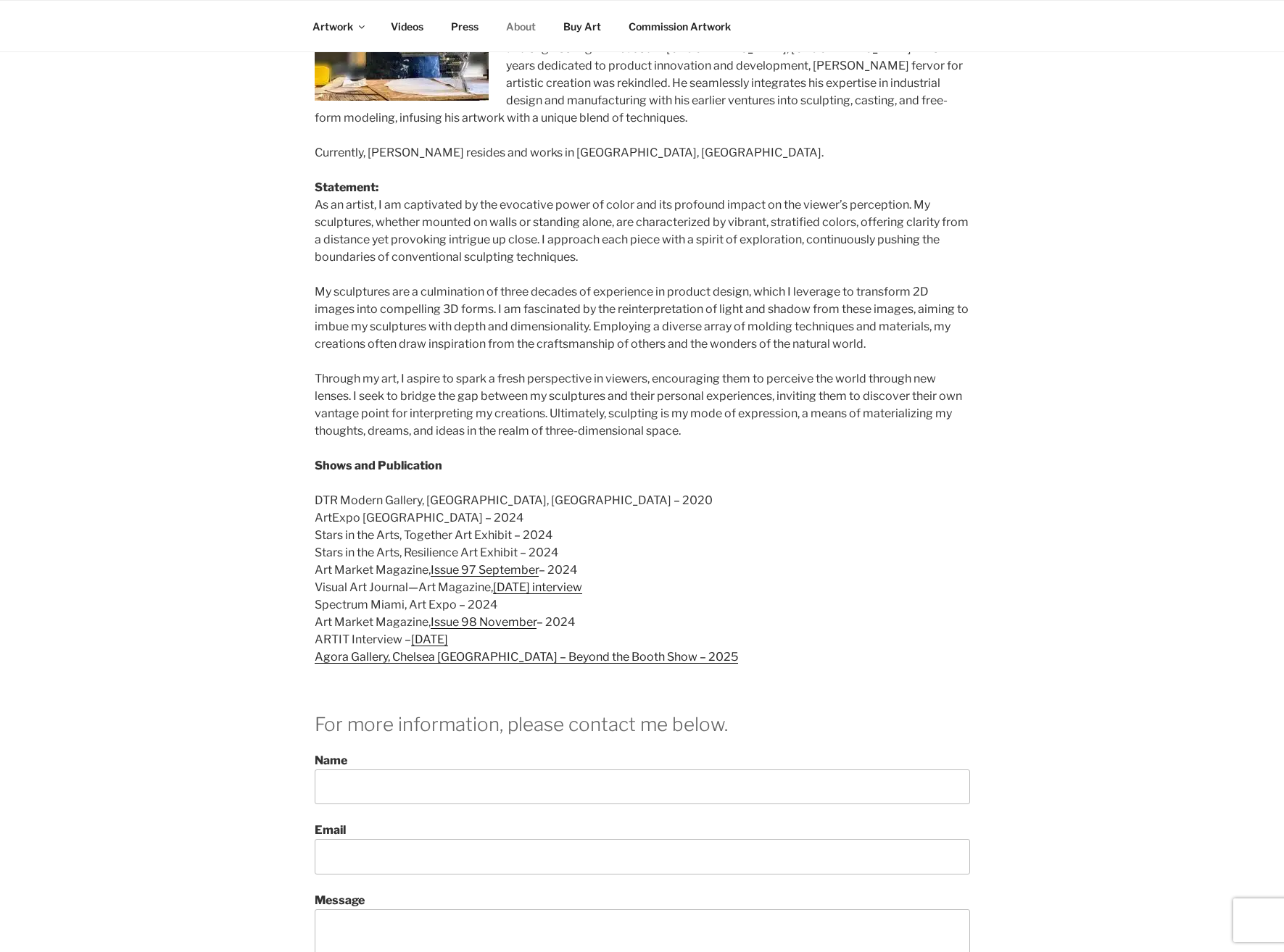
scroll to position [484, 0]
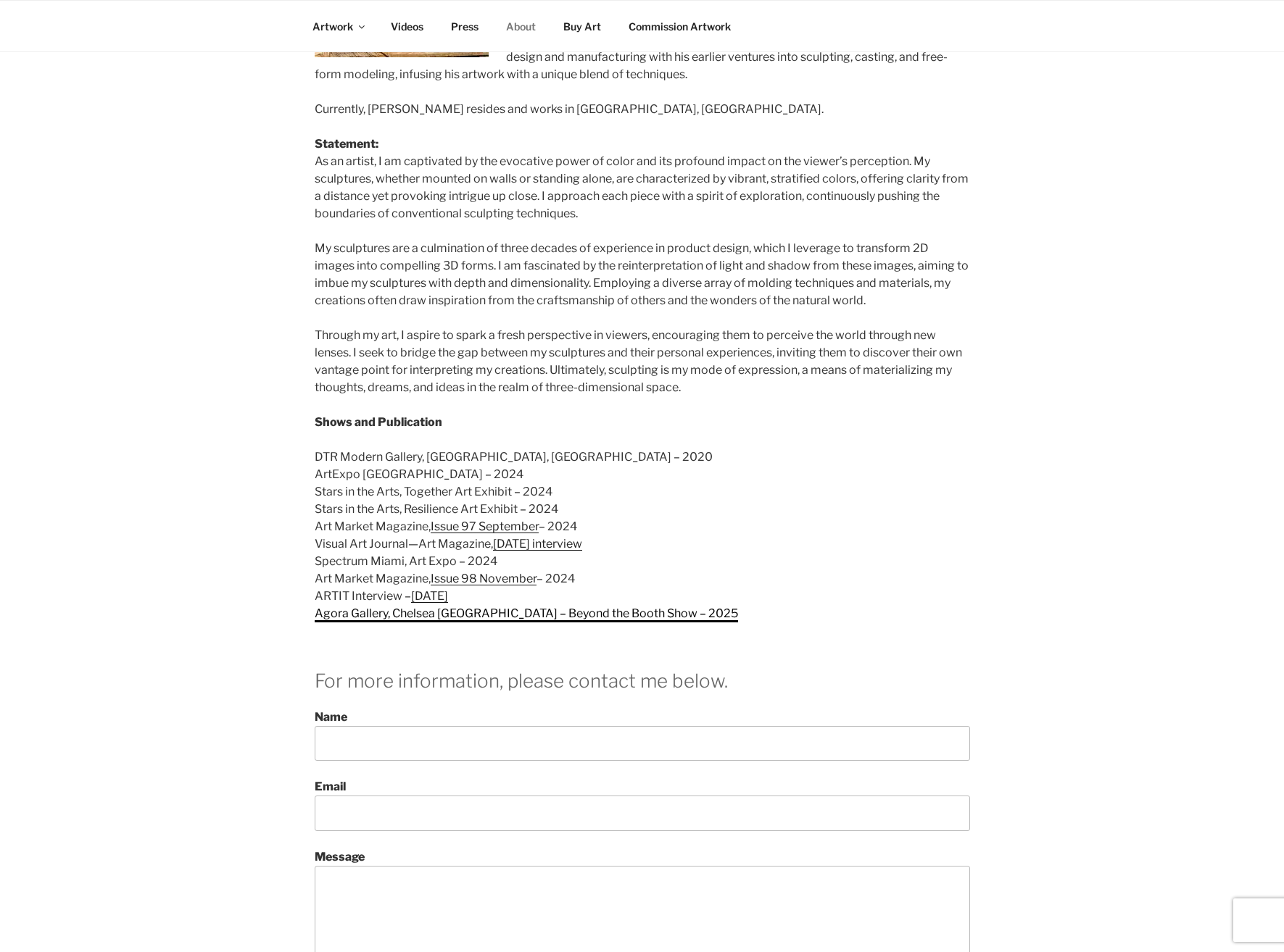
drag, startPoint x: 374, startPoint y: 578, endPoint x: 325, endPoint y: 576, distance: 49.0
click at [374, 606] on link "Agora Gallery, Chelsea NYC – Beyond the Booth Show – 2025" at bounding box center [526, 613] width 424 height 13
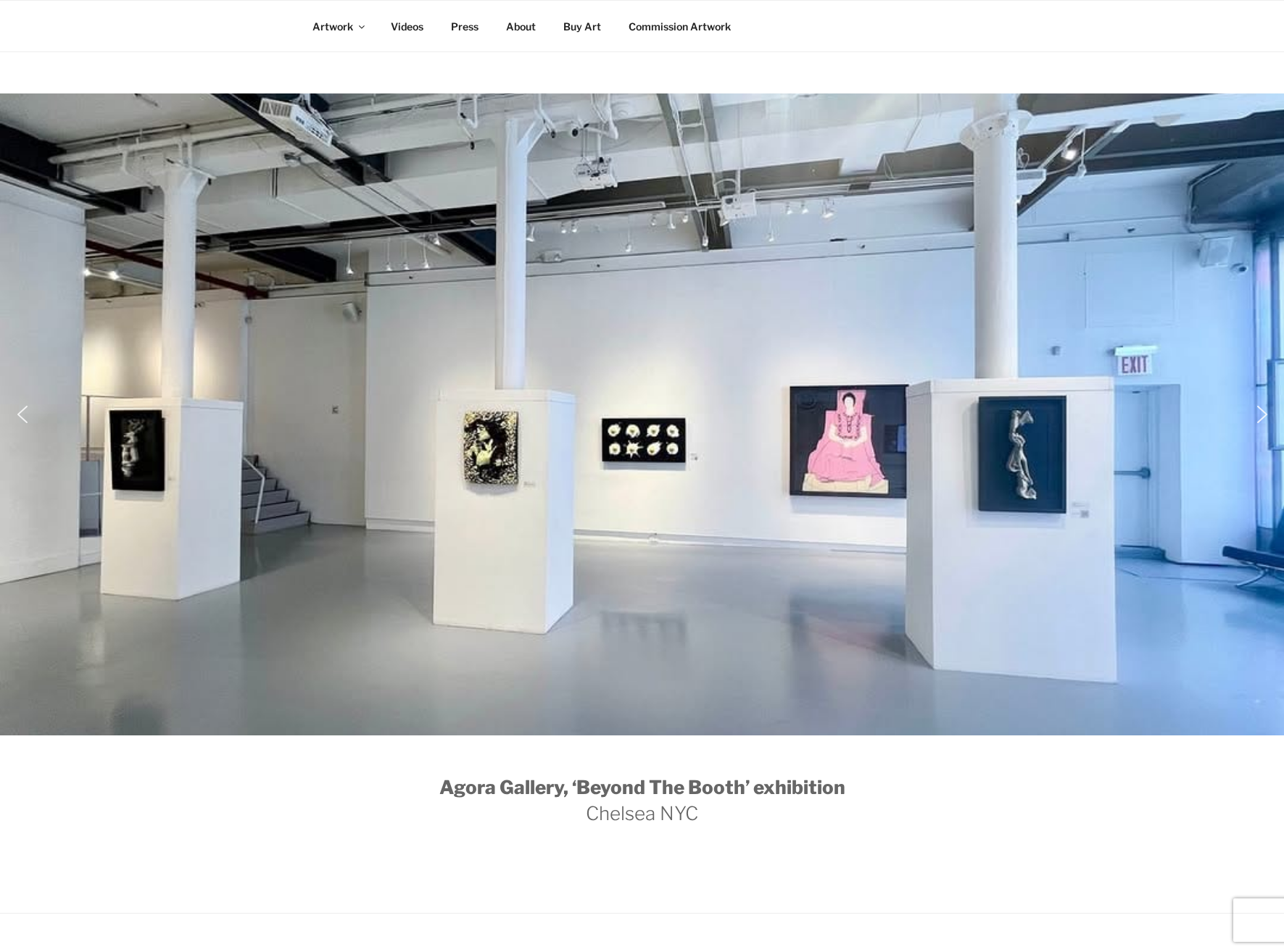
scroll to position [161, 0]
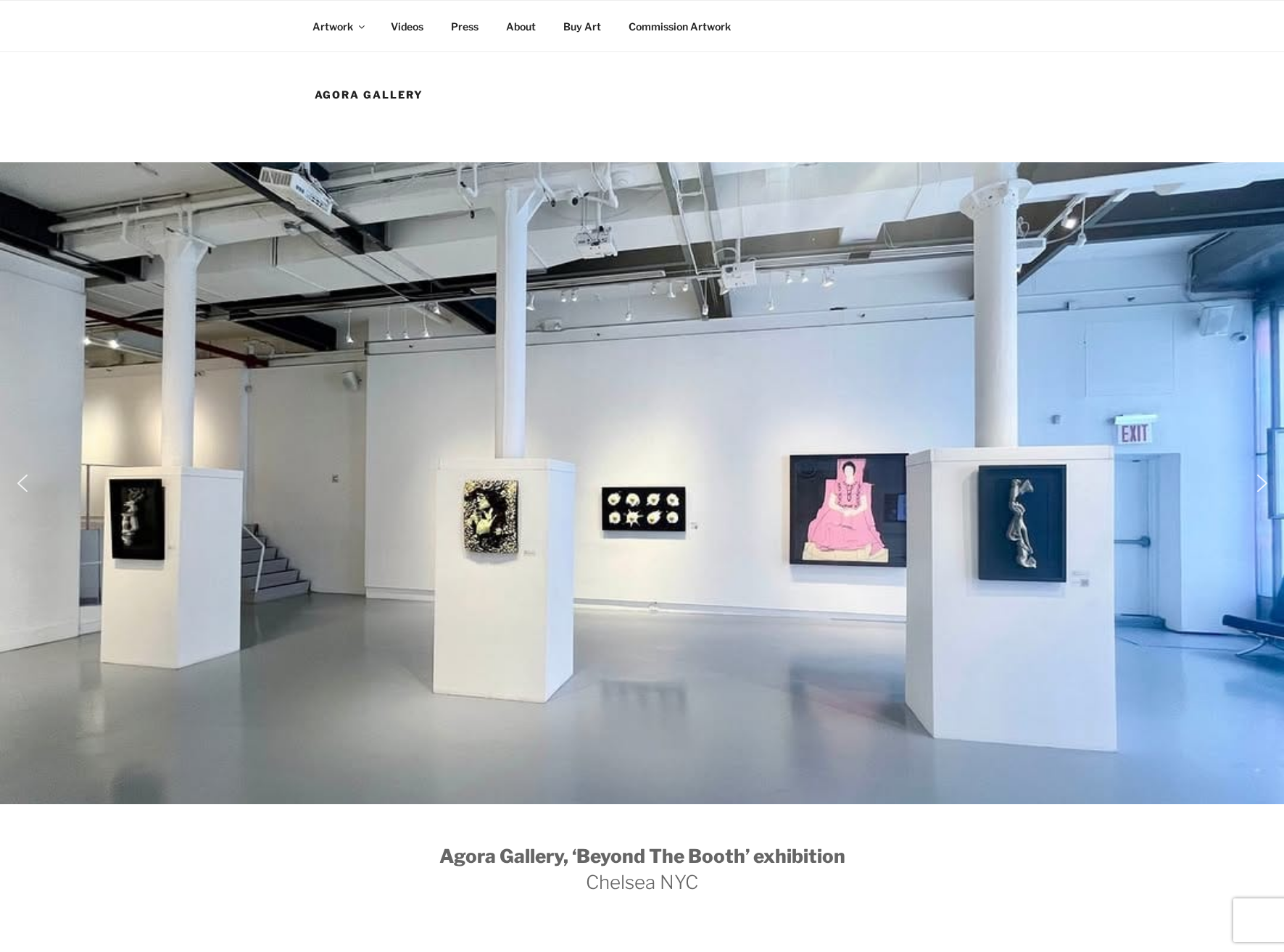
click at [1259, 488] on img "next arrow" at bounding box center [1262, 483] width 23 height 23
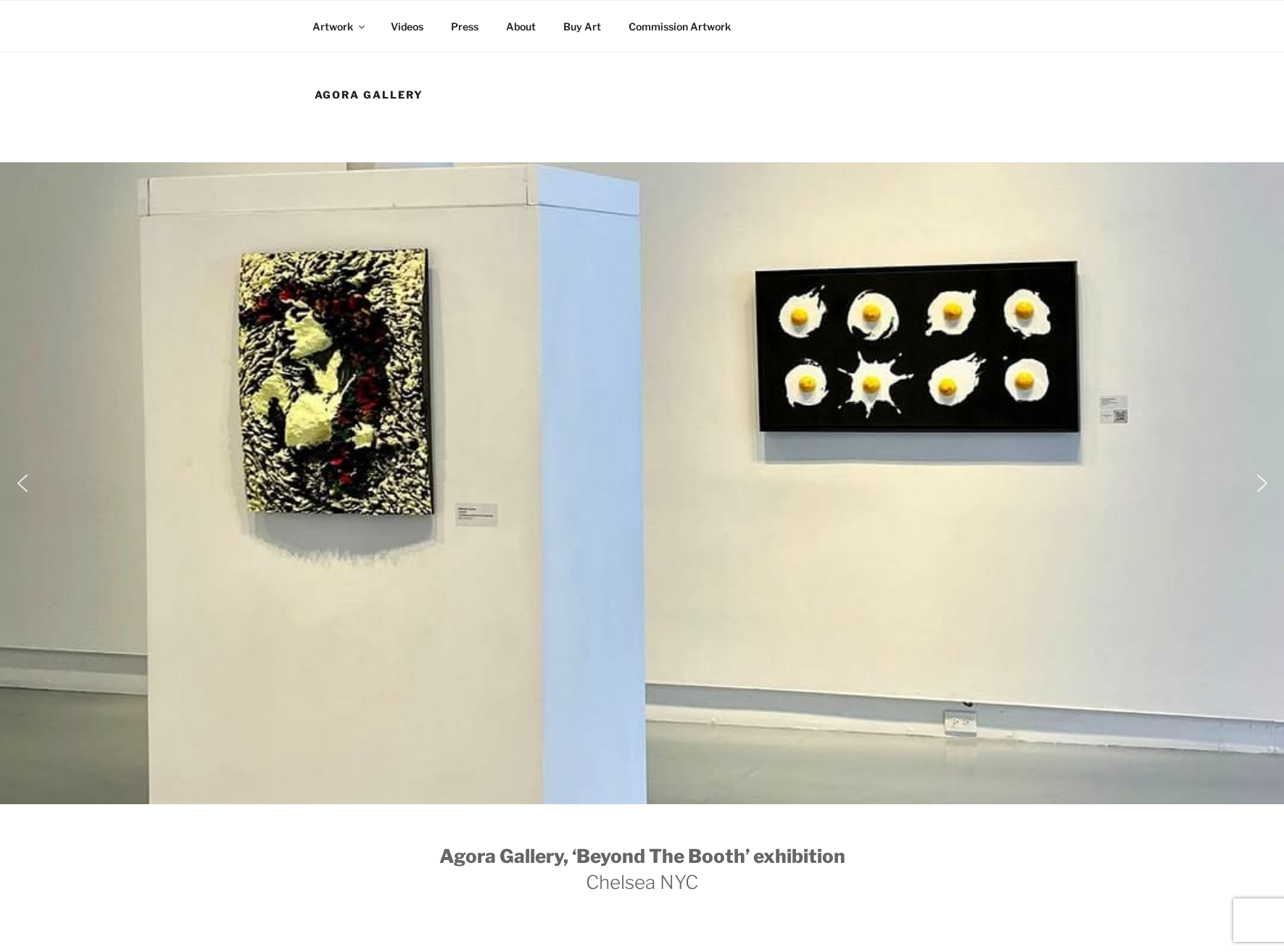
click at [1259, 488] on img "next arrow" at bounding box center [1262, 483] width 23 height 23
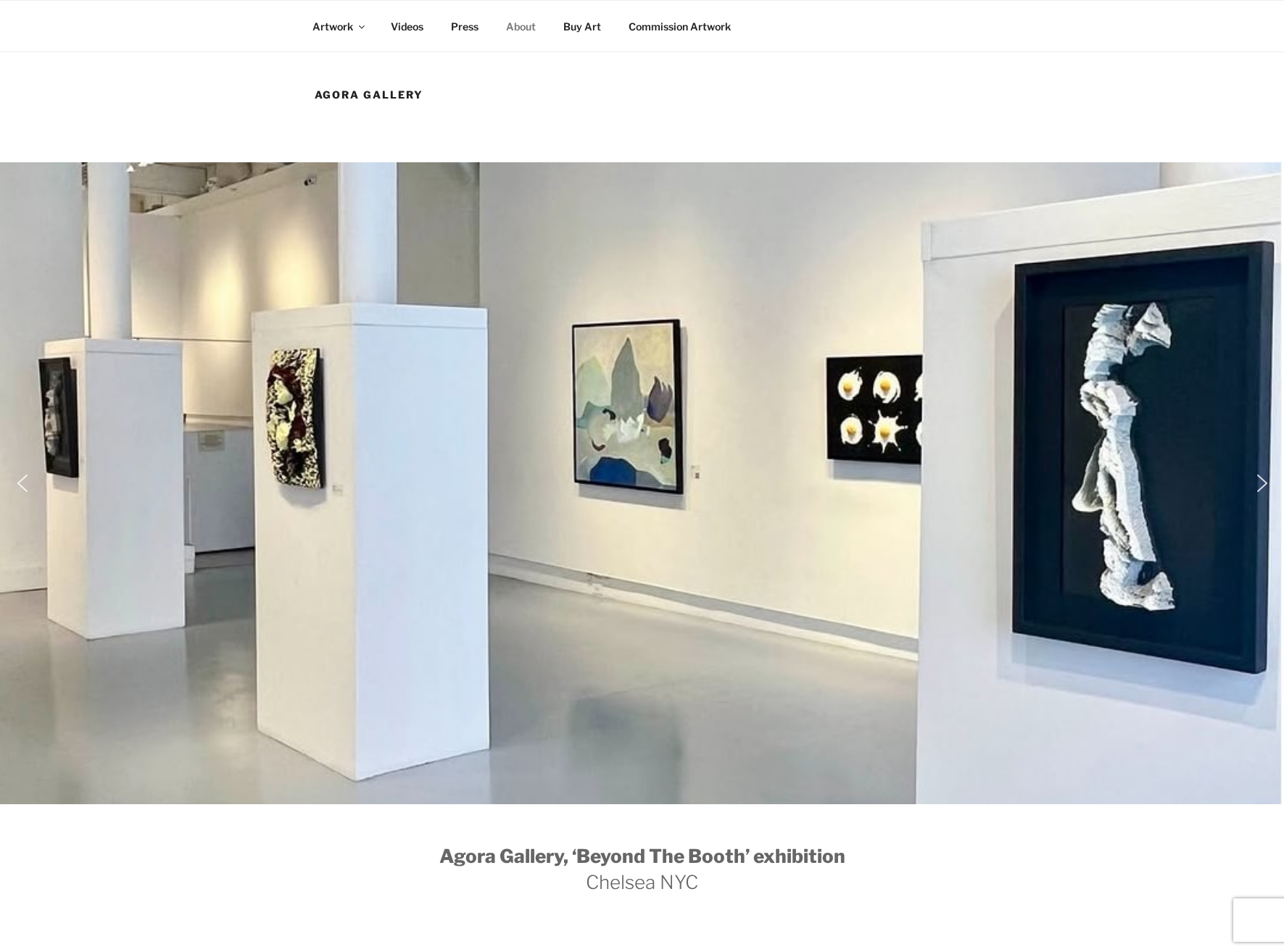
click at [519, 24] on link "About" at bounding box center [520, 26] width 55 height 35
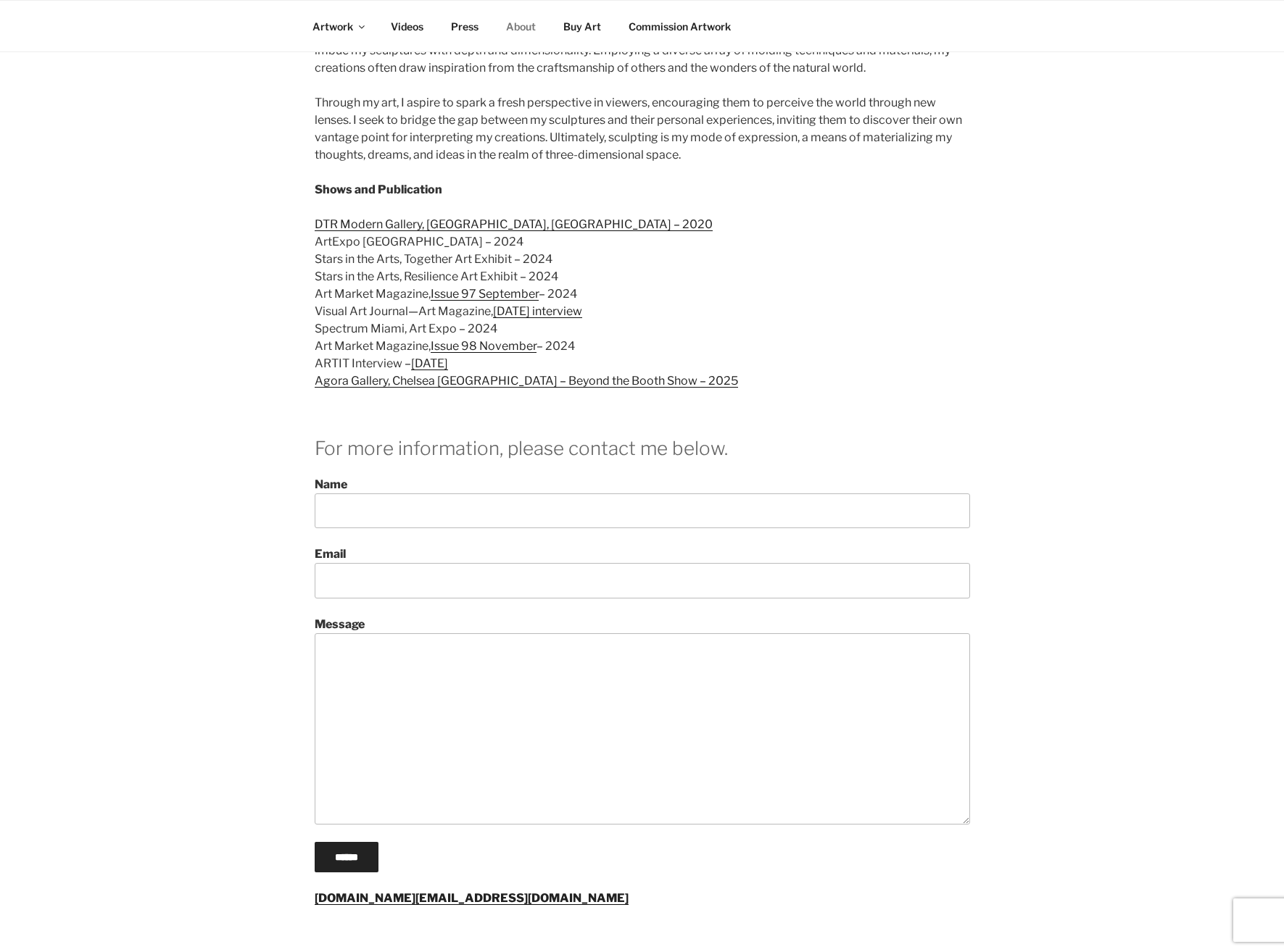
scroll to position [724, 0]
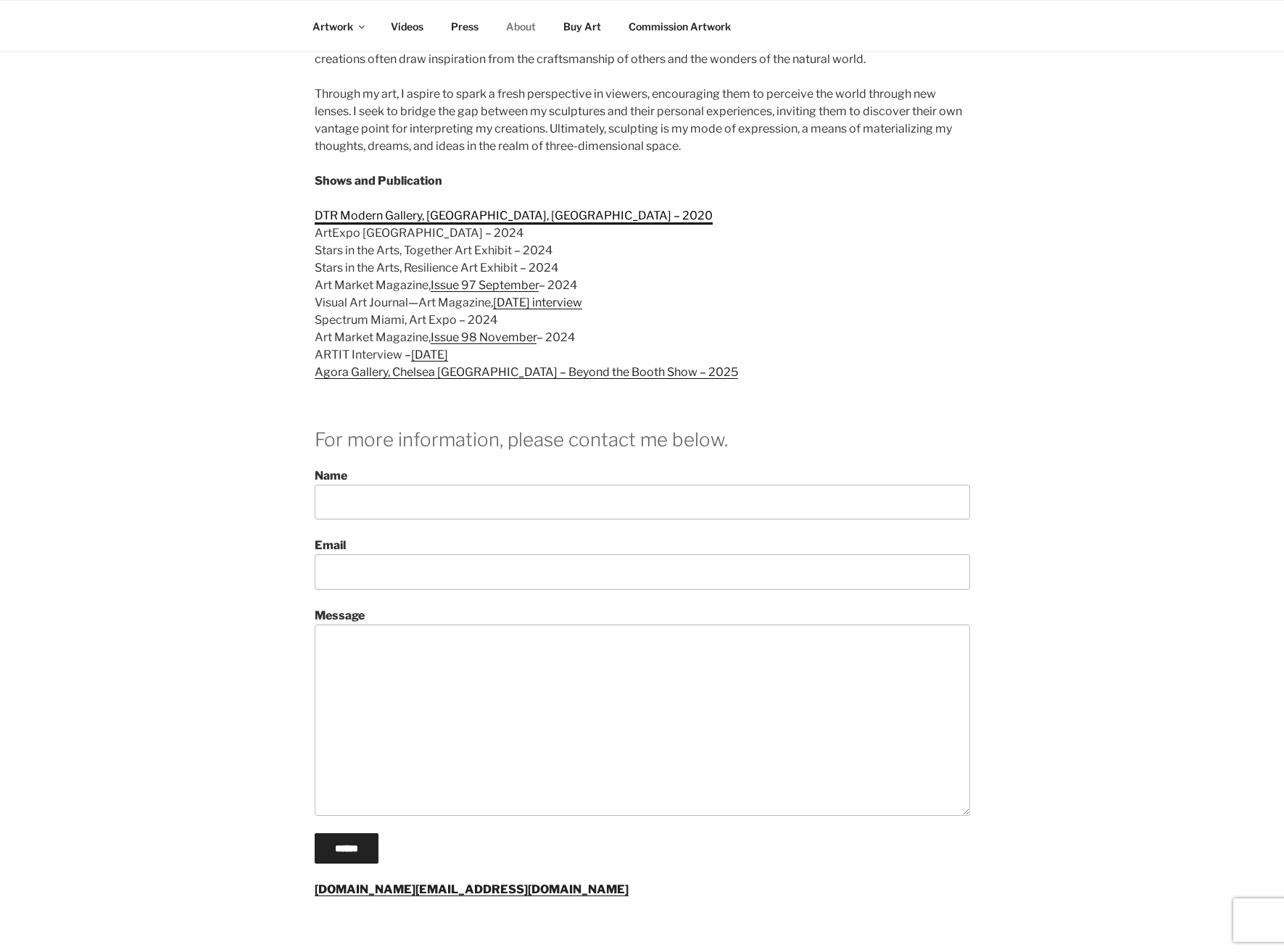
click at [371, 209] on link "DTR Modern Gallery, Soho, NY – 2020" at bounding box center [513, 215] width 398 height 13
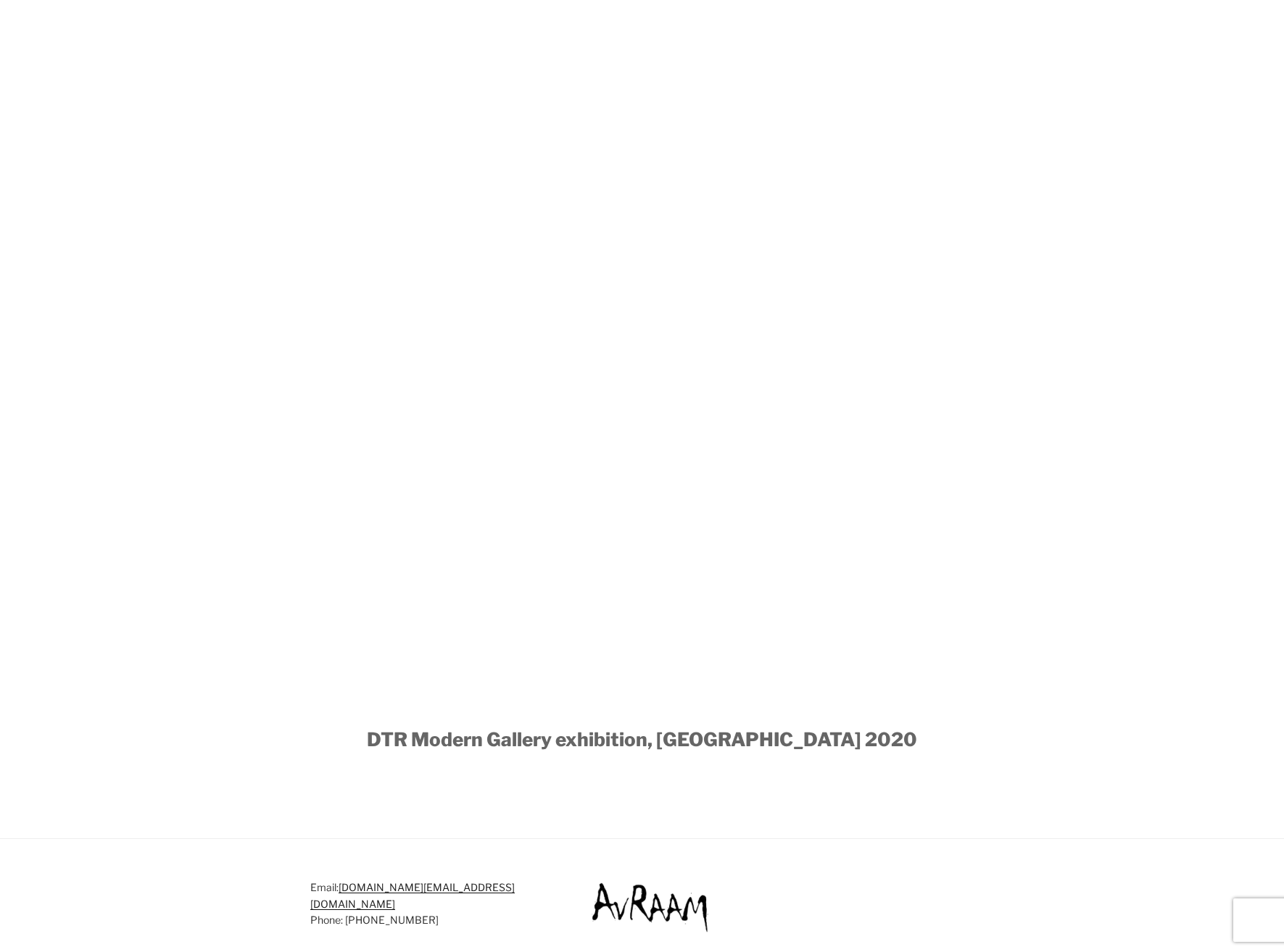
scroll to position [362, 0]
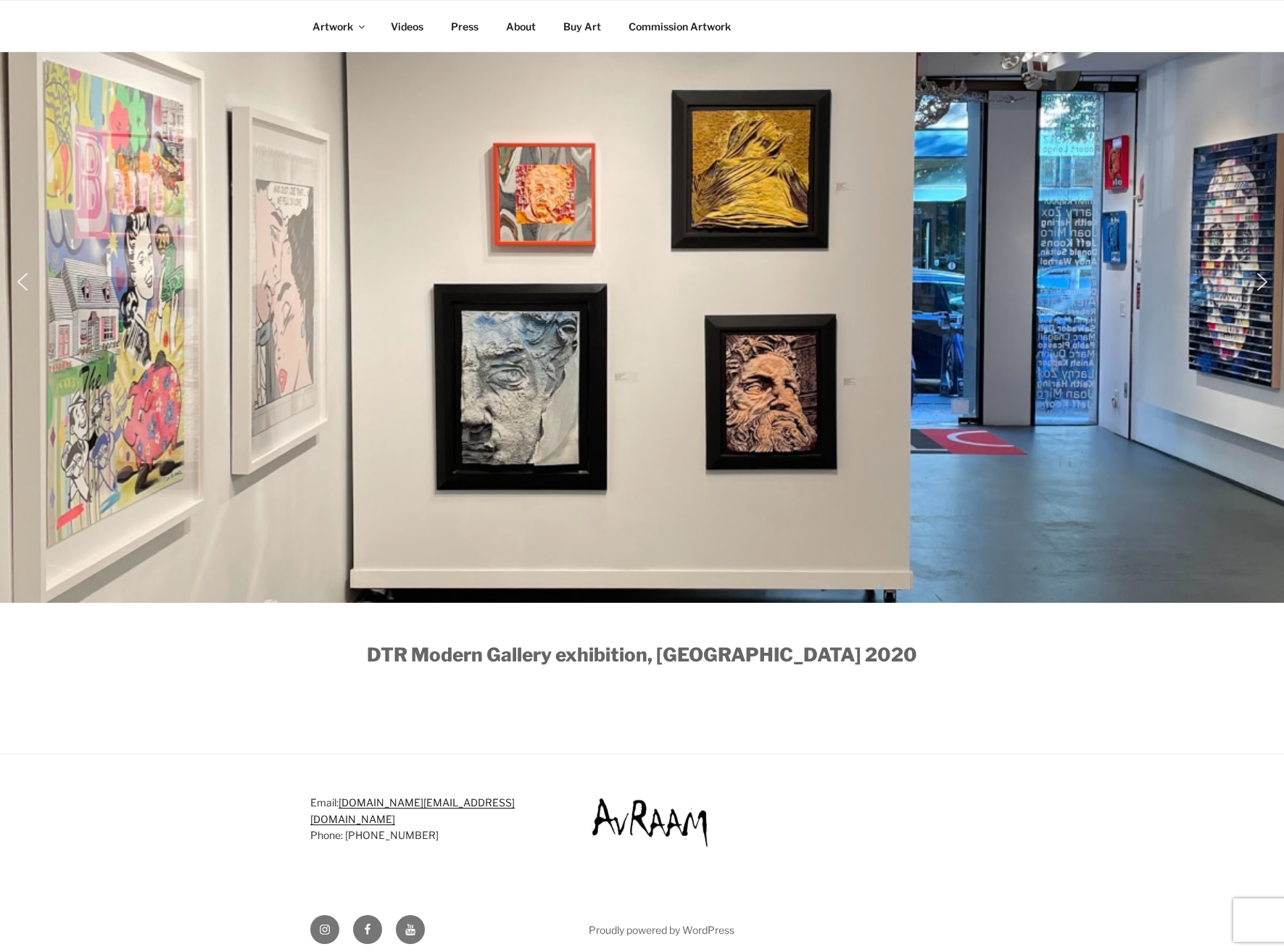
click at [698, 751] on div "DTR Modern Gallery DTR-1 DTR-2 DTR-3 DTR Modern Gallery exhibition, SOHO 2020 E…" at bounding box center [642, 394] width 1284 height 1143
click at [531, 25] on link "About" at bounding box center [520, 26] width 55 height 35
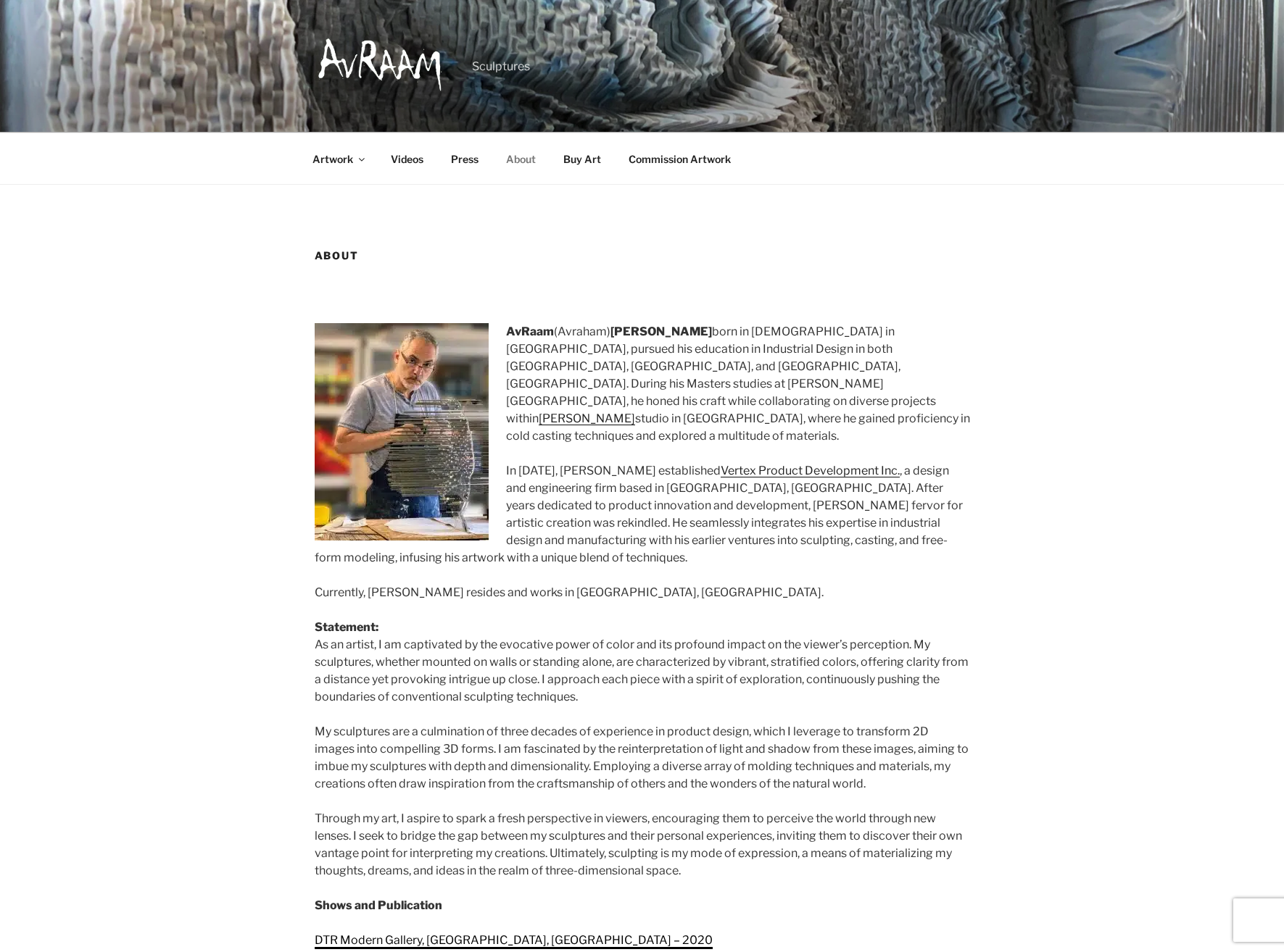
click at [415, 933] on link "DTR Modern Gallery, [GEOGRAPHIC_DATA], [GEOGRAPHIC_DATA] – 2020" at bounding box center [513, 940] width 398 height 13
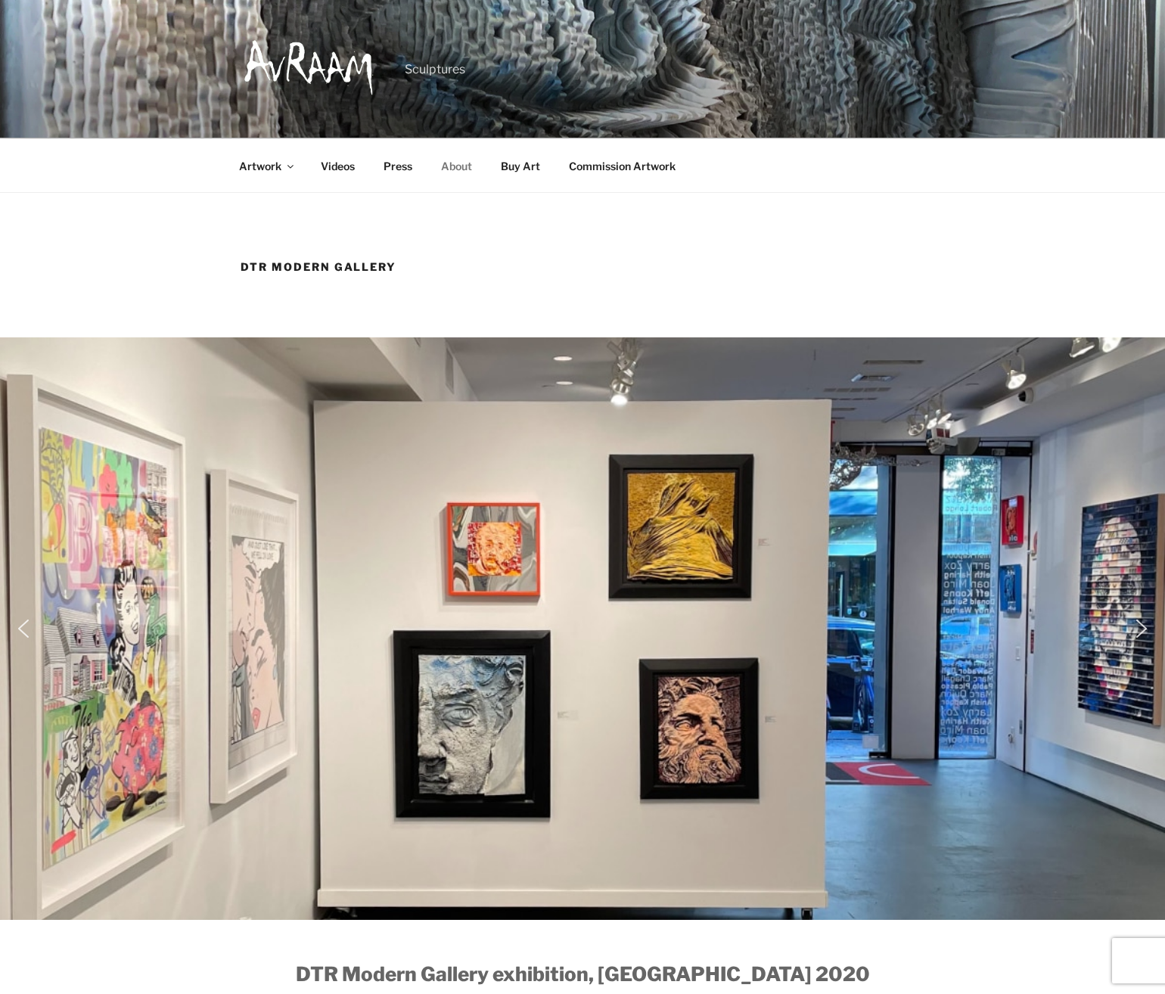
click at [450, 164] on link "About" at bounding box center [455, 165] width 57 height 37
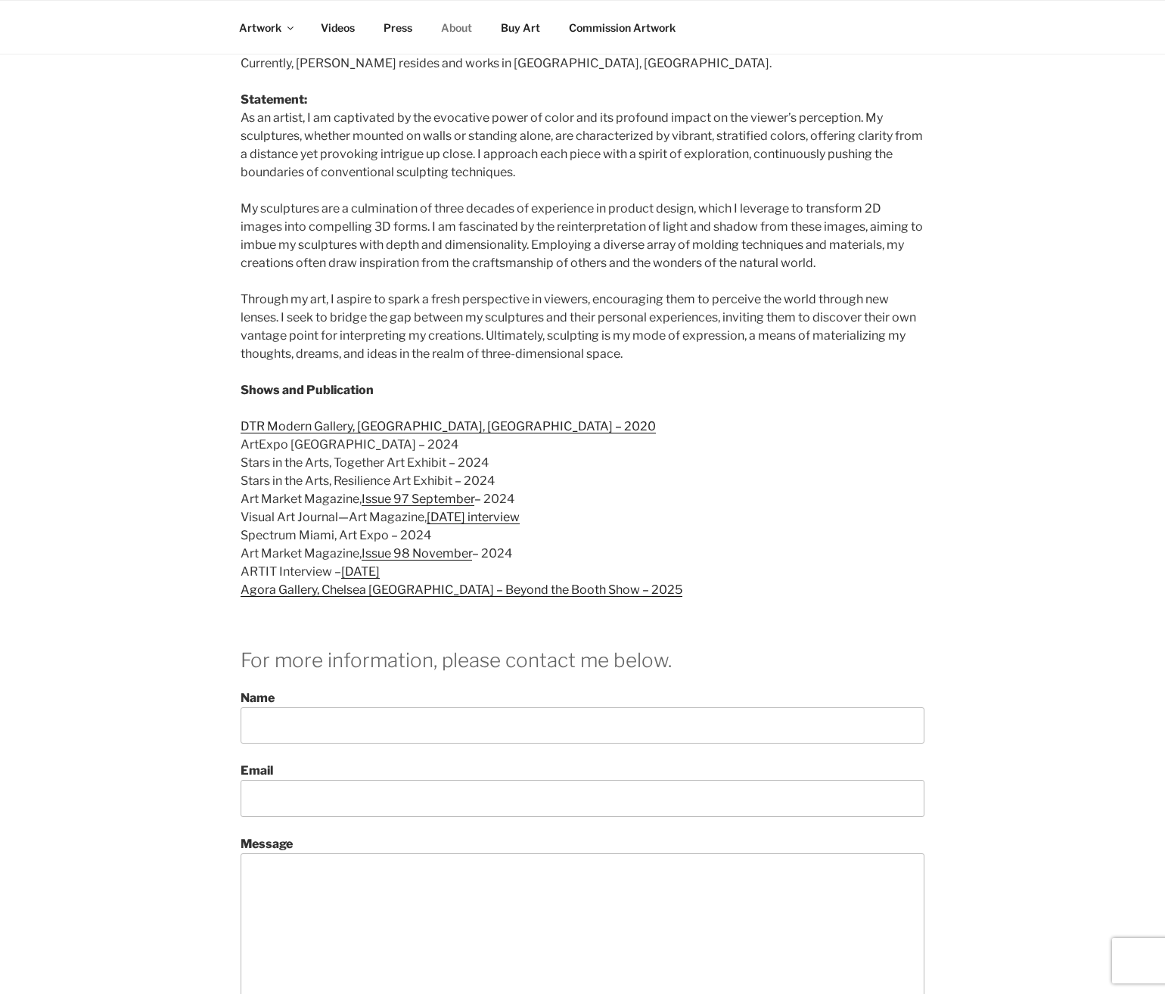
scroll to position [630, 0]
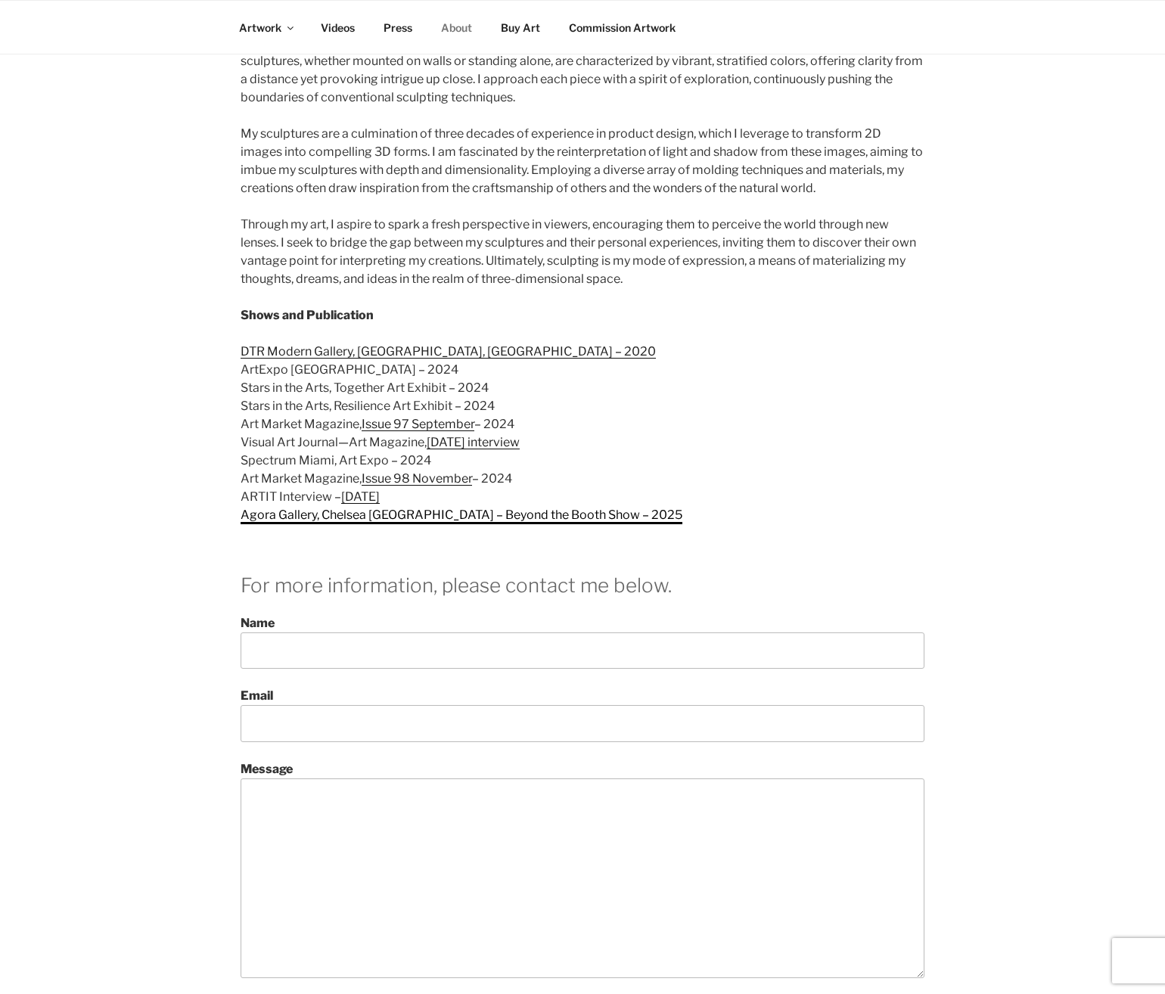
click at [262, 508] on link "Agora Gallery, Chelsea [GEOGRAPHIC_DATA] – Beyond the Booth Show – 2025" at bounding box center [462, 515] width 442 height 14
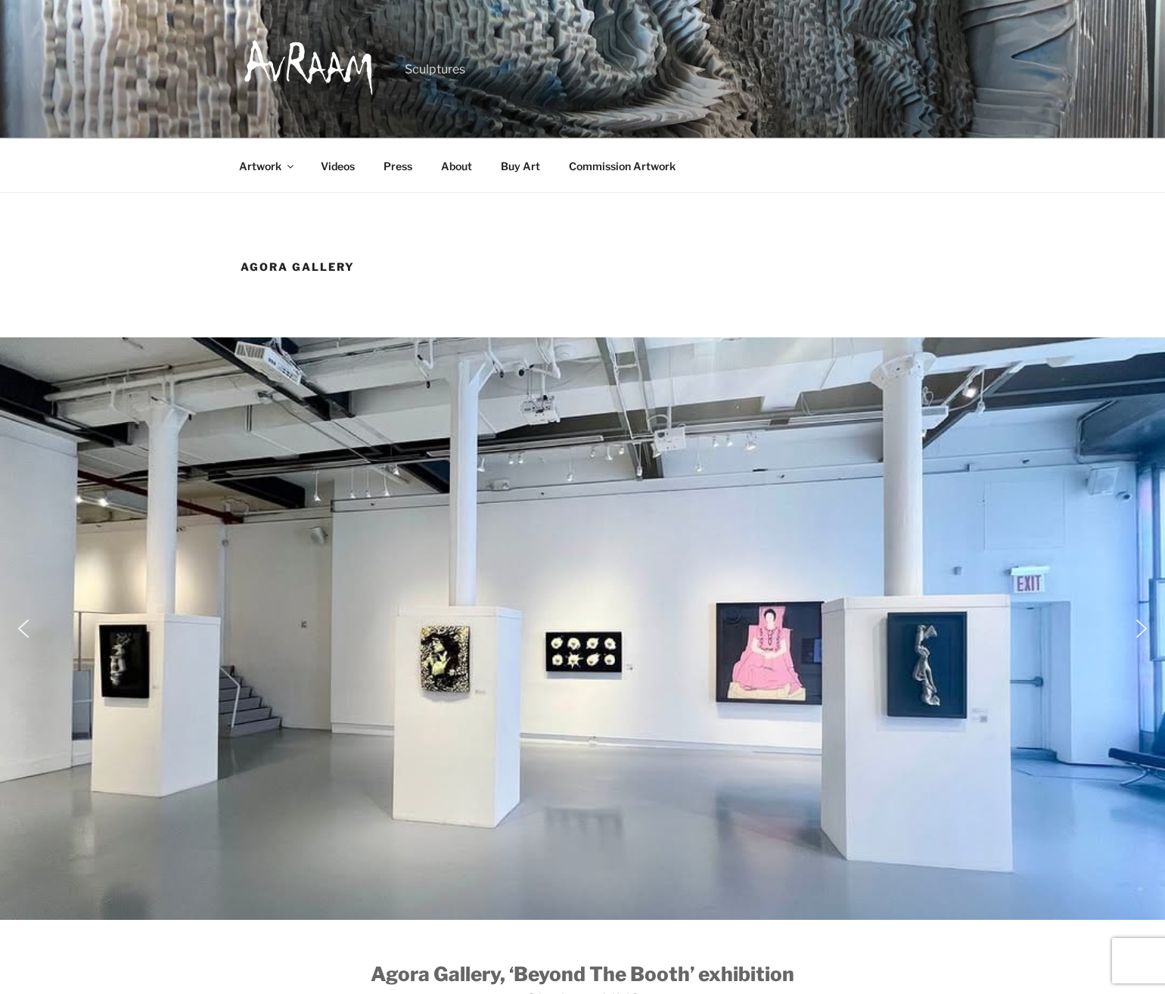
click at [27, 636] on img "previous arrow" at bounding box center [23, 628] width 24 height 24
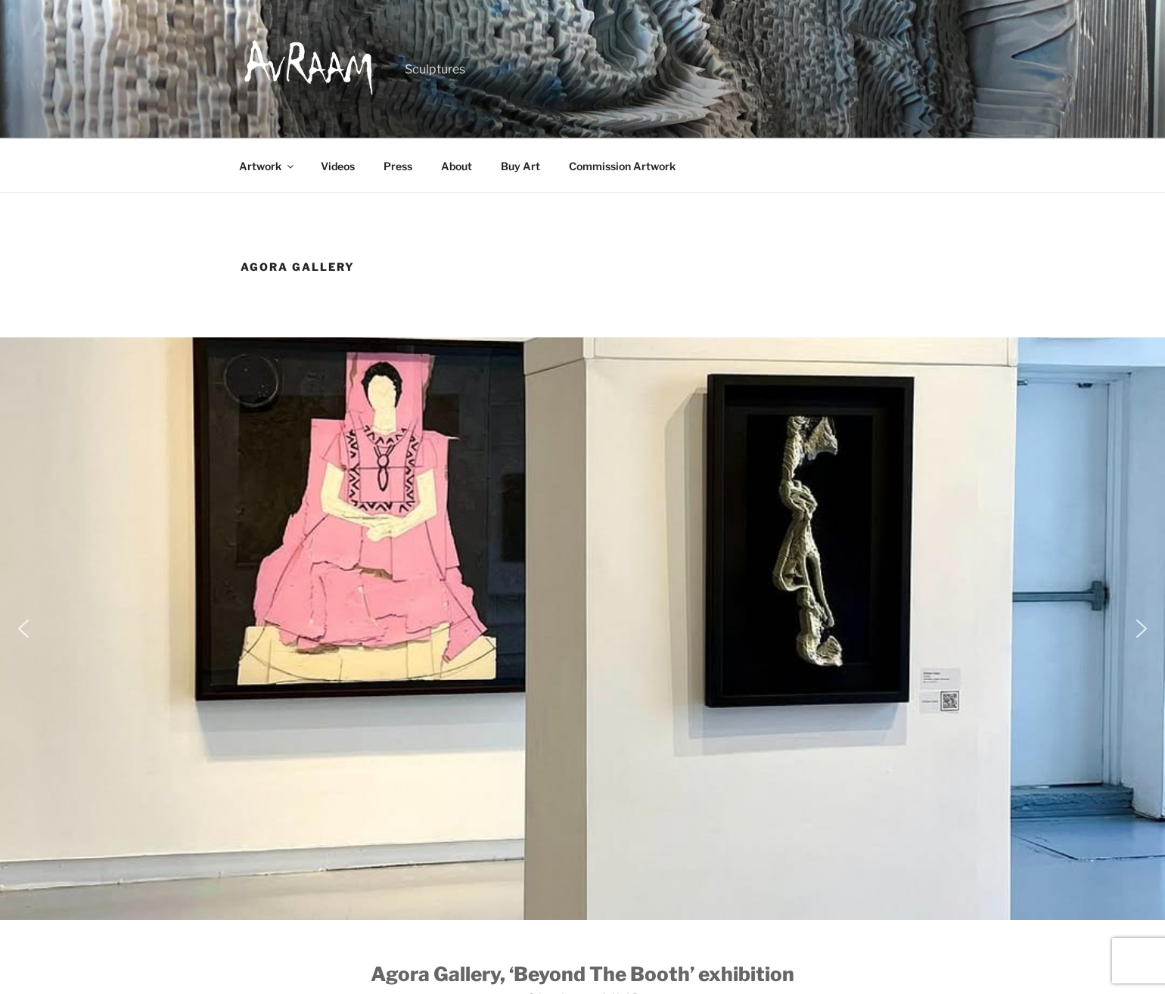
click at [27, 636] on img "previous arrow" at bounding box center [23, 628] width 24 height 24
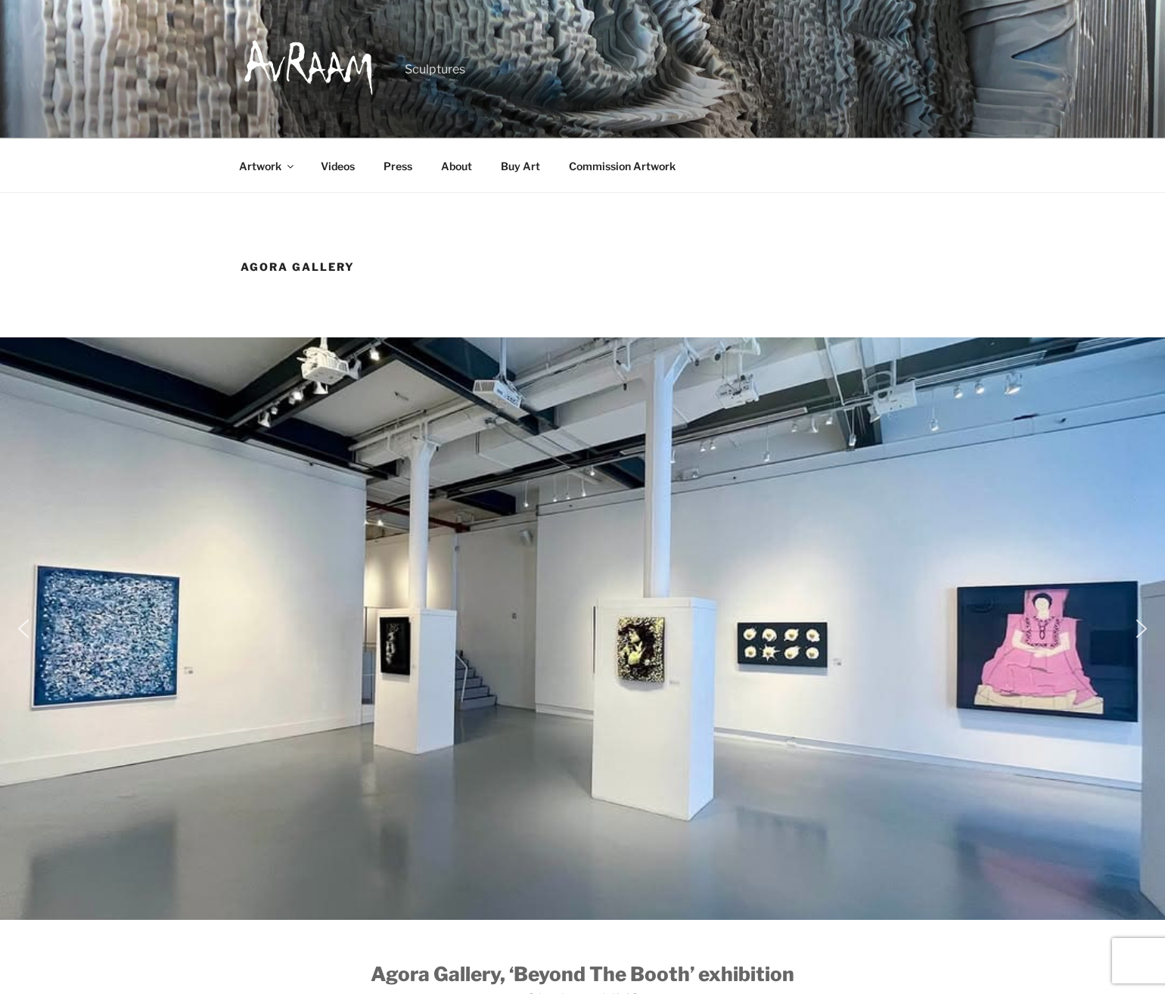
click at [27, 636] on img "previous arrow" at bounding box center [23, 628] width 24 height 24
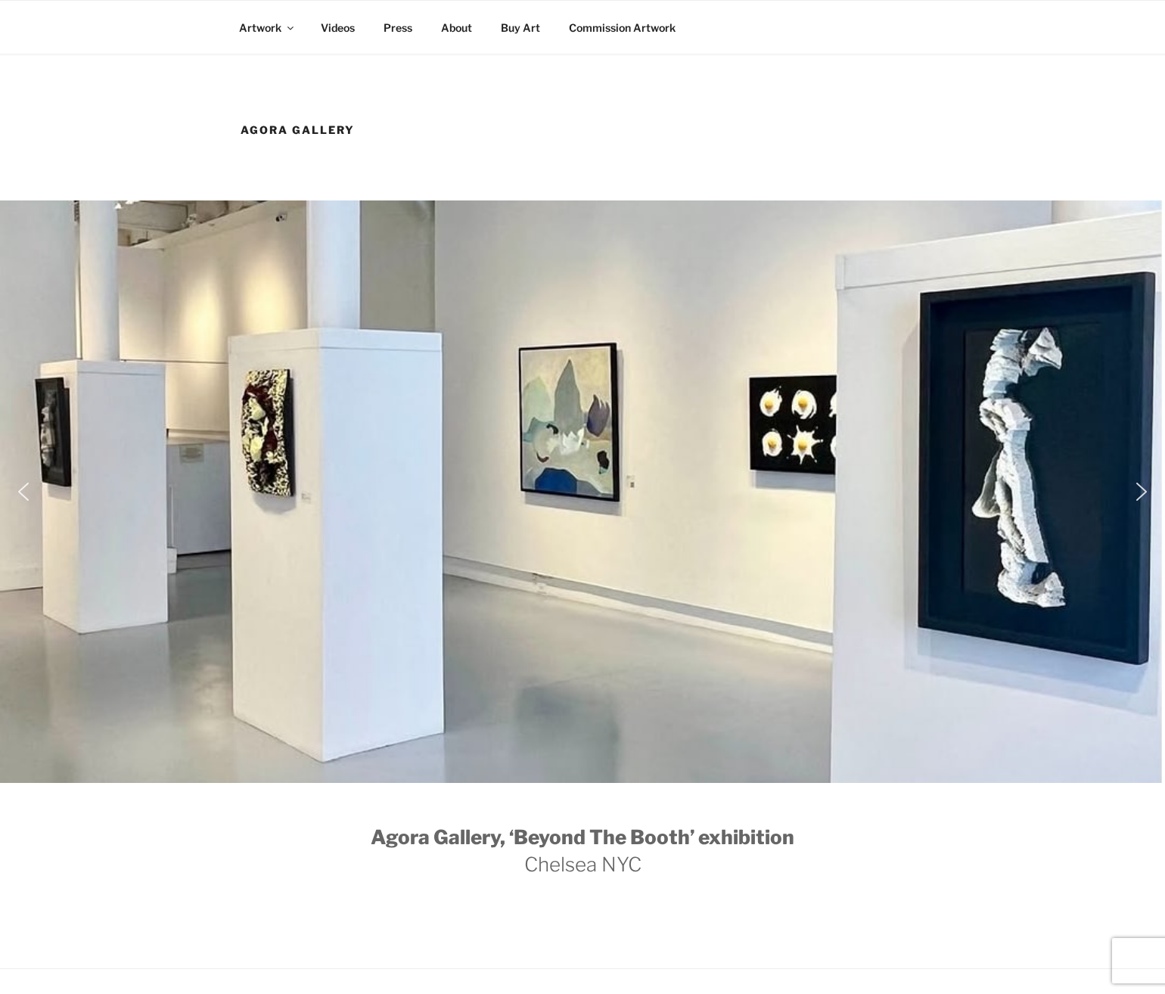
scroll to position [80, 0]
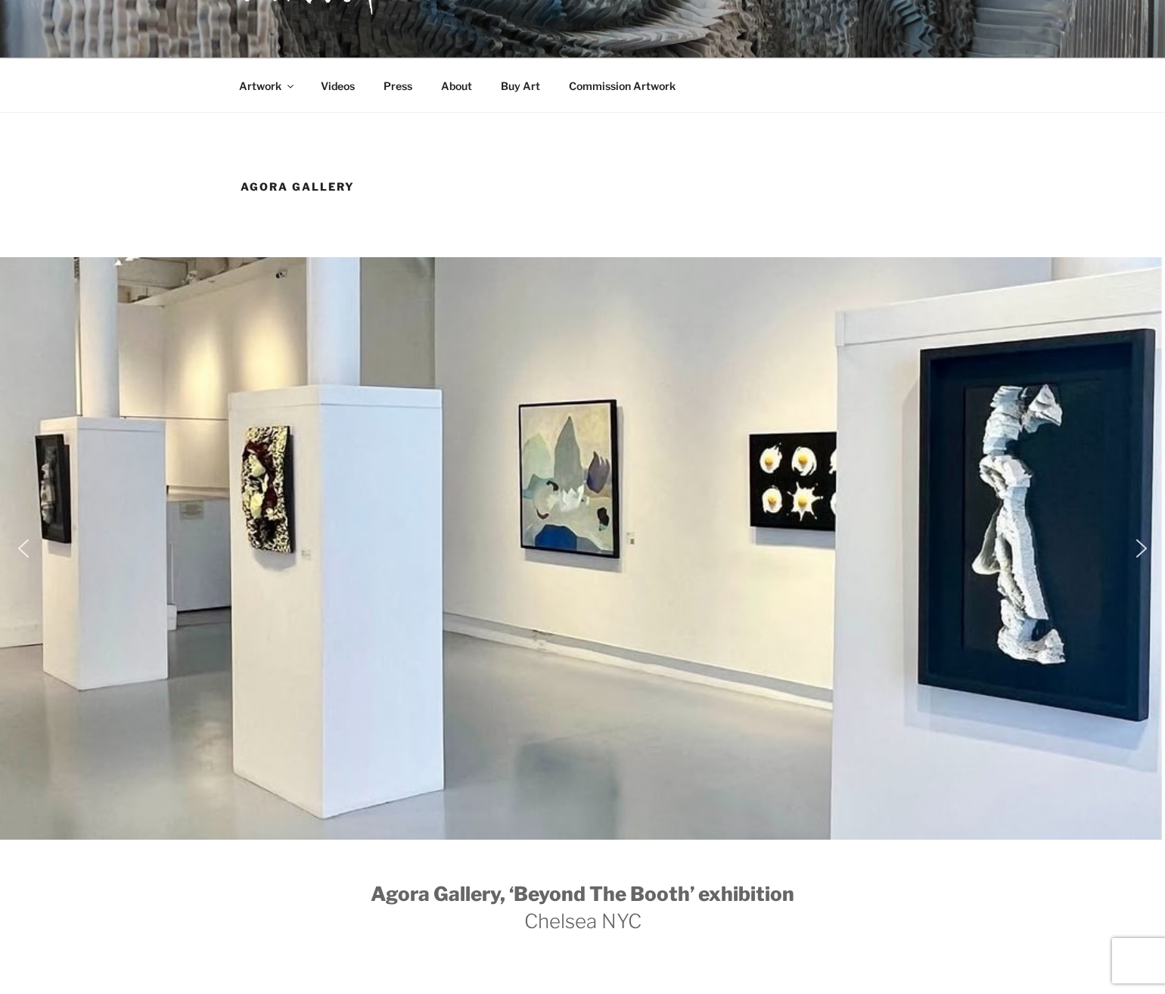
click at [1144, 548] on img "next arrow" at bounding box center [1141, 548] width 24 height 24
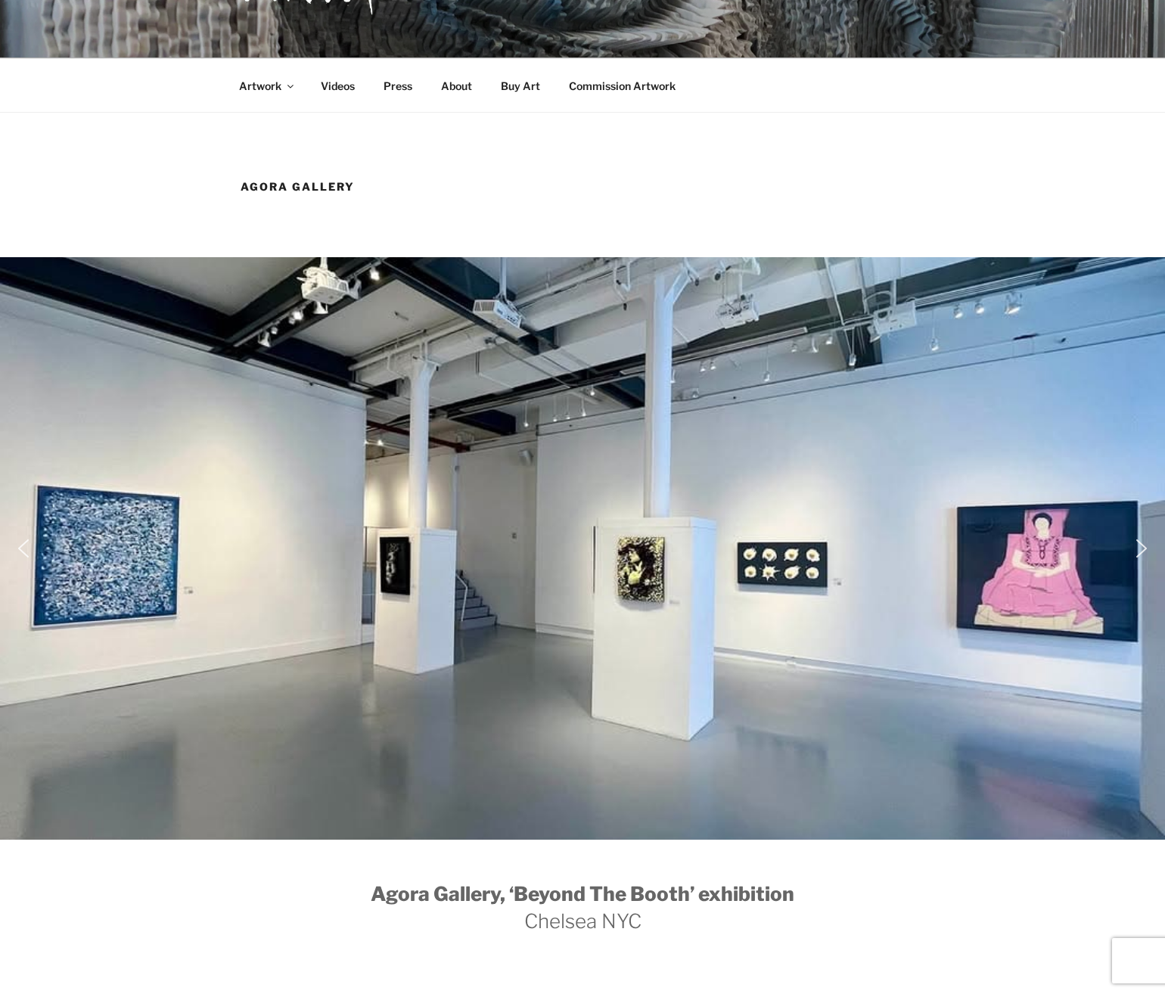
click at [1144, 548] on img "next arrow" at bounding box center [1141, 548] width 24 height 24
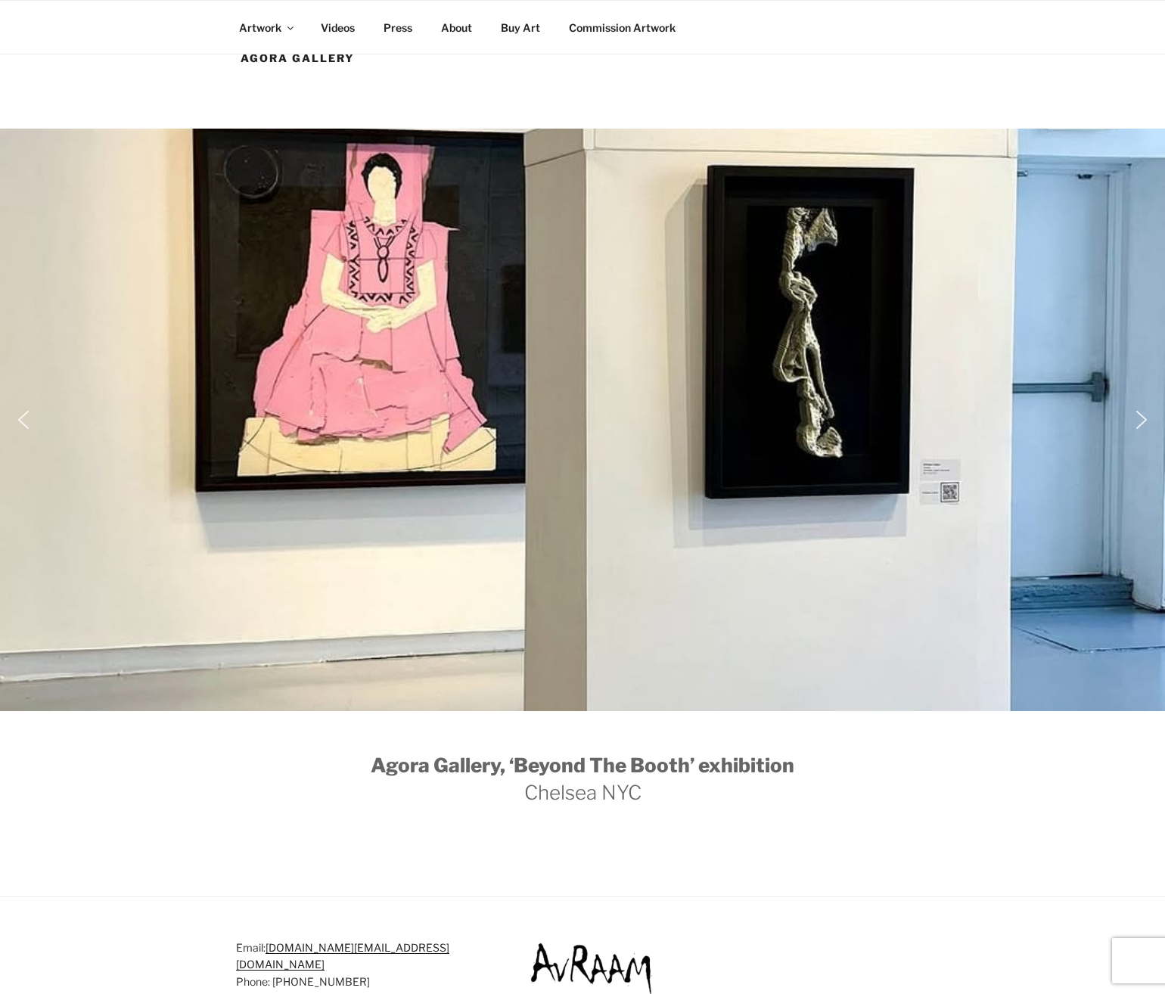
scroll to position [206, 0]
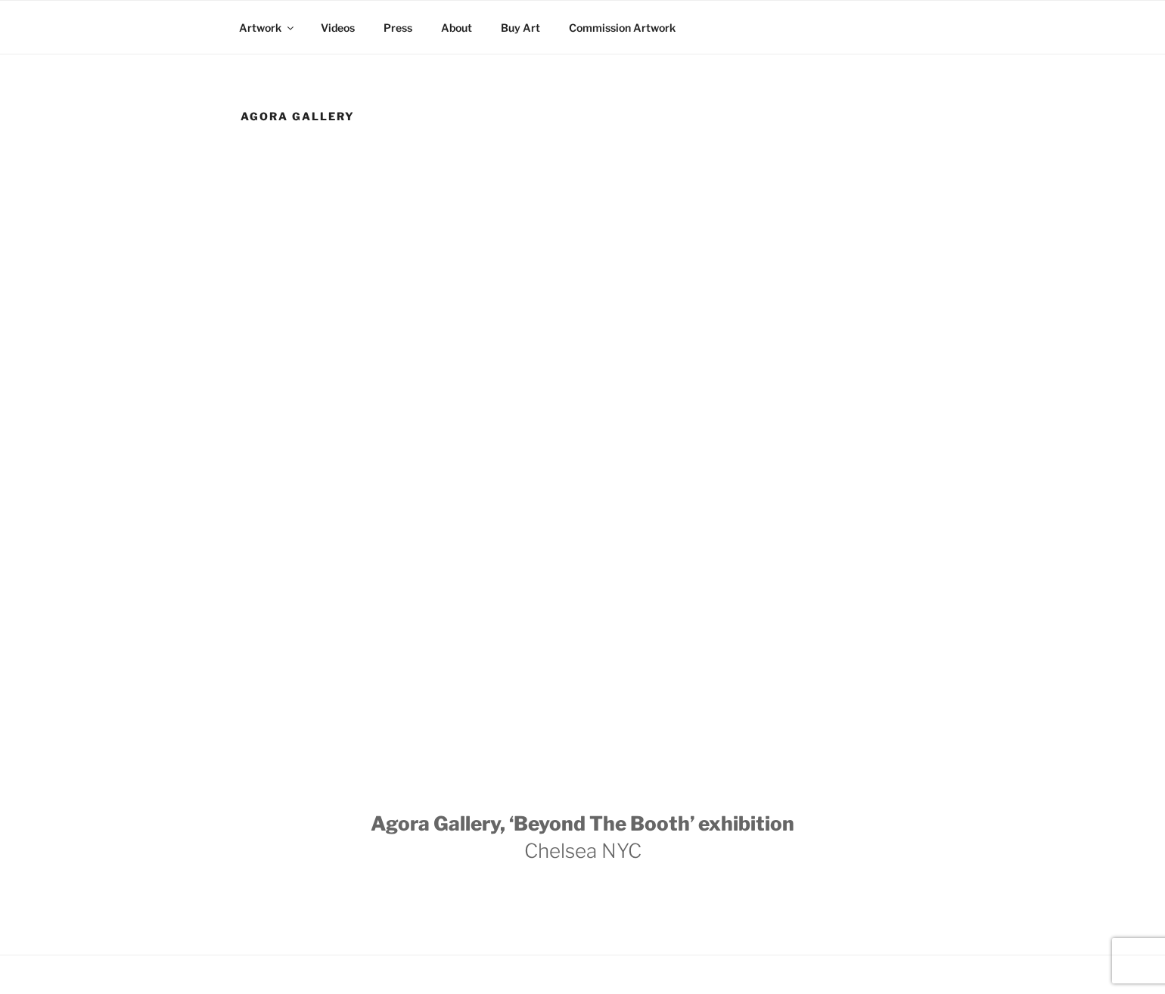
scroll to position [206, 0]
